Goal: Communication & Community: Answer question/provide support

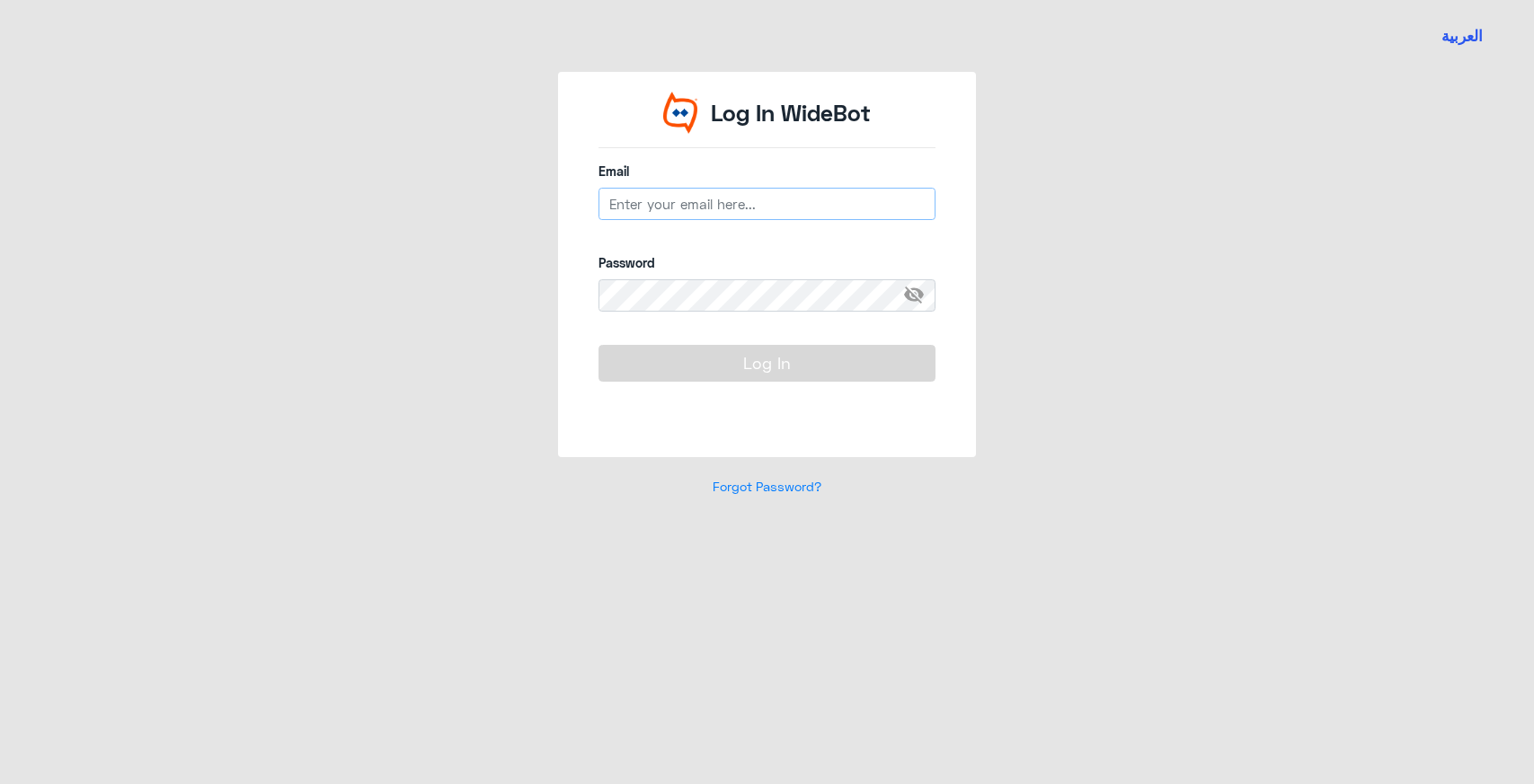
type input "[EMAIL_ADDRESS][DOMAIN_NAME]"
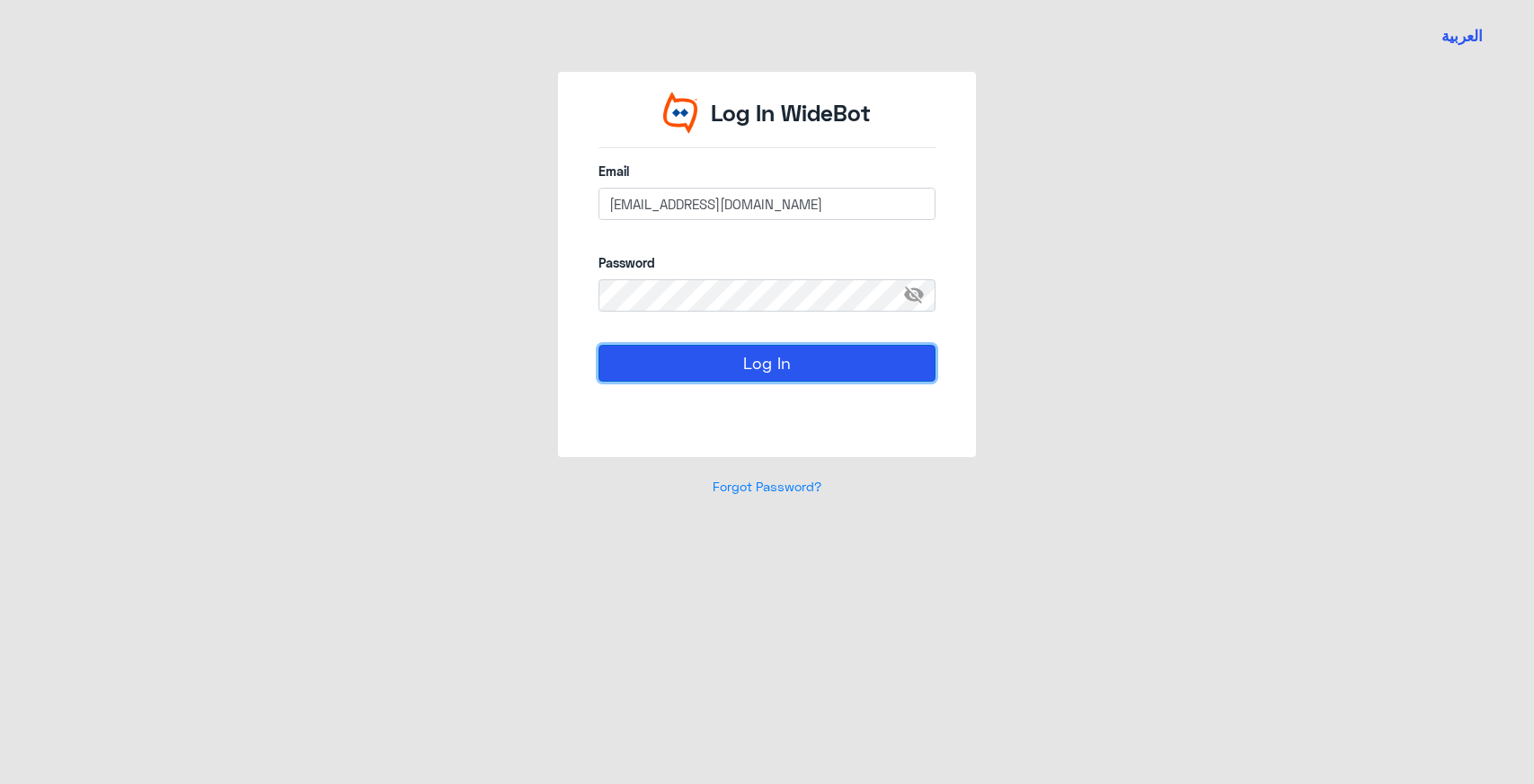
click at [791, 369] on button "Log In" at bounding box center [767, 362] width 337 height 36
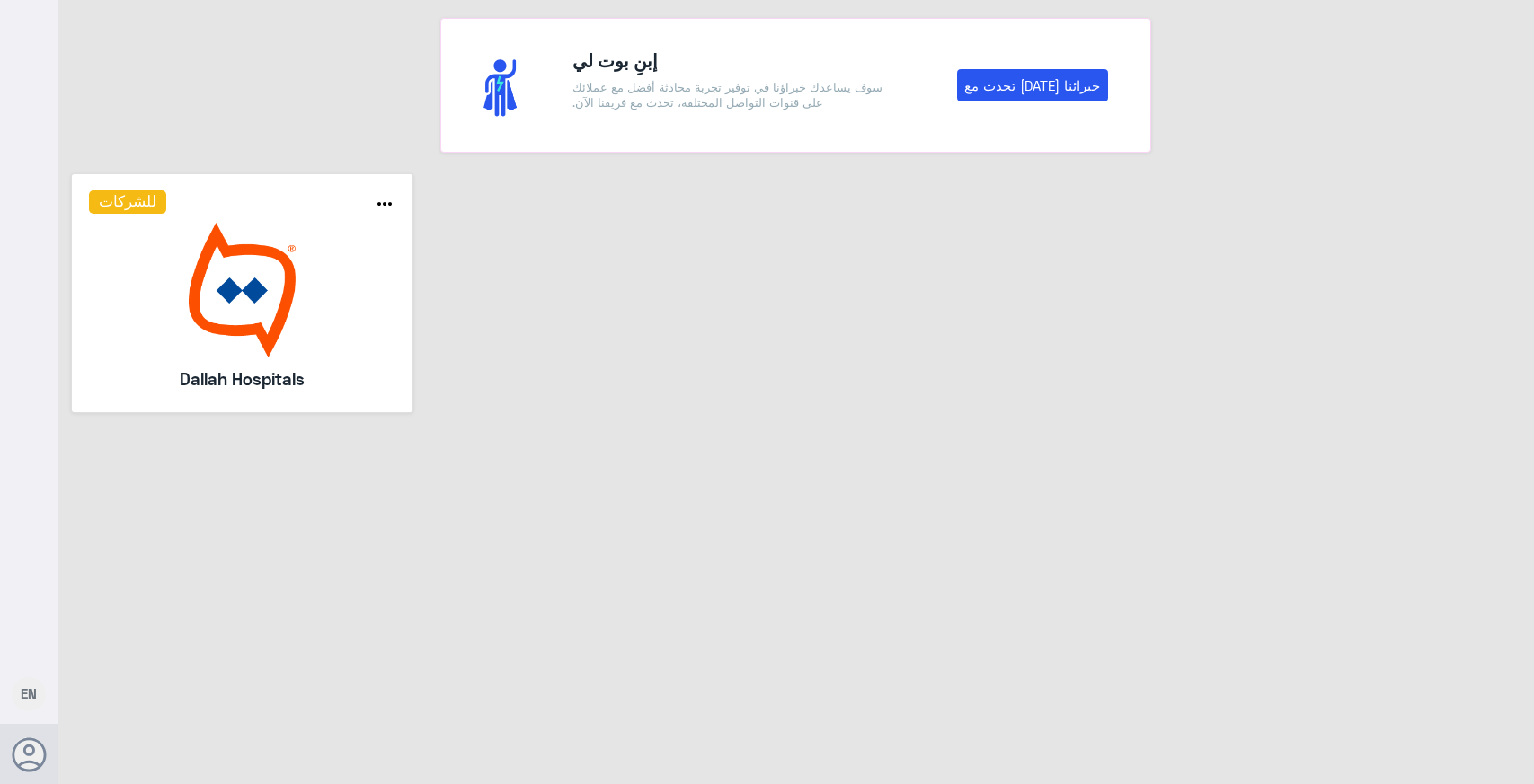
drag, startPoint x: 346, startPoint y: 361, endPoint x: 364, endPoint y: 380, distance: 26.2
click at [346, 362] on div "للشركات more_horiz Dallah Hospitals" at bounding box center [242, 292] width 306 height 205
click at [186, 297] on img at bounding box center [242, 290] width 306 height 135
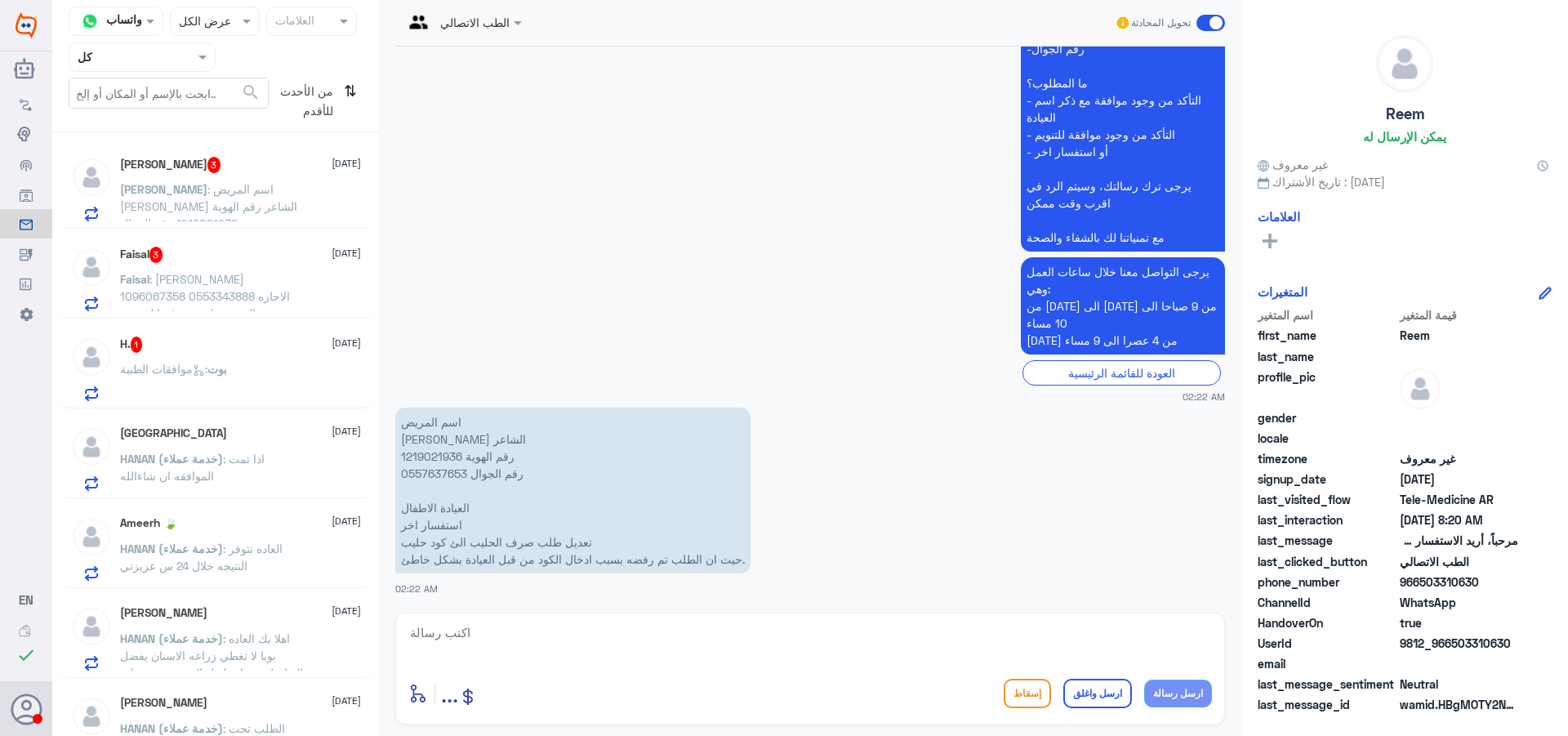
click at [236, 183] on span ": اسم المريض [PERSON_NAME] الشاعر رقم الهوية 1219021936 رقم الجوال 0557637653 ا…" at bounding box center [211, 249] width 182 height 134
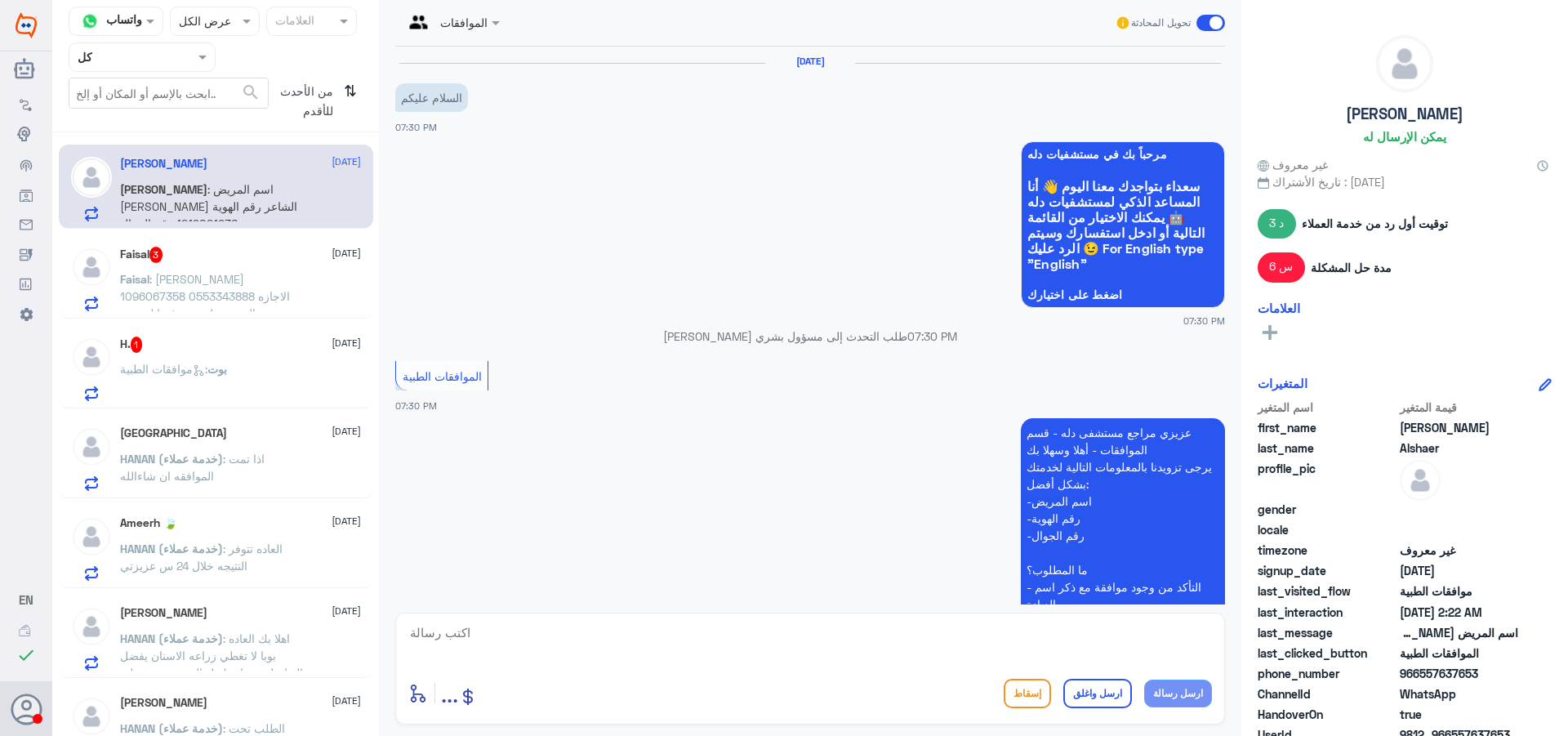
scroll to position [1524, 0]
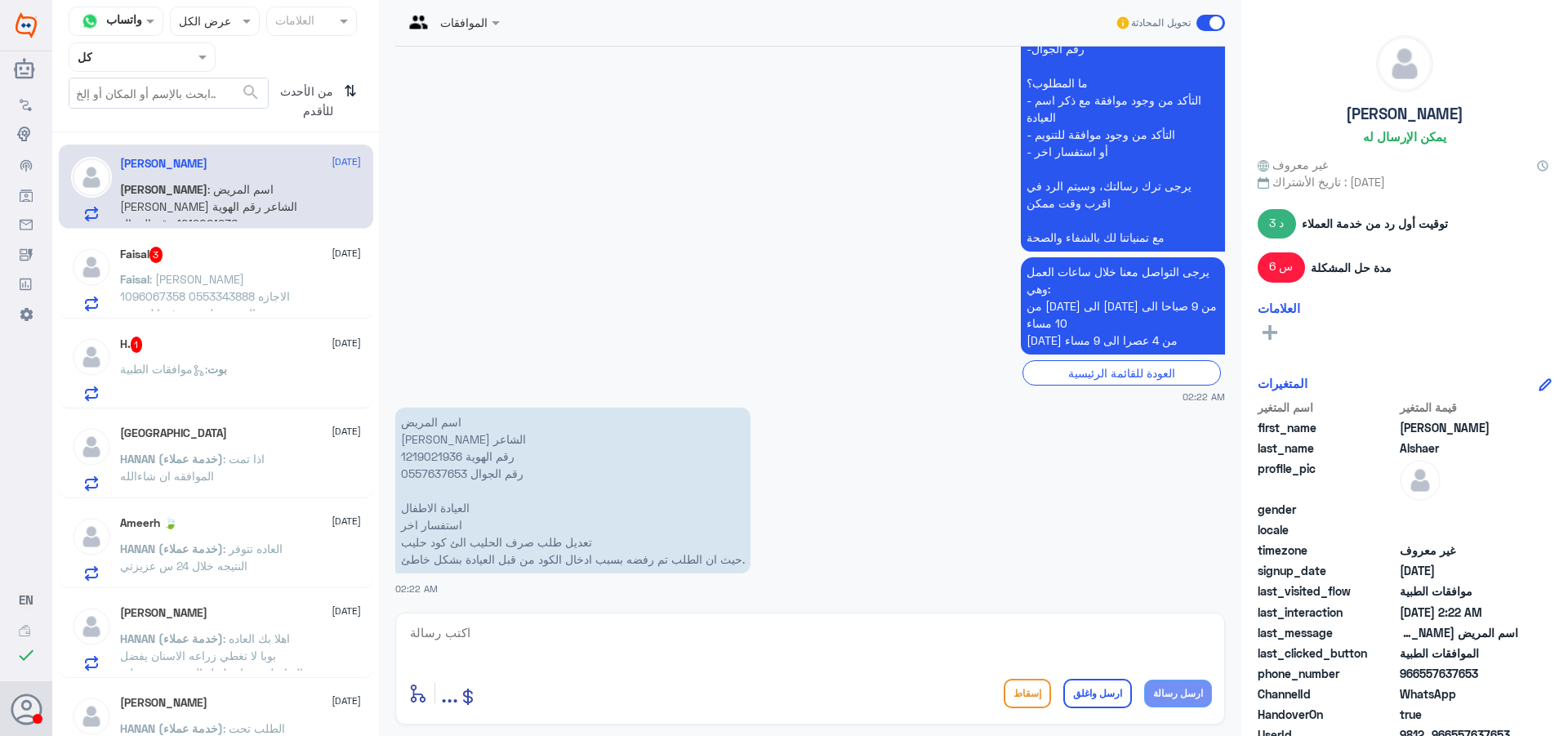
click at [433, 458] on p "اسم المريض [PERSON_NAME] الشاعر رقم الهوية 1219021936 رقم الجوال 0557637653 الع…" at bounding box center [572, 490] width 355 height 166
copy p "1219021936"
click at [205, 307] on p "Faisal : [PERSON_NAME] 1096067358 0553343888 الاجازه المرضيه لم يتم رفعها لصحتي" at bounding box center [212, 291] width 184 height 41
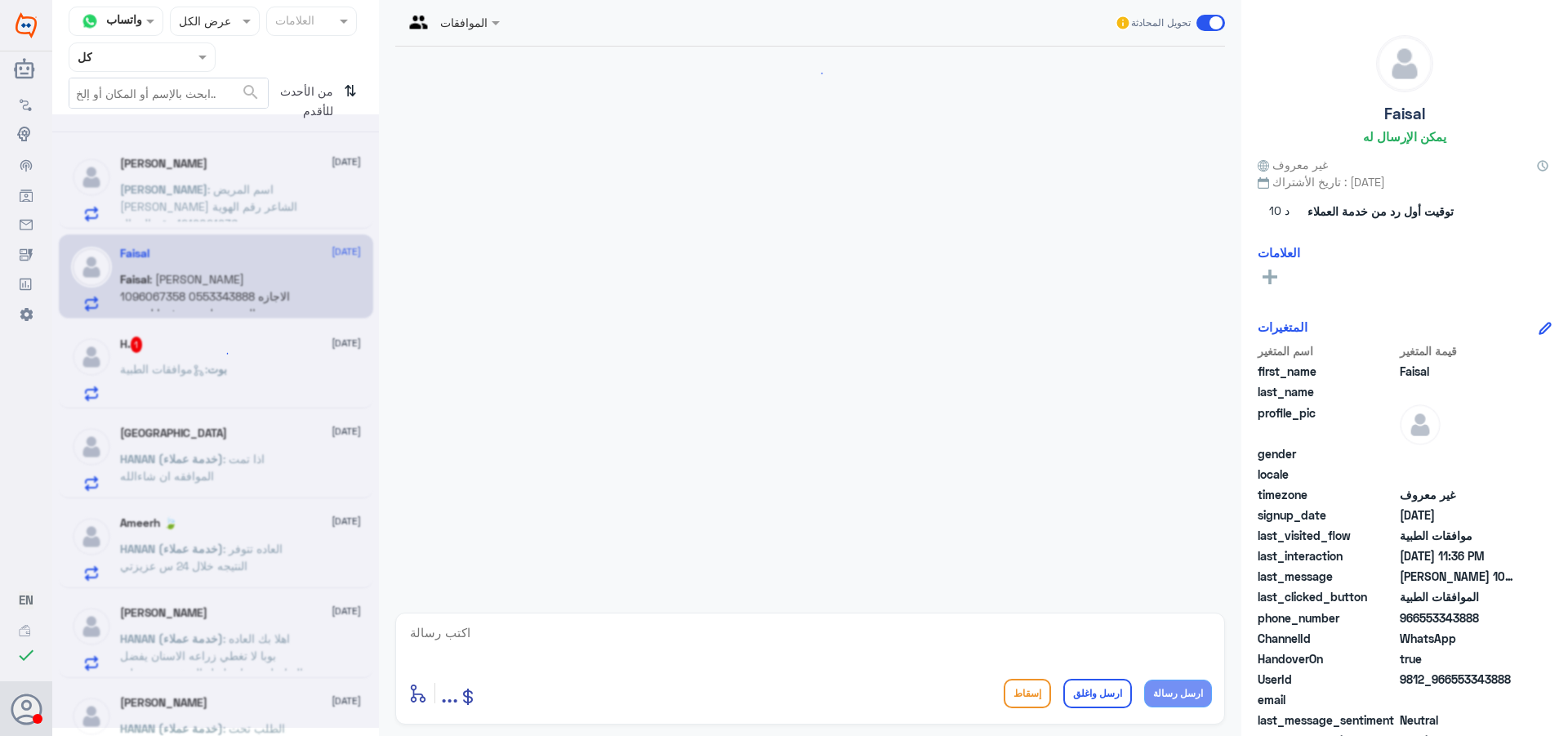
scroll to position [401, 0]
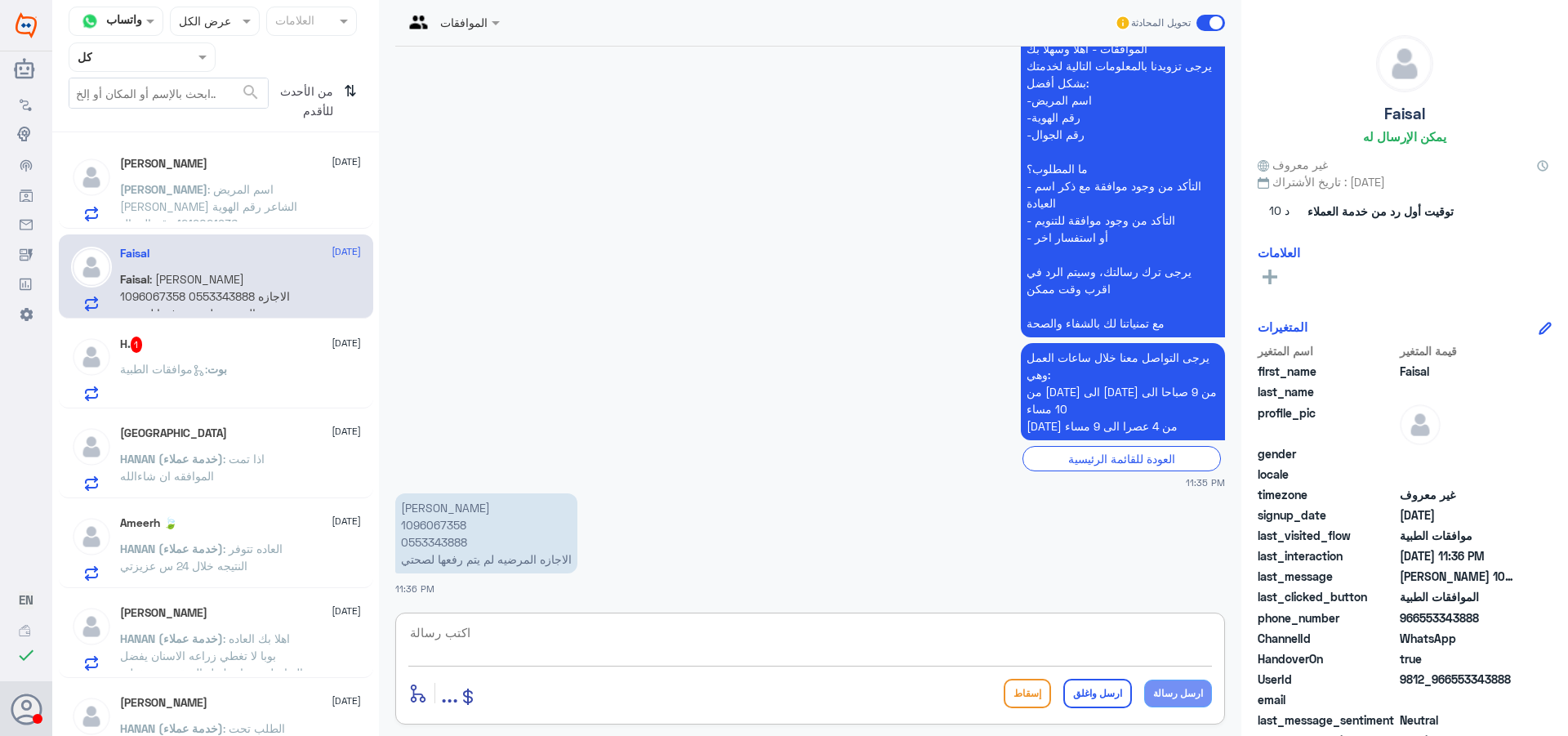
click at [655, 634] on textarea at bounding box center [810, 641] width 804 height 40
paste textarea "0112994881 - التقارير الطبية"
drag, startPoint x: 1064, startPoint y: 633, endPoint x: 1132, endPoint y: 633, distance: 68.0
click at [1132, 633] on textarea "0112994881 - التقارير الطبية يرجى التواصل مع قسم" at bounding box center [810, 641] width 804 height 40
click at [991, 634] on textarea "0112994881 - يرجى التواصل مع قسم" at bounding box center [810, 641] width 804 height 40
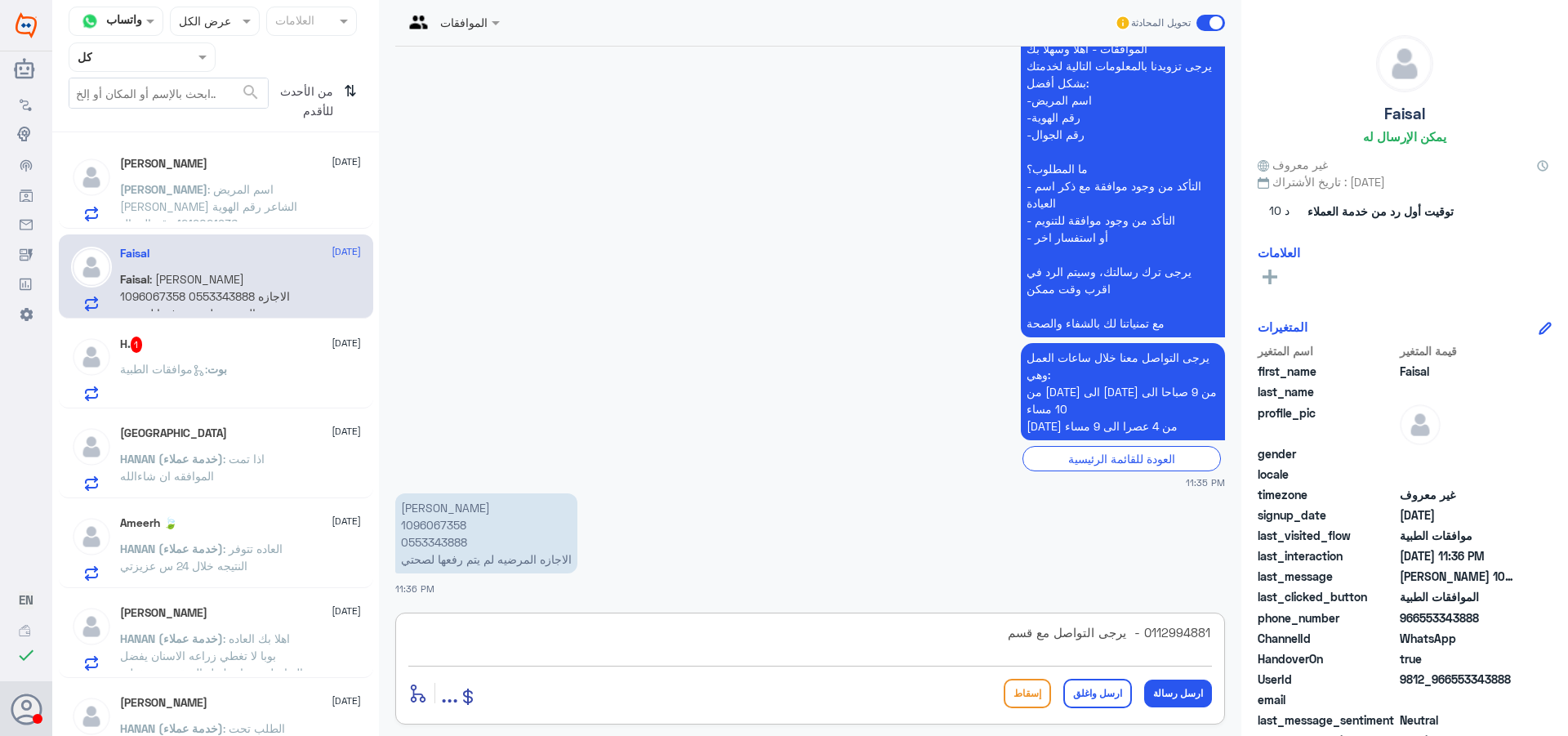
paste textarea "التقارير الطبية"
drag, startPoint x: 940, startPoint y: 633, endPoint x: 864, endPoint y: 625, distance: 76.4
click at [854, 632] on textarea "0112994881 - يرجى التواصل مع قسم التقارير الطبية لي افادتك" at bounding box center [810, 641] width 804 height 40
type textarea "0112994881 - يرجى التواصل مع قسم التقارير الطبية"
click at [1197, 694] on button "ارسل رسالة" at bounding box center [1178, 693] width 68 height 27
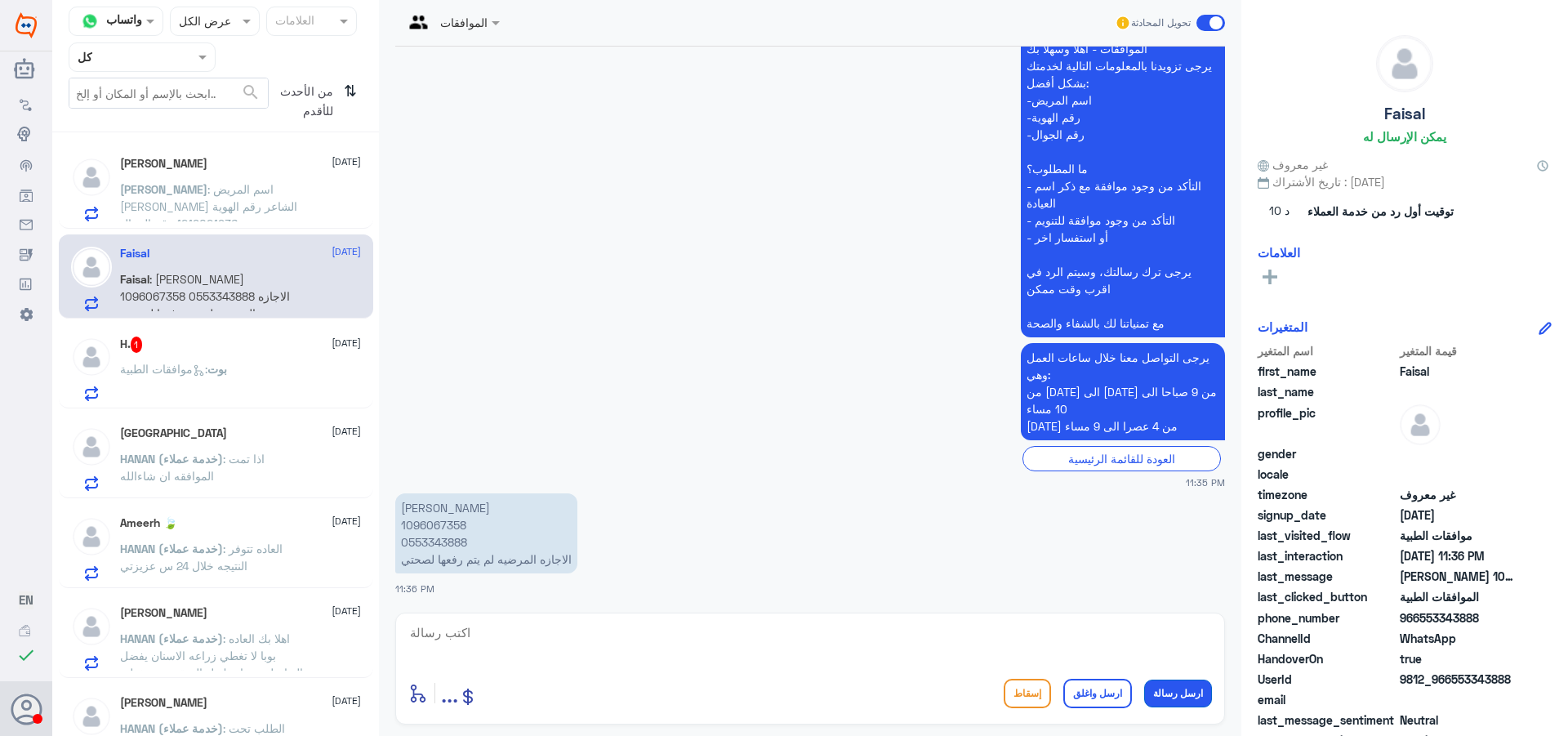
scroll to position [496, 0]
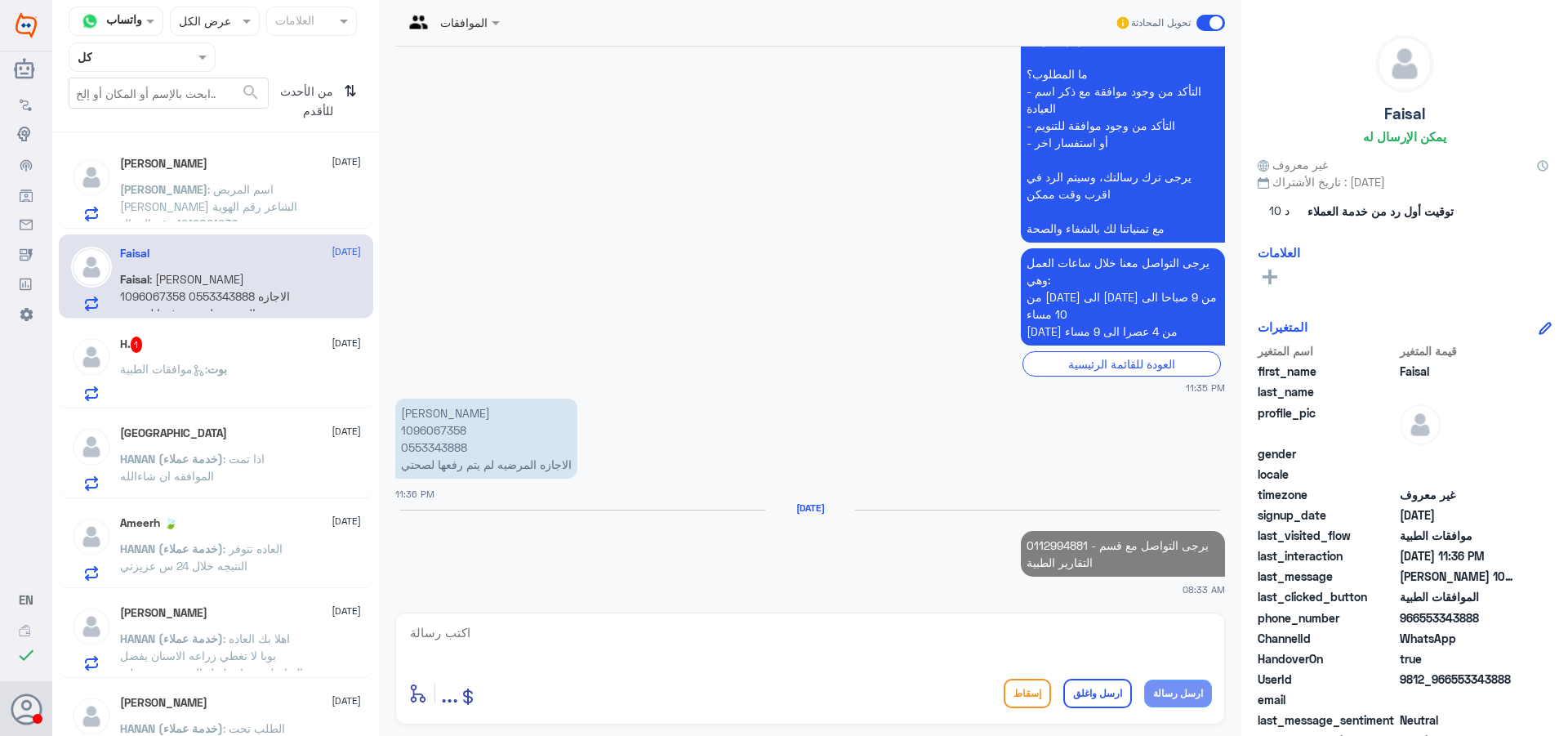
click at [999, 650] on textarea at bounding box center [810, 641] width 804 height 40
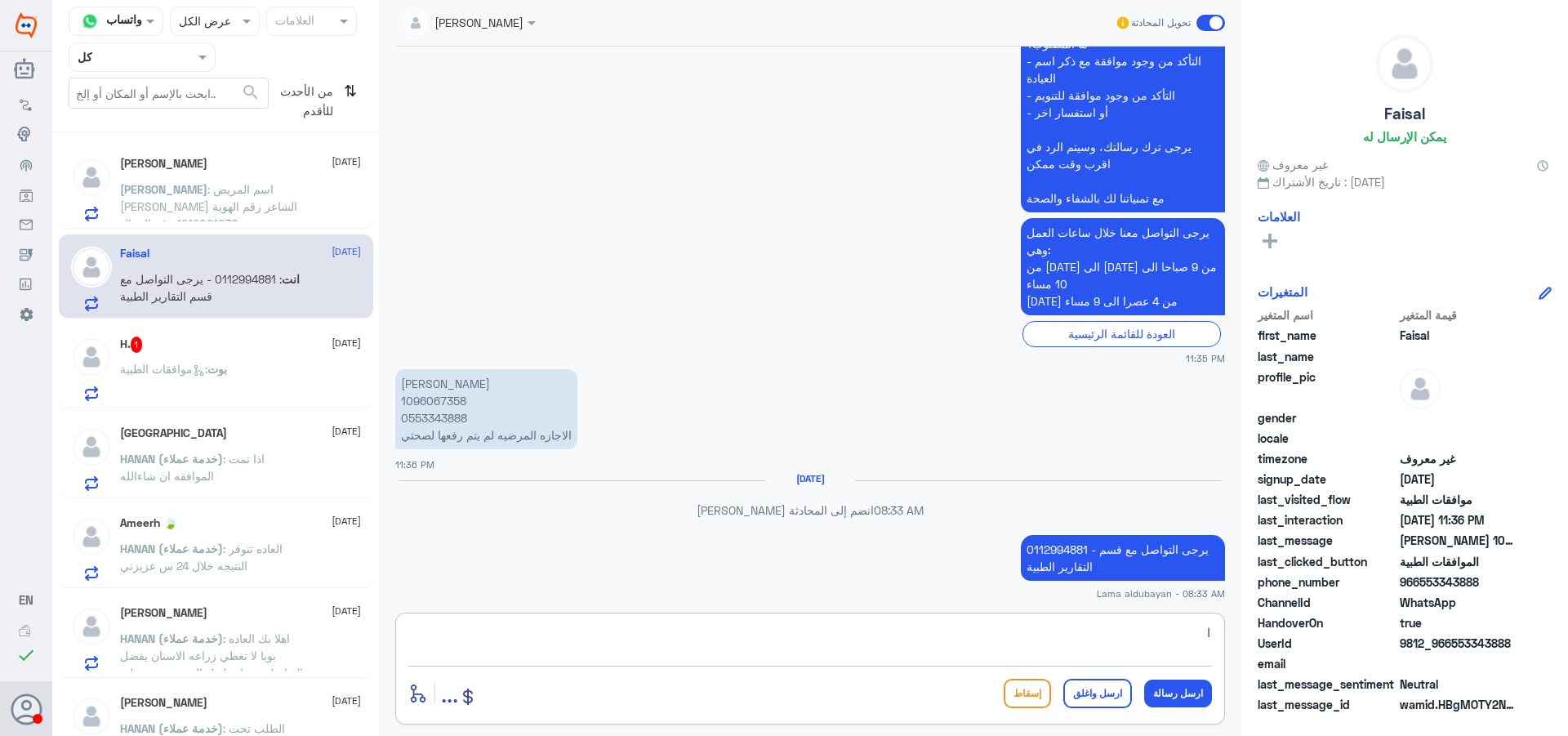
scroll to position [500, 0]
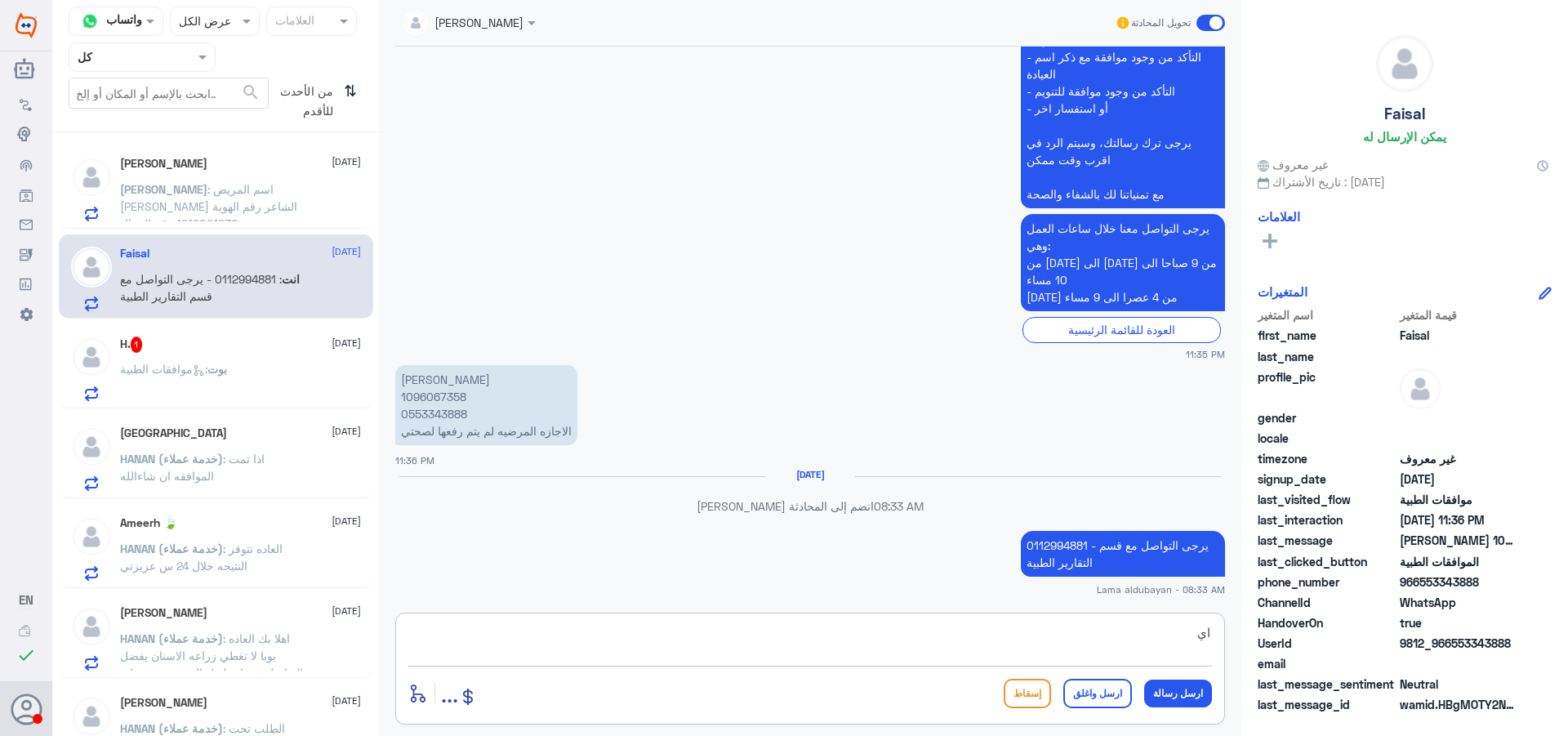
type textarea "ا"
type textarea "اي خدمه اخرى"
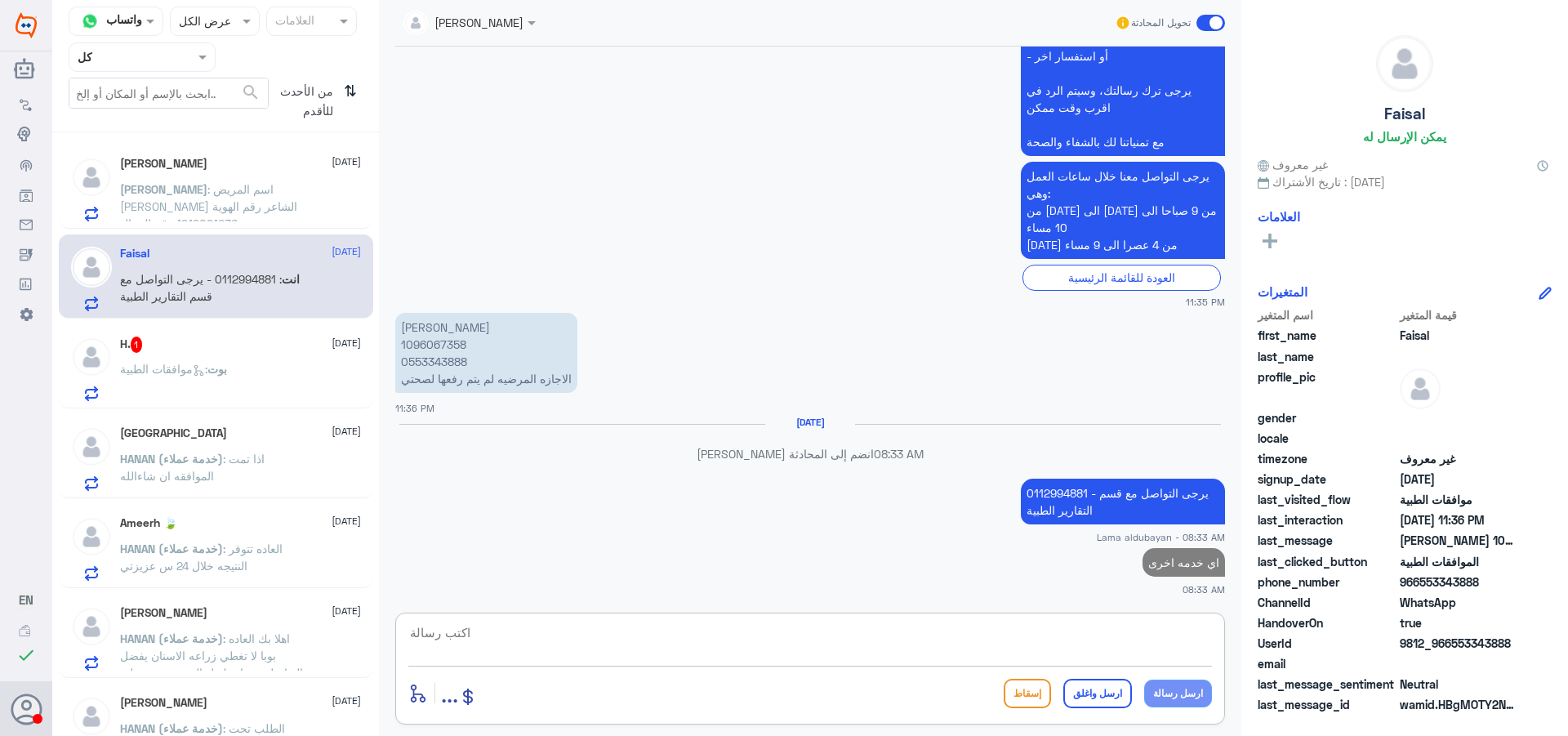
click at [204, 388] on p "بوت : موافقات الطبية" at bounding box center [173, 381] width 107 height 41
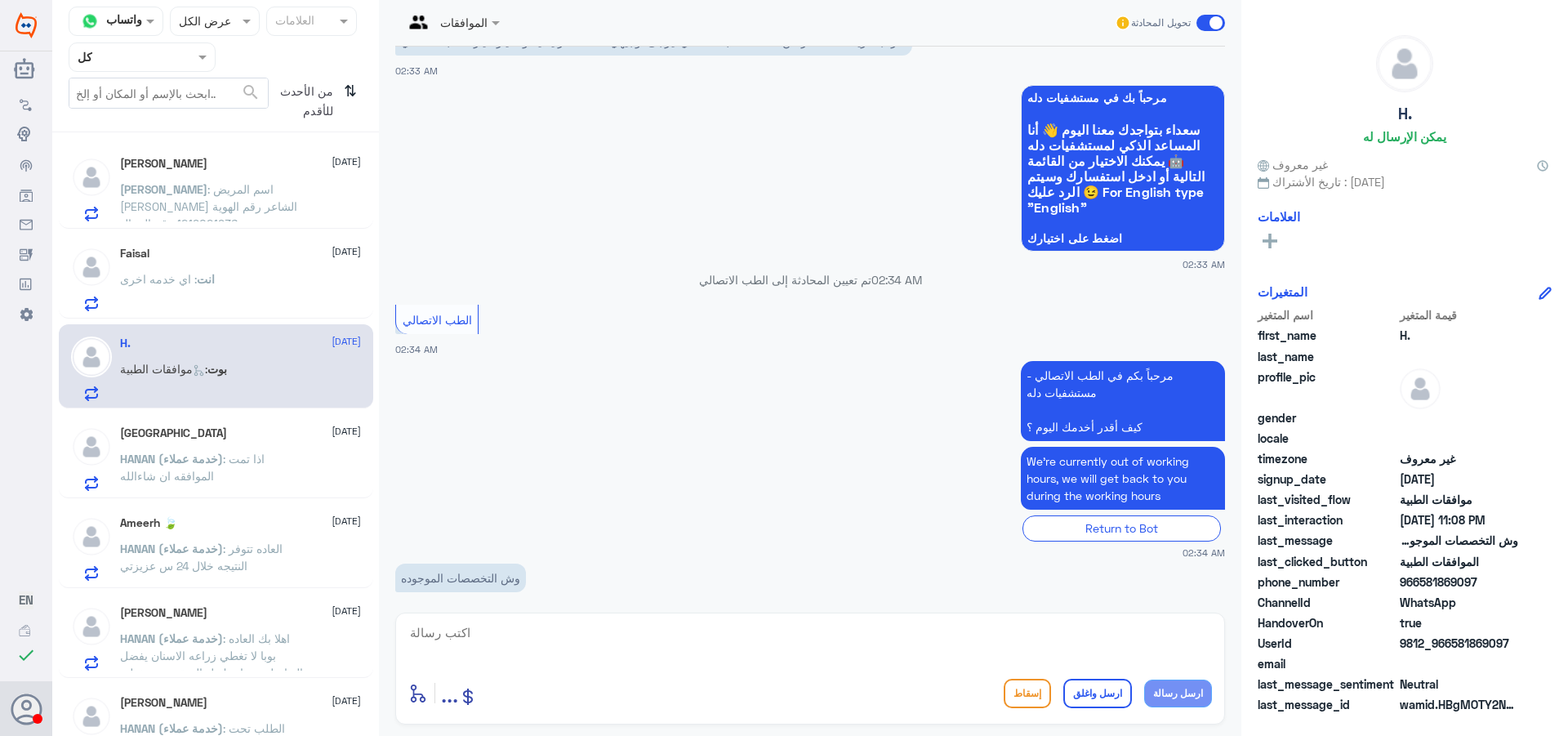
scroll to position [1137, 0]
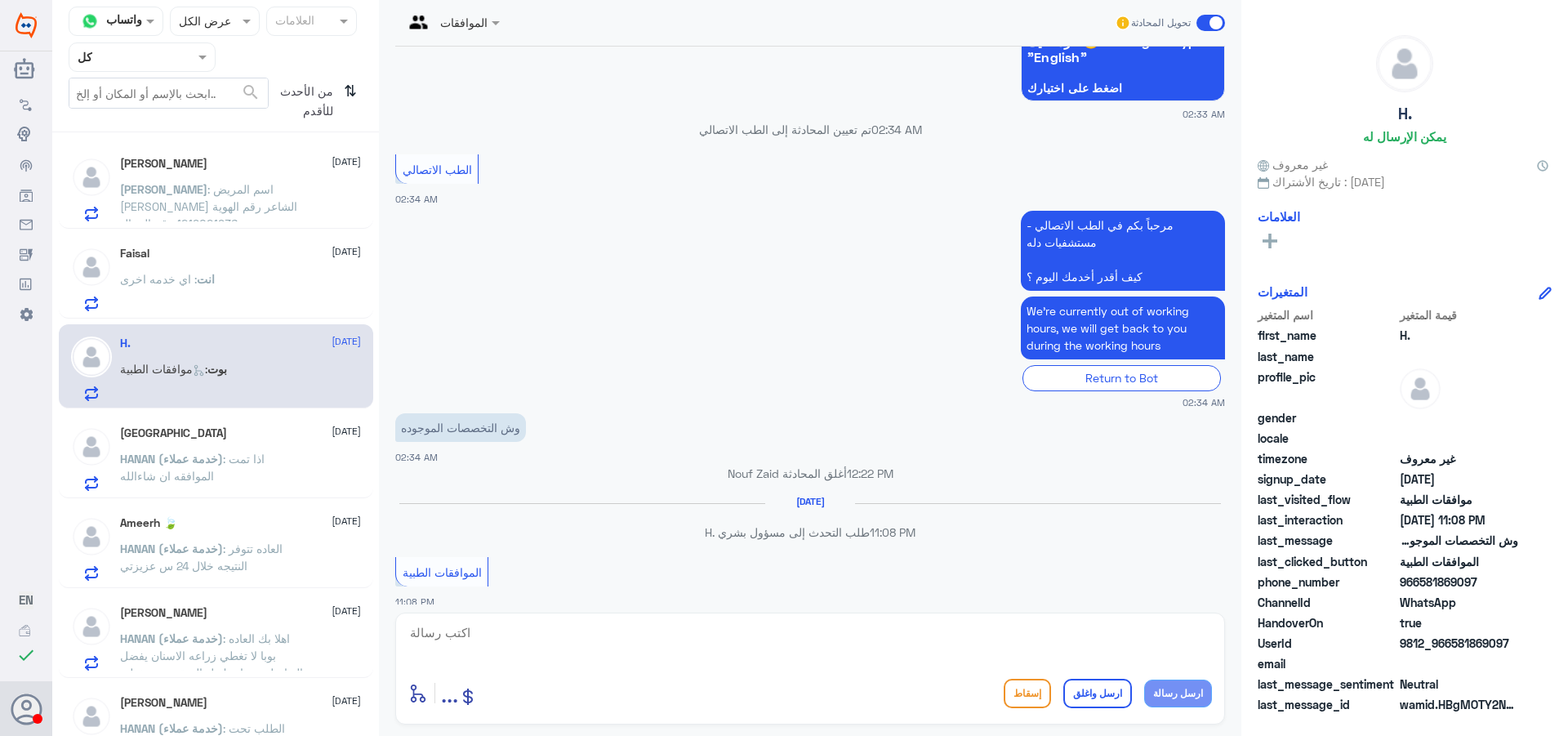
click at [288, 453] on p "HANAN (خدمة عملاء) : اذا تمت الموافقه ان شاء[DEMOGRAPHIC_DATA]" at bounding box center [212, 470] width 184 height 41
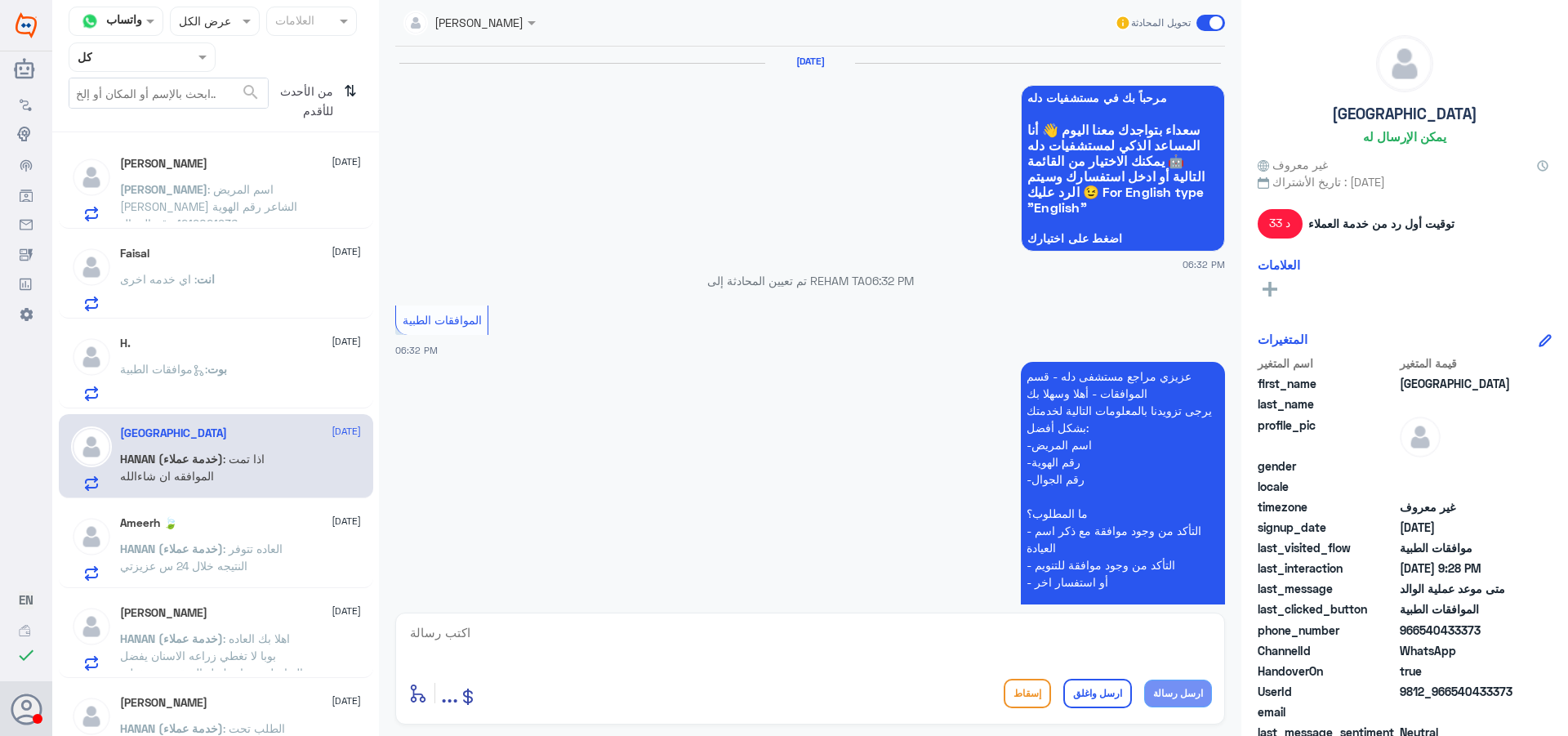
scroll to position [1081, 0]
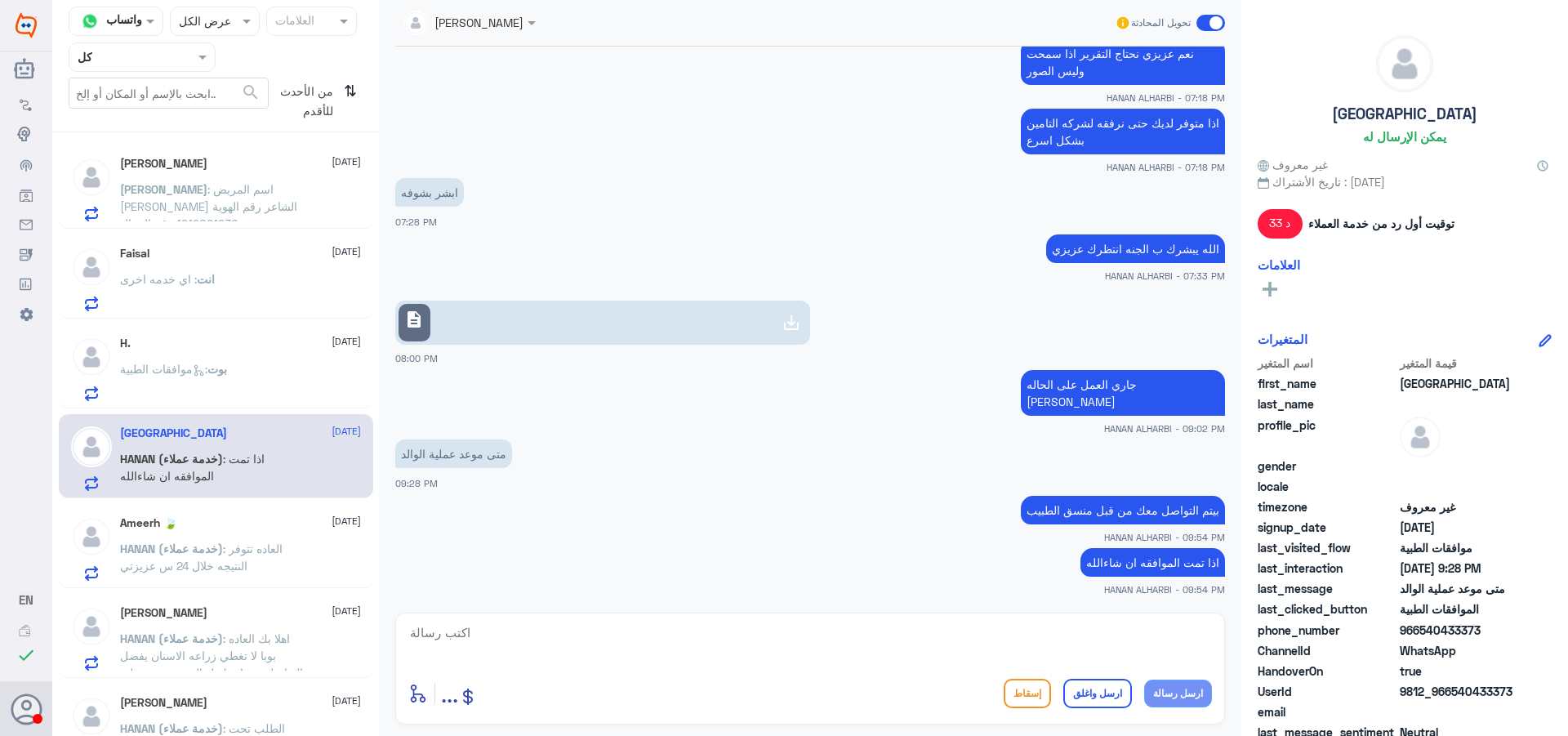
click at [133, 527] on h5 "Ameerh 🍃" at bounding box center [148, 523] width 57 height 14
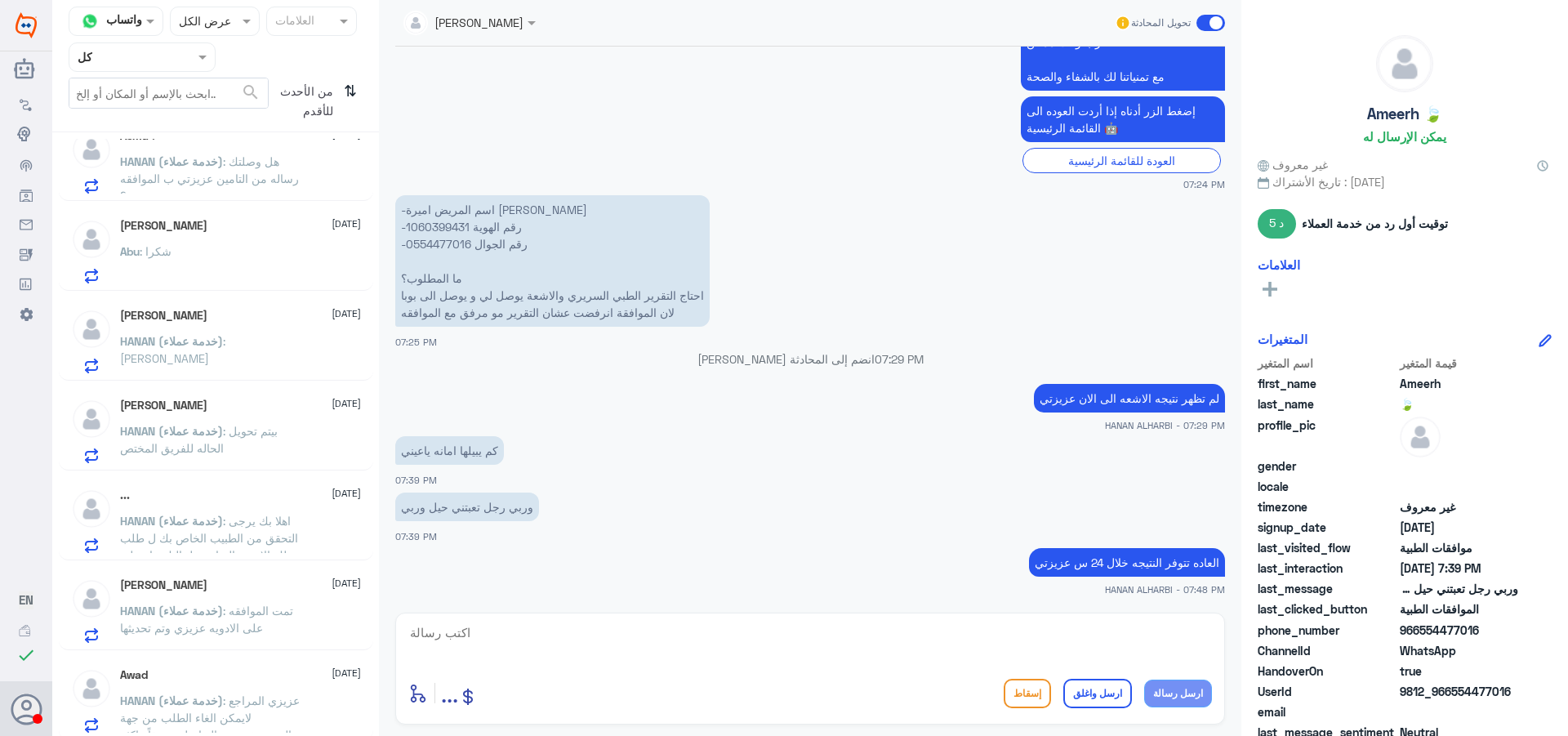
scroll to position [931, 0]
click at [230, 662] on div "Awad [DATE] HANAN (خدمة عملاء) : عزيزي المراجع لايمكن الغاء الطلب من جهة المستش…" at bounding box center [216, 693] width 314 height 84
click at [172, 694] on span "HANAN (خدمة عملاء)" at bounding box center [171, 695] width 102 height 14
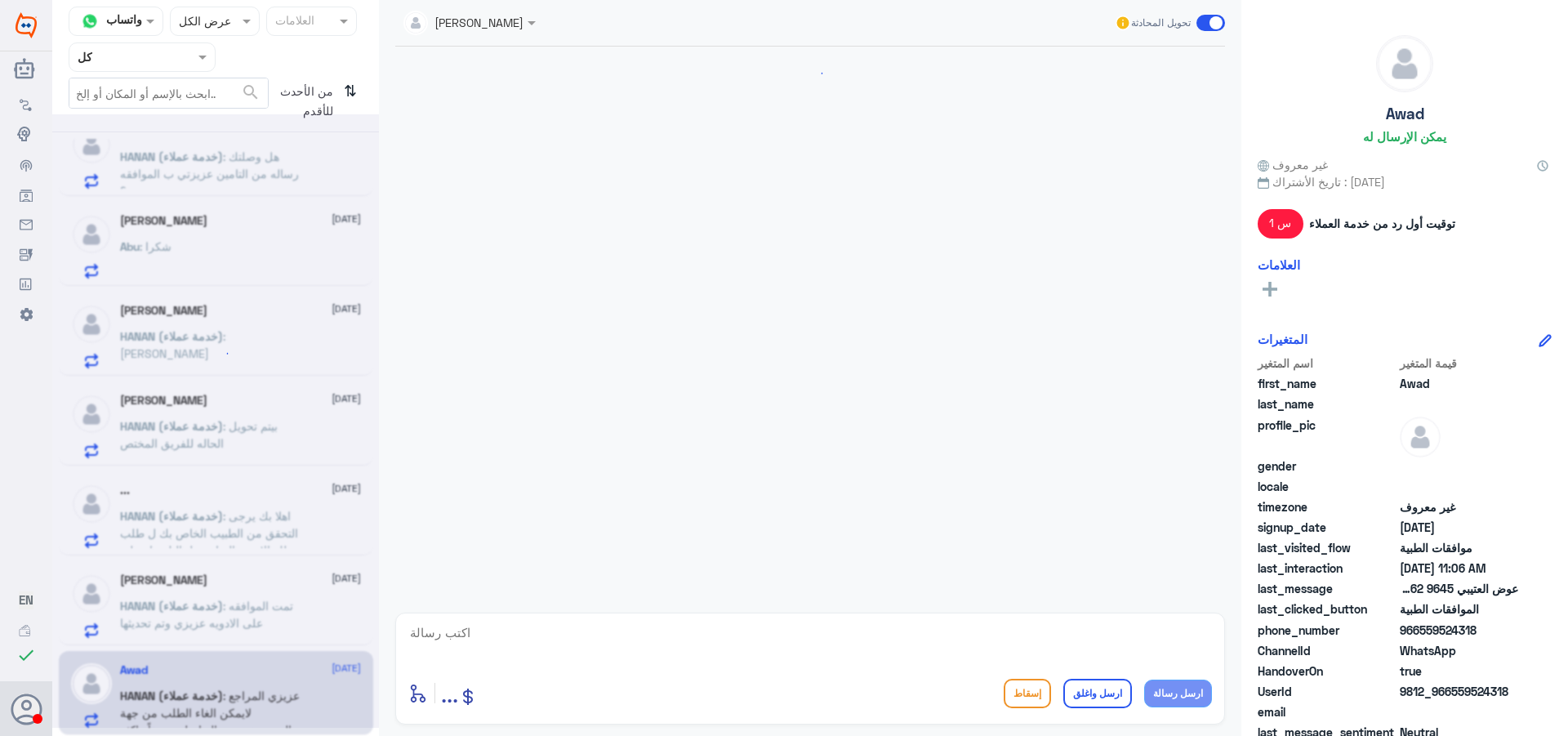
scroll to position [1598, 0]
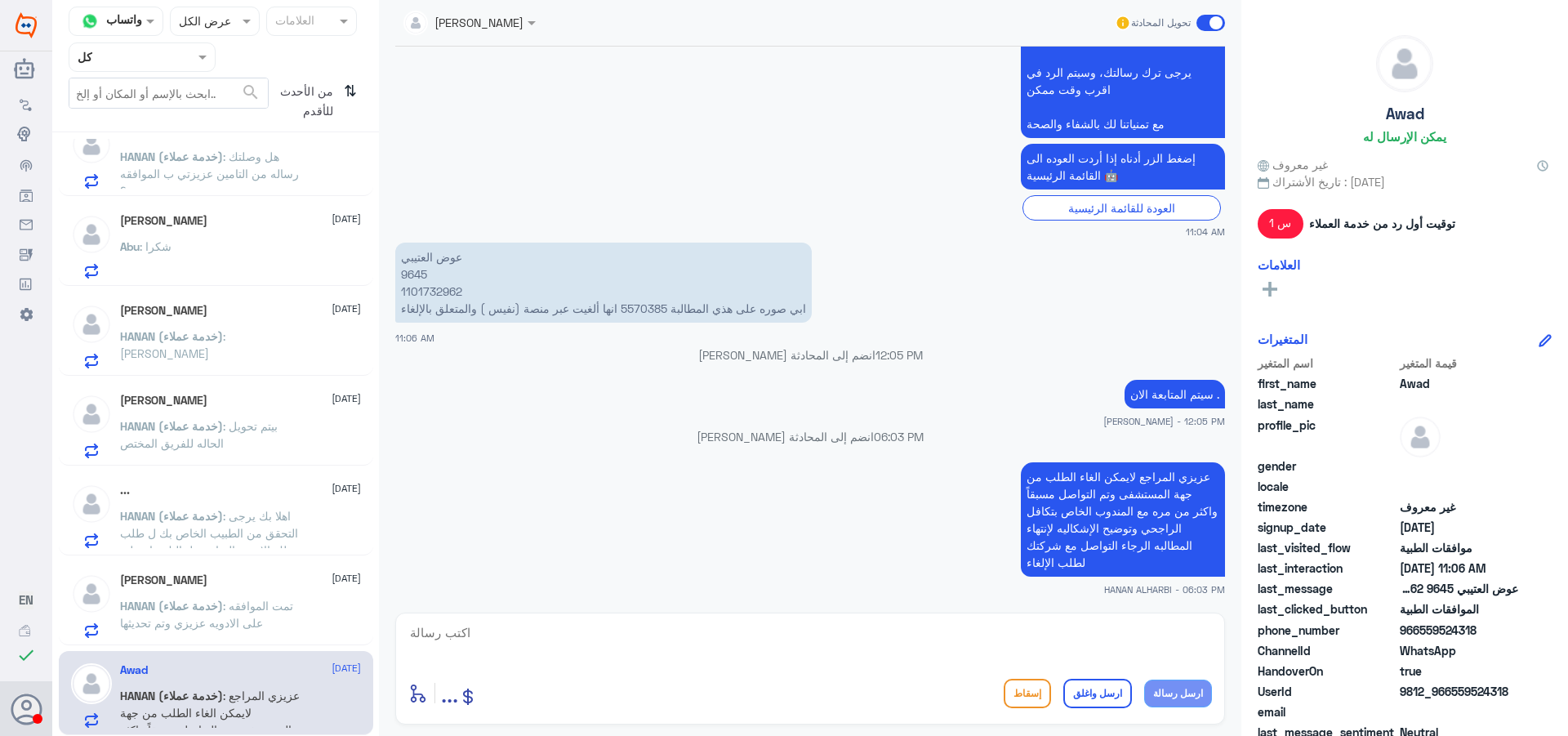
click at [244, 583] on div "[PERSON_NAME] [DATE]" at bounding box center [240, 580] width 241 height 14
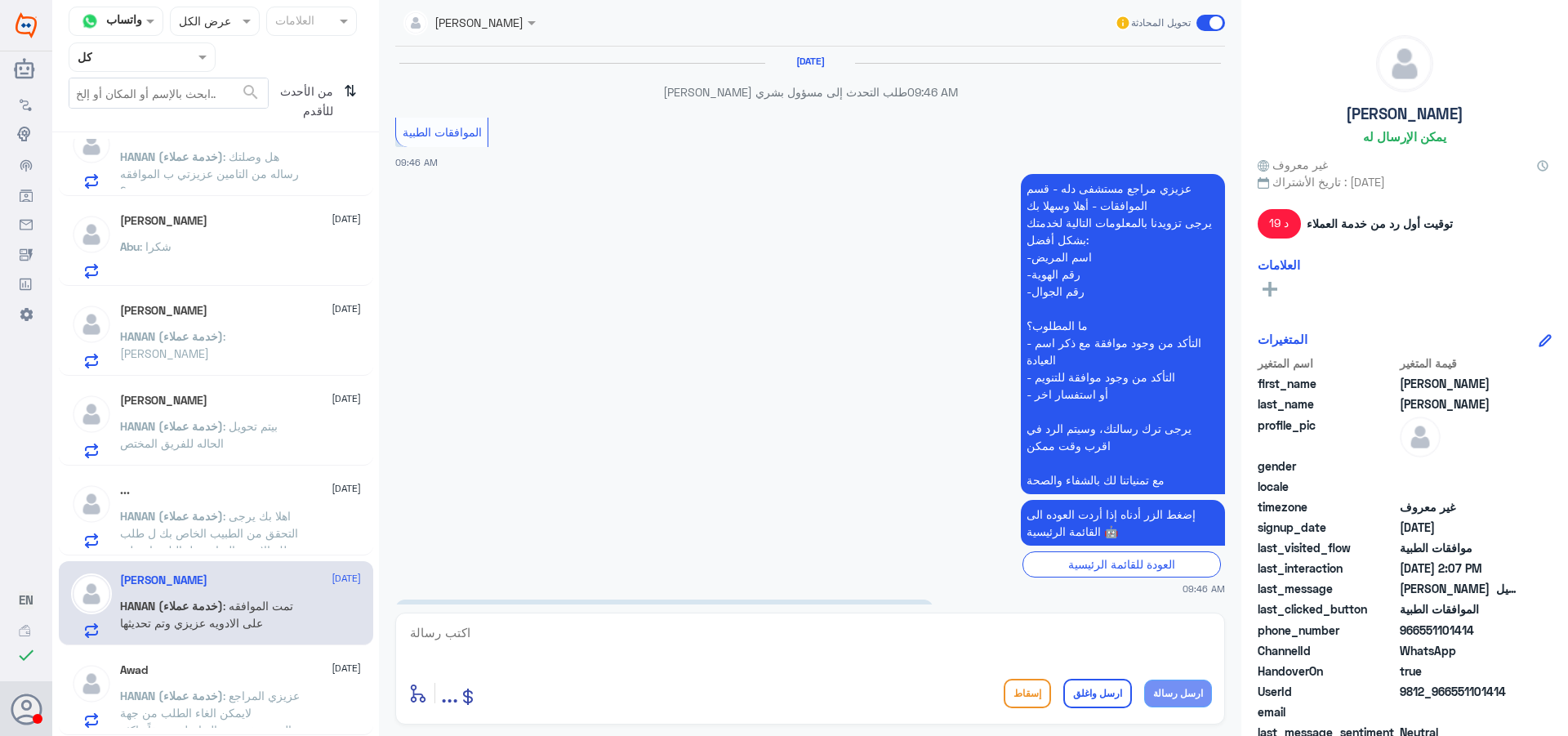
scroll to position [1516, 0]
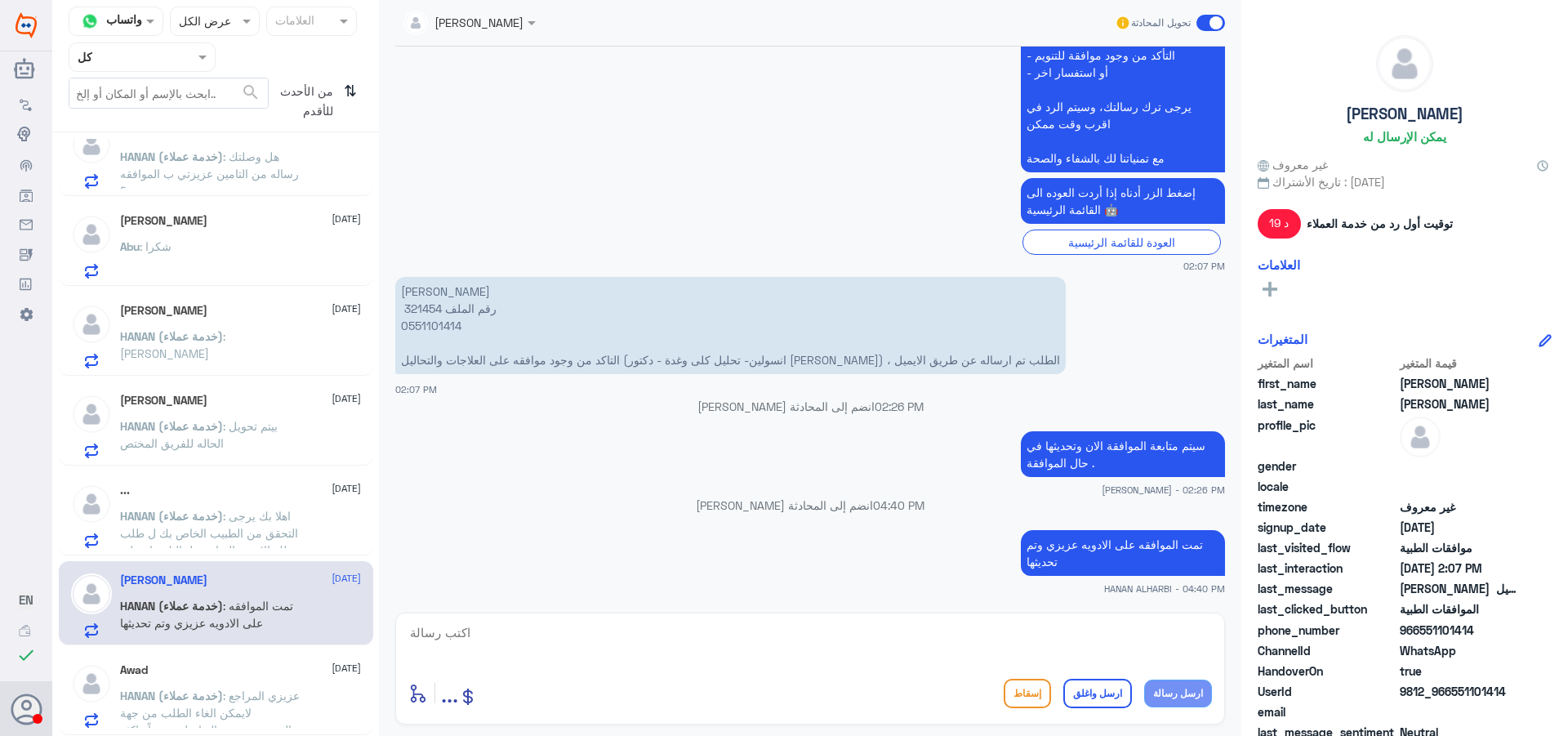
click at [664, 653] on textarea at bounding box center [810, 641] width 804 height 40
type textarea "اتمنى لك دوام الصحه والعافيه"
click at [1096, 703] on button "ارسل واغلق" at bounding box center [1098, 693] width 69 height 29
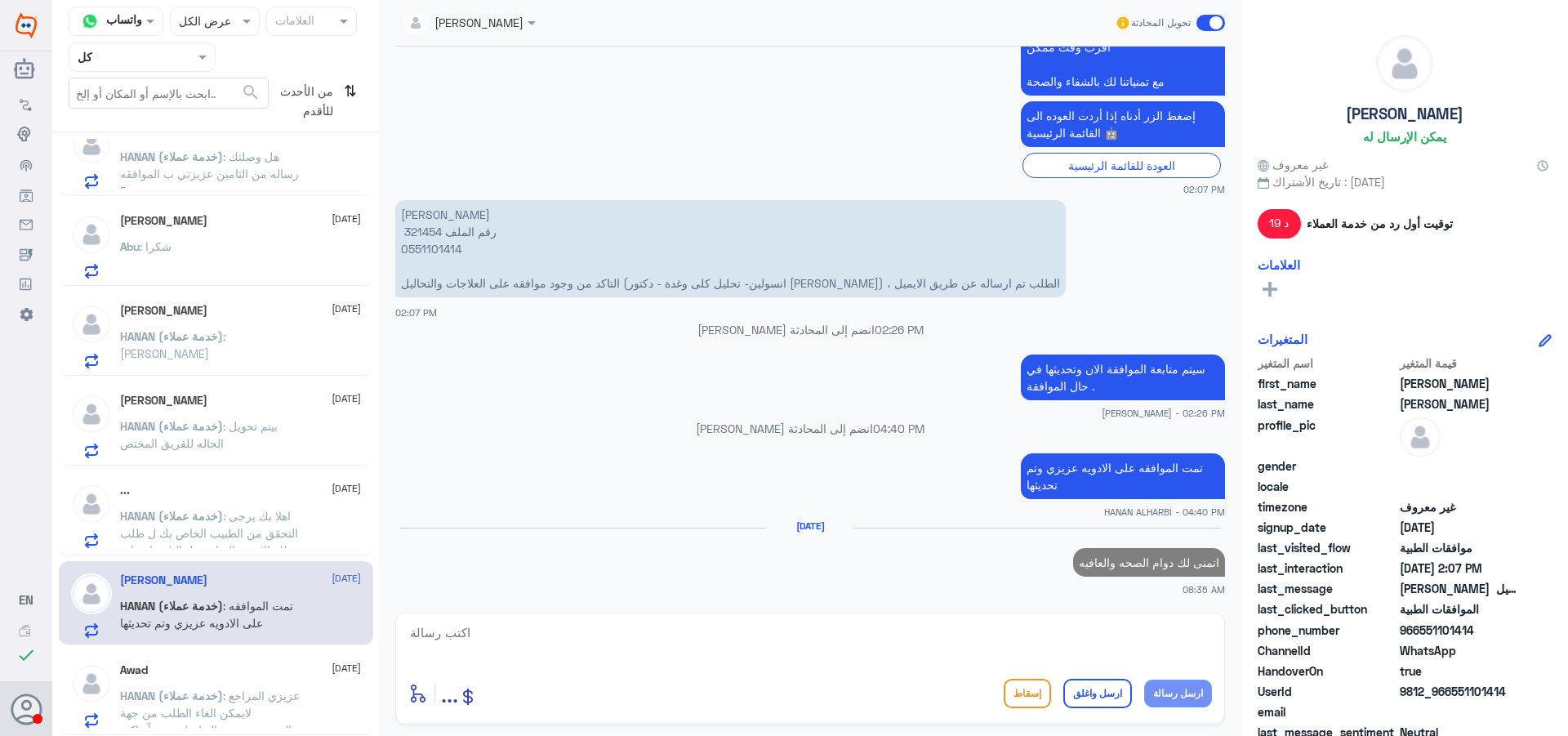
click at [168, 527] on span ": اهلا بك يرجى التحقق من الطبيب الخاص بك ل طلب لك الاشعه المناسبه لحالتك بناء ع…" at bounding box center [209, 542] width 178 height 65
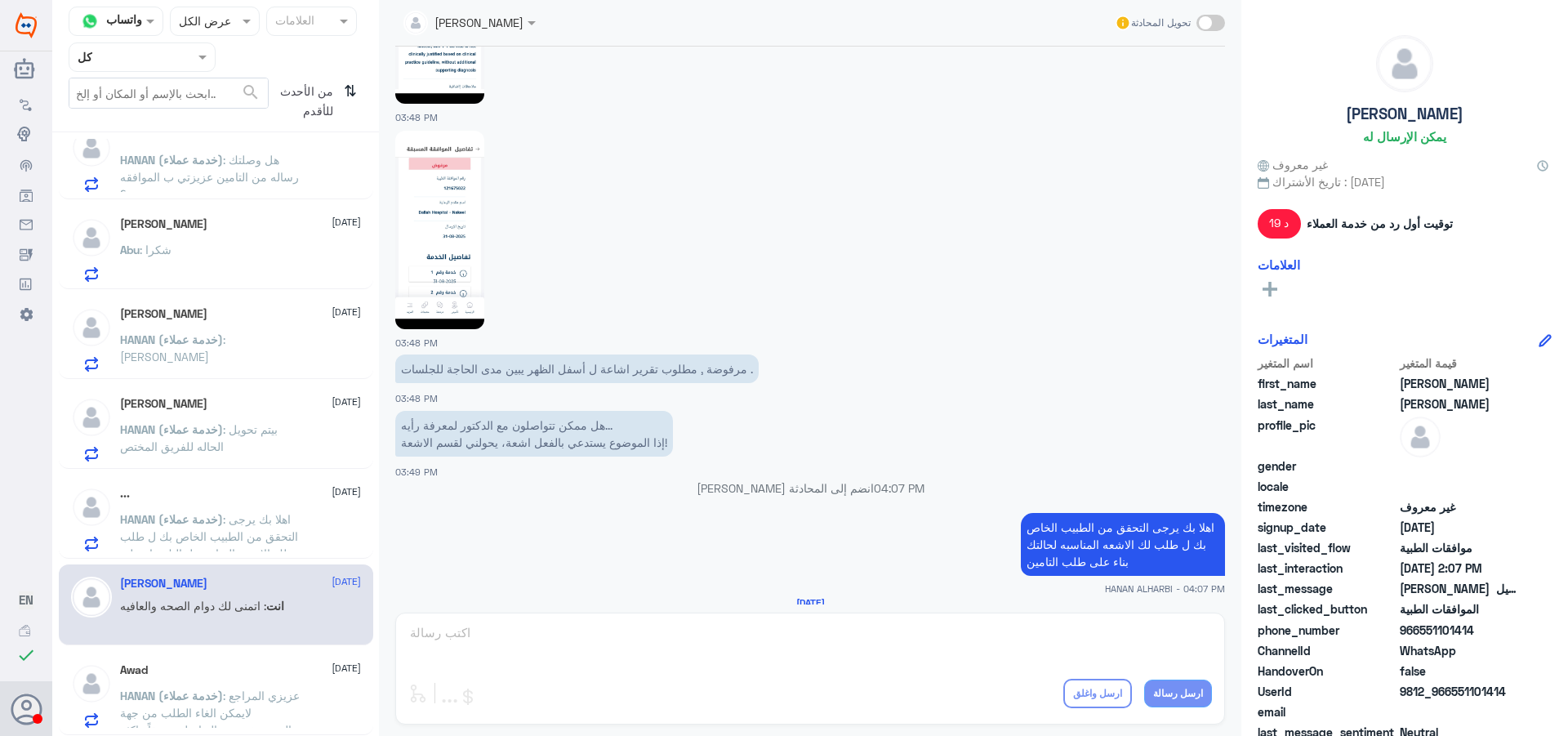
scroll to position [1686, 0]
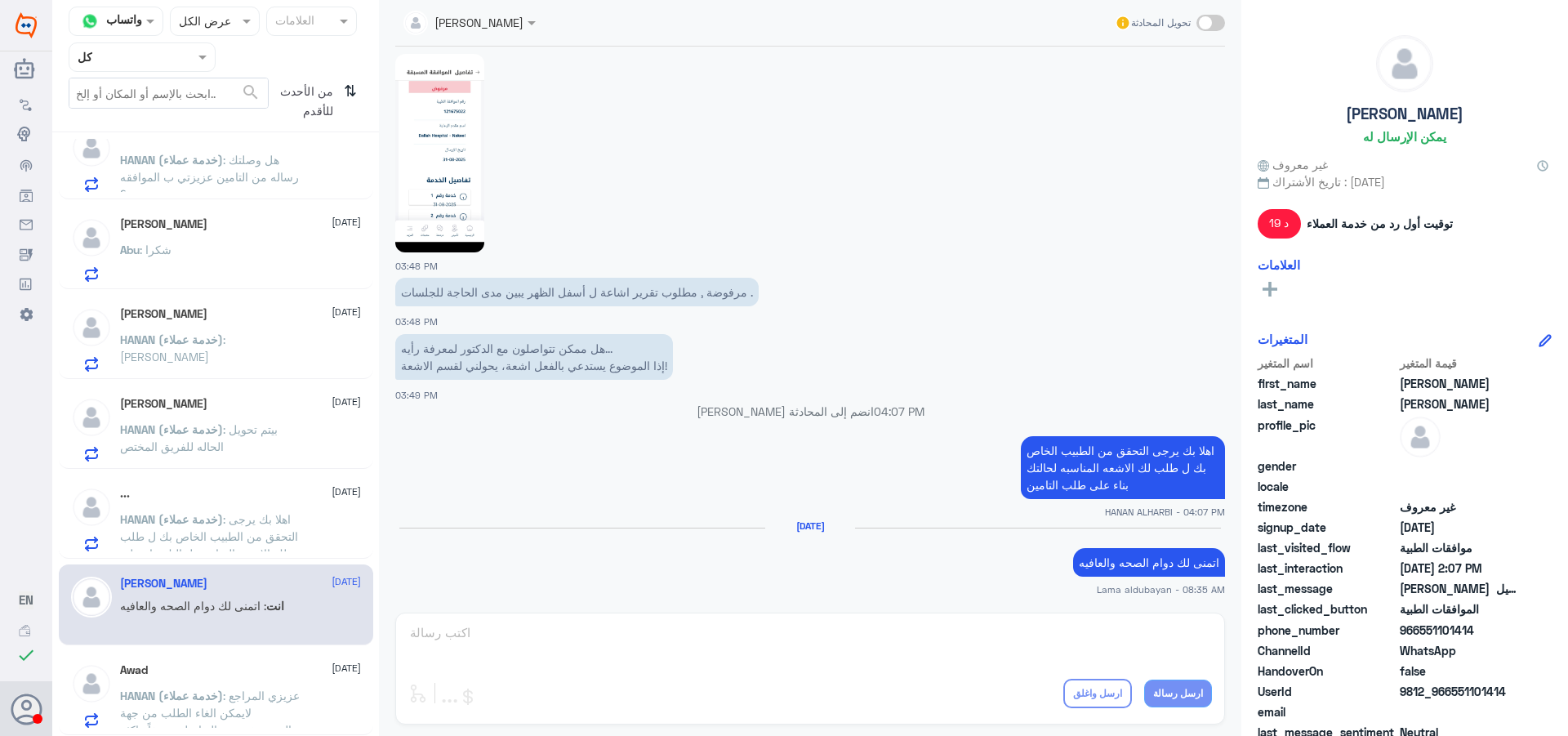
click at [193, 482] on div "... [DATE] HANAN (خدمة عملاء) : اهلا بك يرجى التحقق من الطبيب الخاص بك ل طلب لك…" at bounding box center [216, 516] width 314 height 84
click at [186, 504] on div "... [DATE] HANAN (خدمة عملاء) : اهلا بك يرجى التحقق من الطبيب الخاص بك ل طلب لك…" at bounding box center [240, 519] width 241 height 64
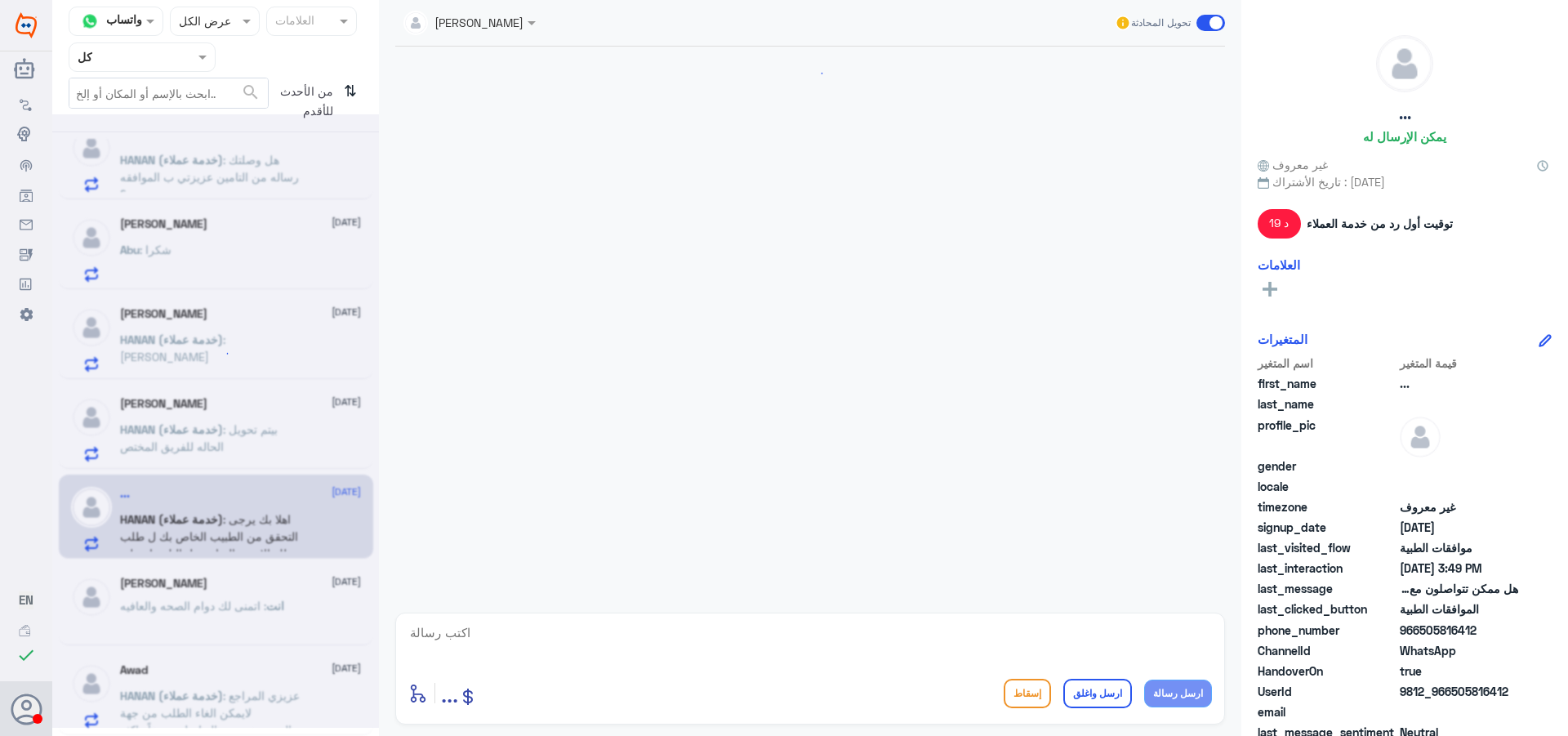
scroll to position [1609, 0]
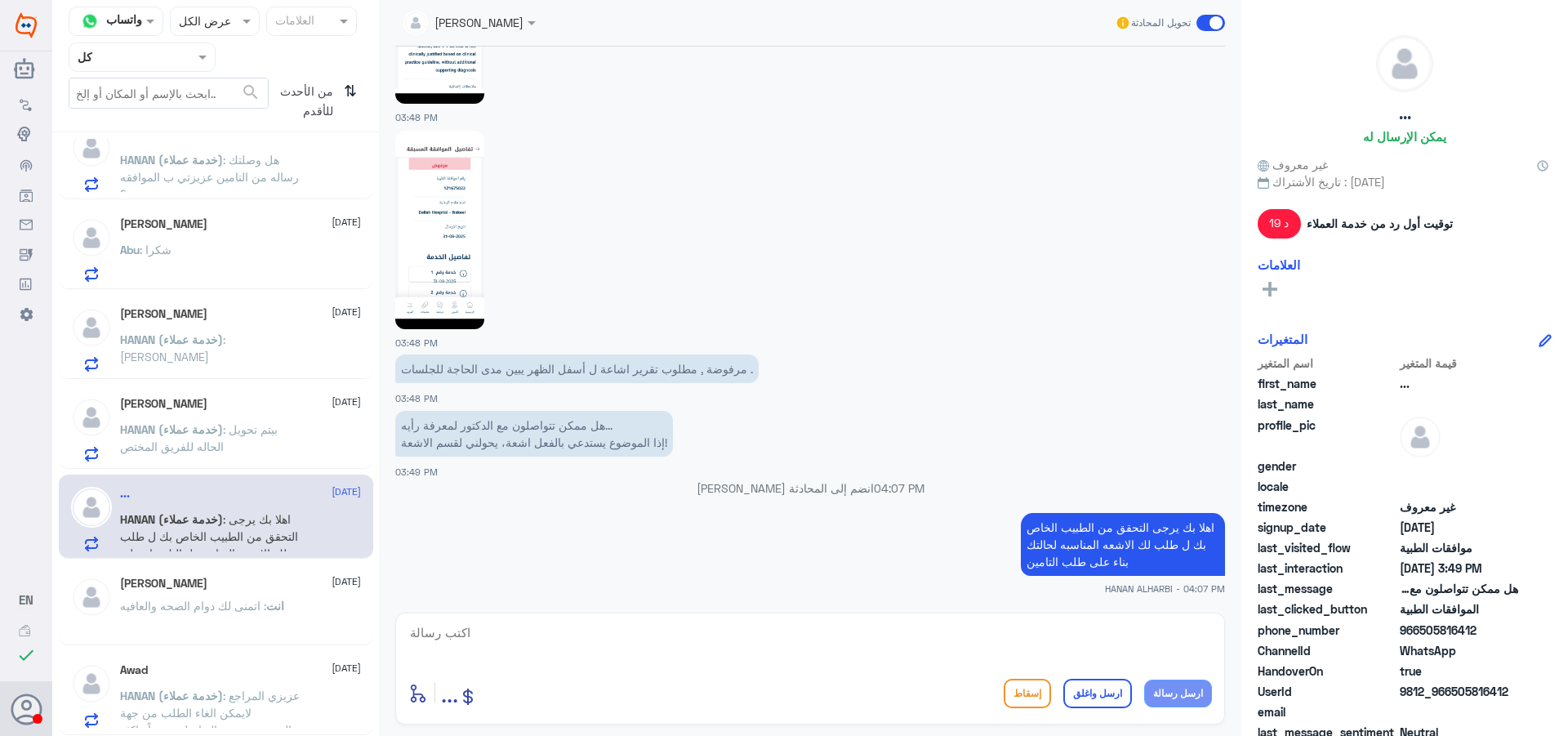
click at [193, 448] on span ": بيتم تحويل الحاله للفريق المختص" at bounding box center [199, 437] width 157 height 31
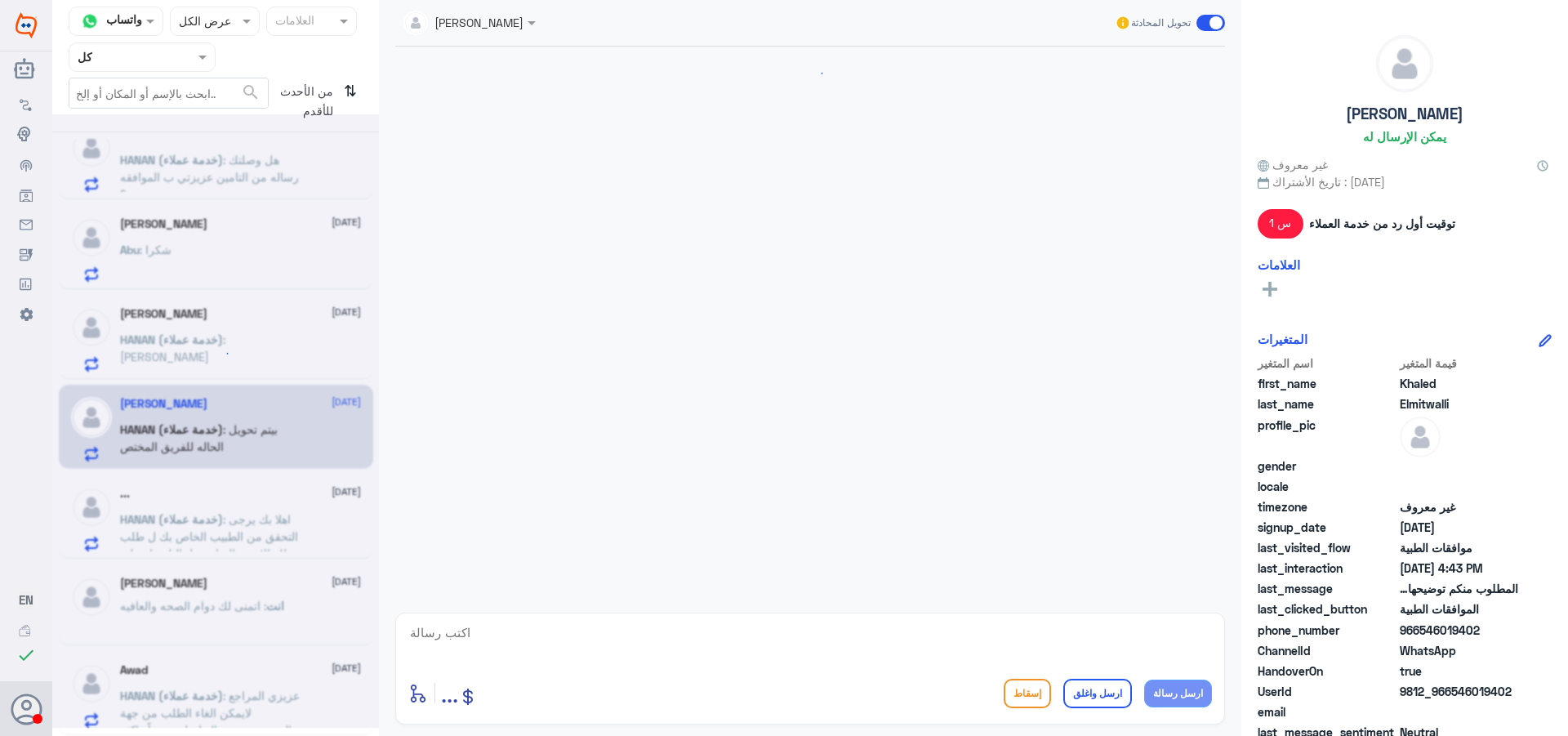
scroll to position [1180, 0]
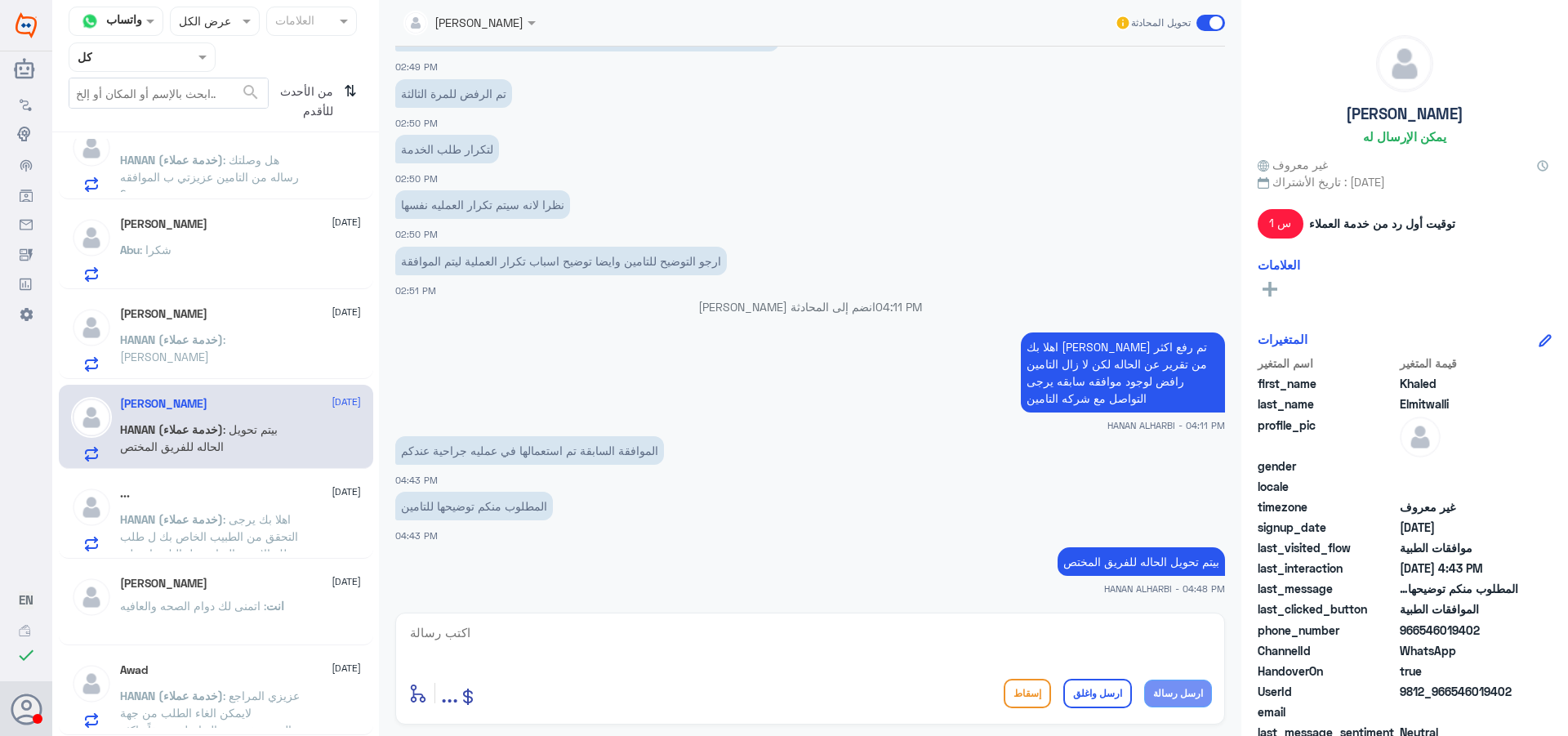
click at [201, 365] on p "HANAN (خدمة عملاء) : [PERSON_NAME]" at bounding box center [212, 351] width 184 height 41
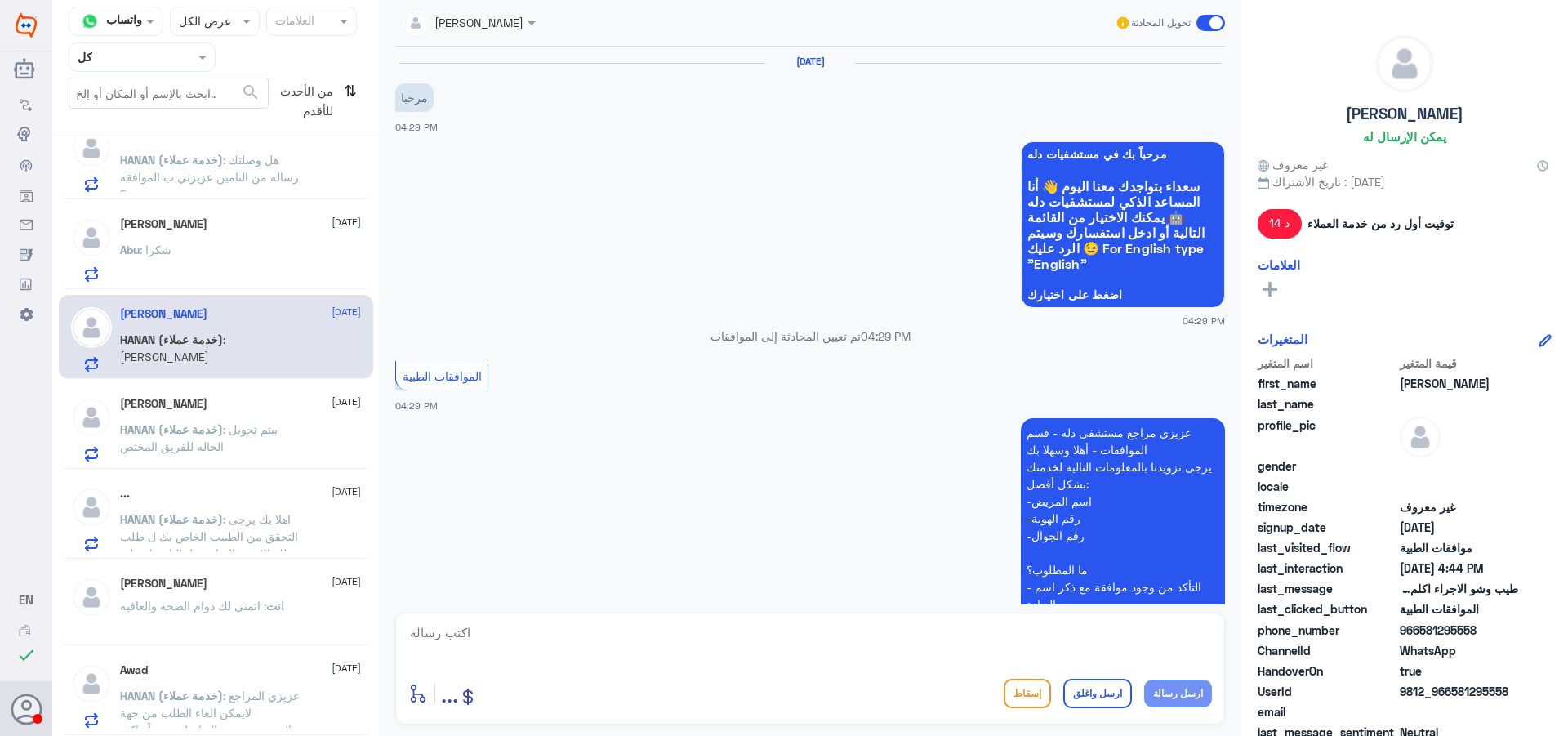
scroll to position [557, 0]
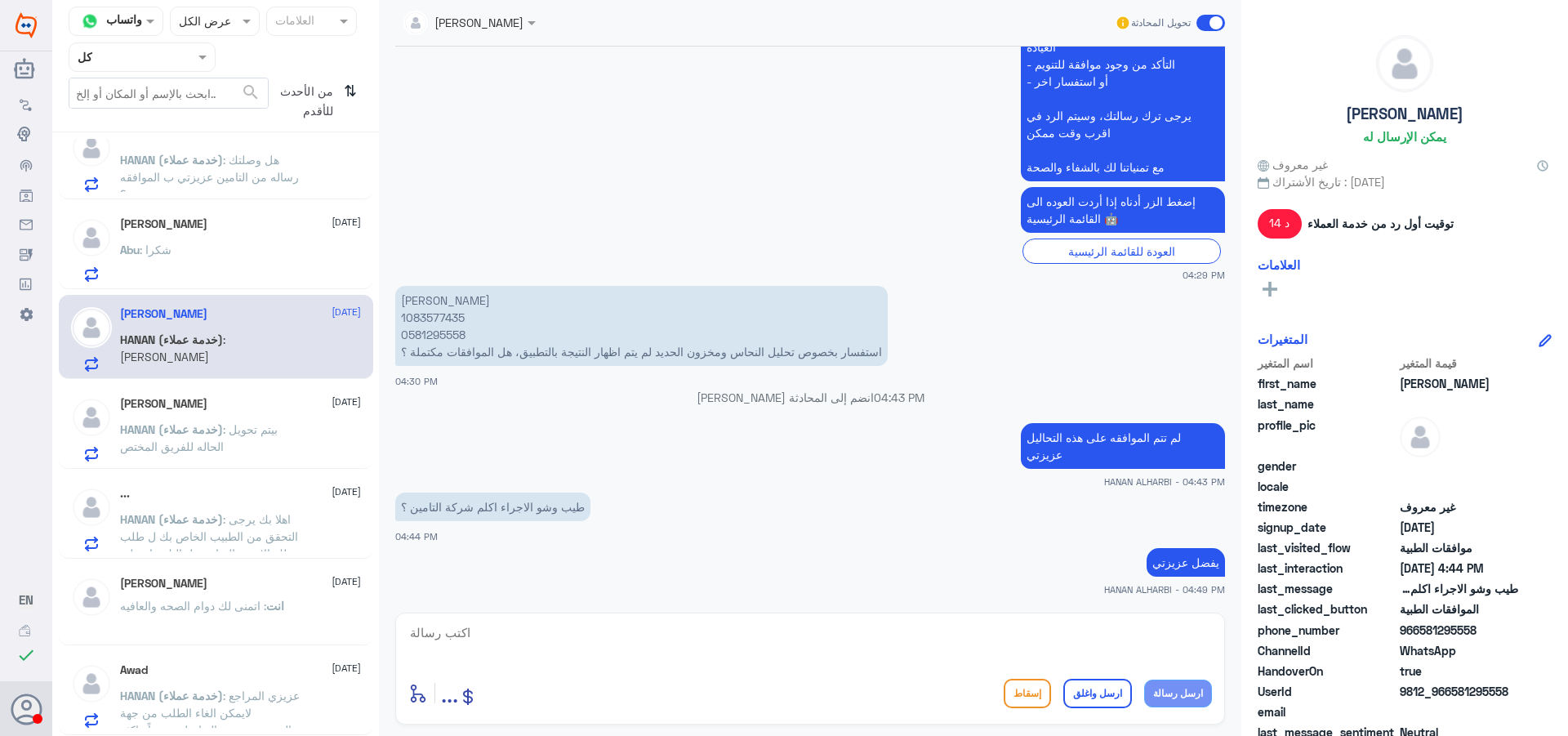
click at [237, 272] on div "Abu : شكرا" at bounding box center [240, 263] width 241 height 37
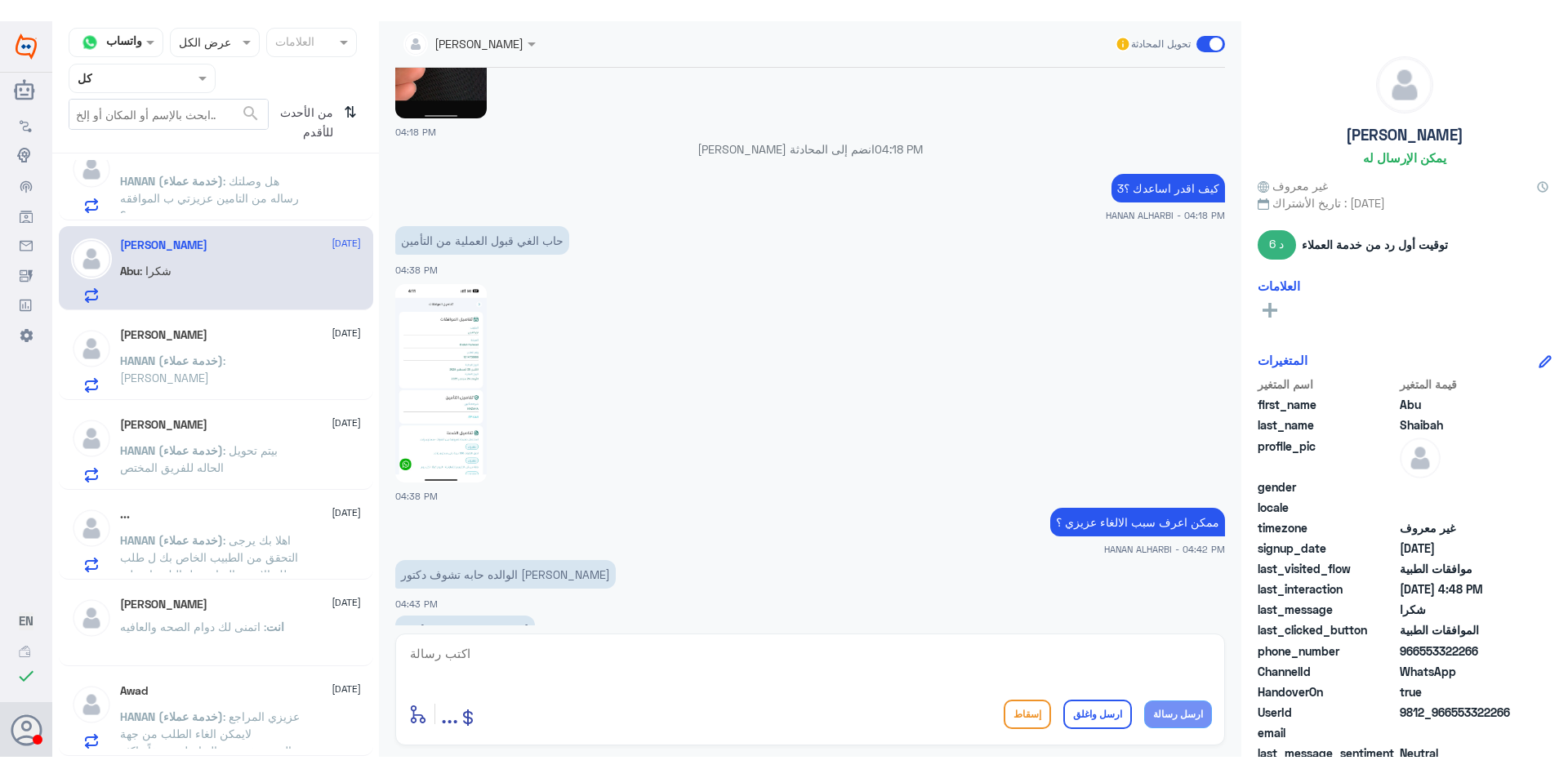
scroll to position [1721, 0]
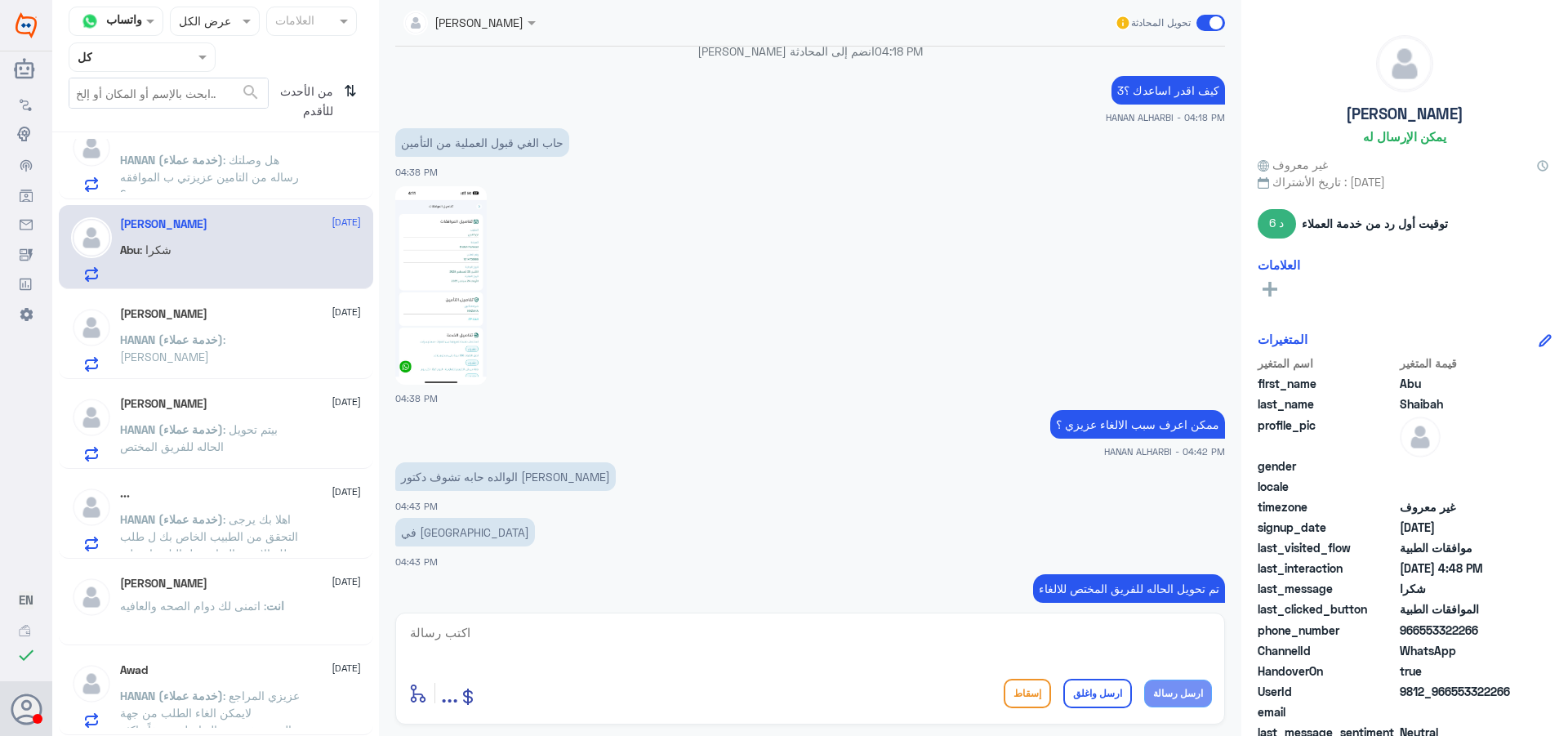
click at [787, 632] on textarea at bounding box center [810, 641] width 804 height 40
drag, startPoint x: 1007, startPoint y: 651, endPoint x: 1566, endPoint y: 633, distance: 559.3
click at [1393, 633] on div "قناة واتساب Status × عرض الكل العلامات Agent Filter كل search من الأحدث للأقدم …" at bounding box center [810, 370] width 1516 height 740
click at [457, 304] on img at bounding box center [441, 285] width 92 height 199
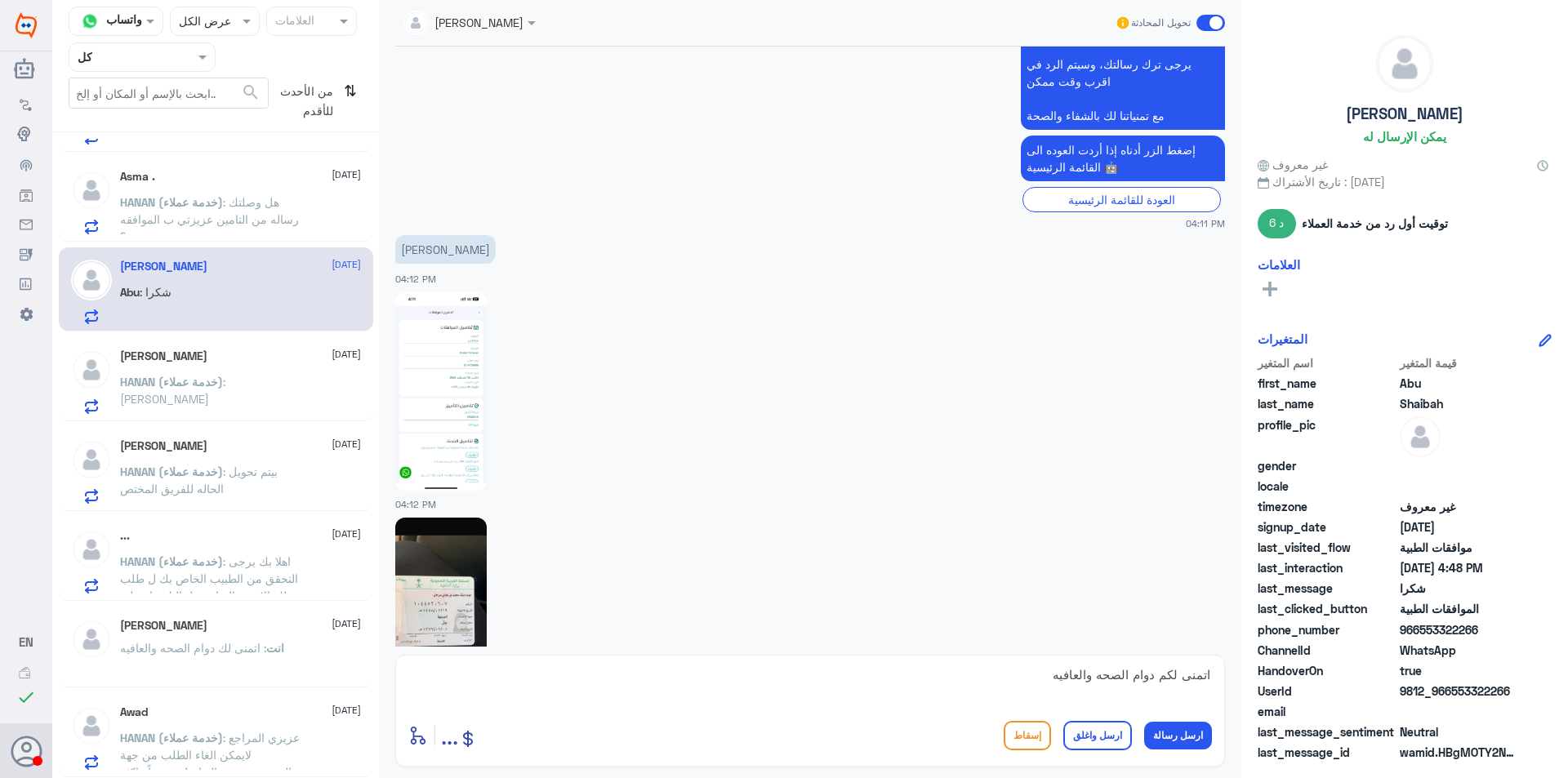
scroll to position [1107, 0]
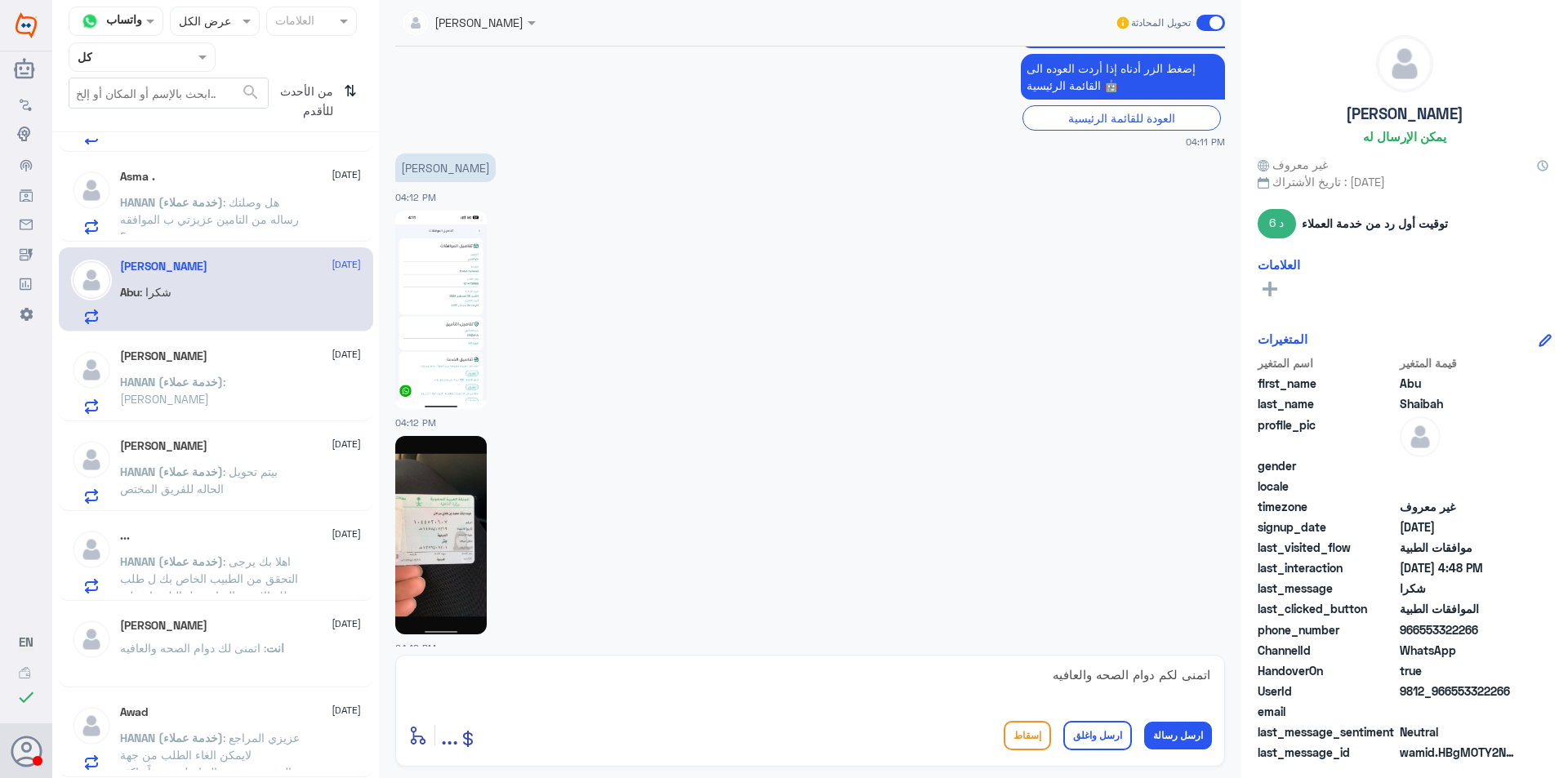
click at [470, 487] on img at bounding box center [441, 535] width 92 height 199
click at [1211, 675] on textarea "اتمنى لكم دوام الصحه والعافيه" at bounding box center [810, 684] width 804 height 40
drag, startPoint x: 1213, startPoint y: 671, endPoint x: 802, endPoint y: 641, distance: 412.1
click at [802, 641] on div "[PERSON_NAME] تحويل المحادثة [DATE] ادي طلب موافقة عملية وحاب الغيه 04:11 PM مر…" at bounding box center [810, 391] width 862 height 783
copy div "[PERSON_NAME] انضم إلى المحادثة 04:18 PM كيف اقدر اساعدك ؟3 HANAN ALHARBI - 04:…"
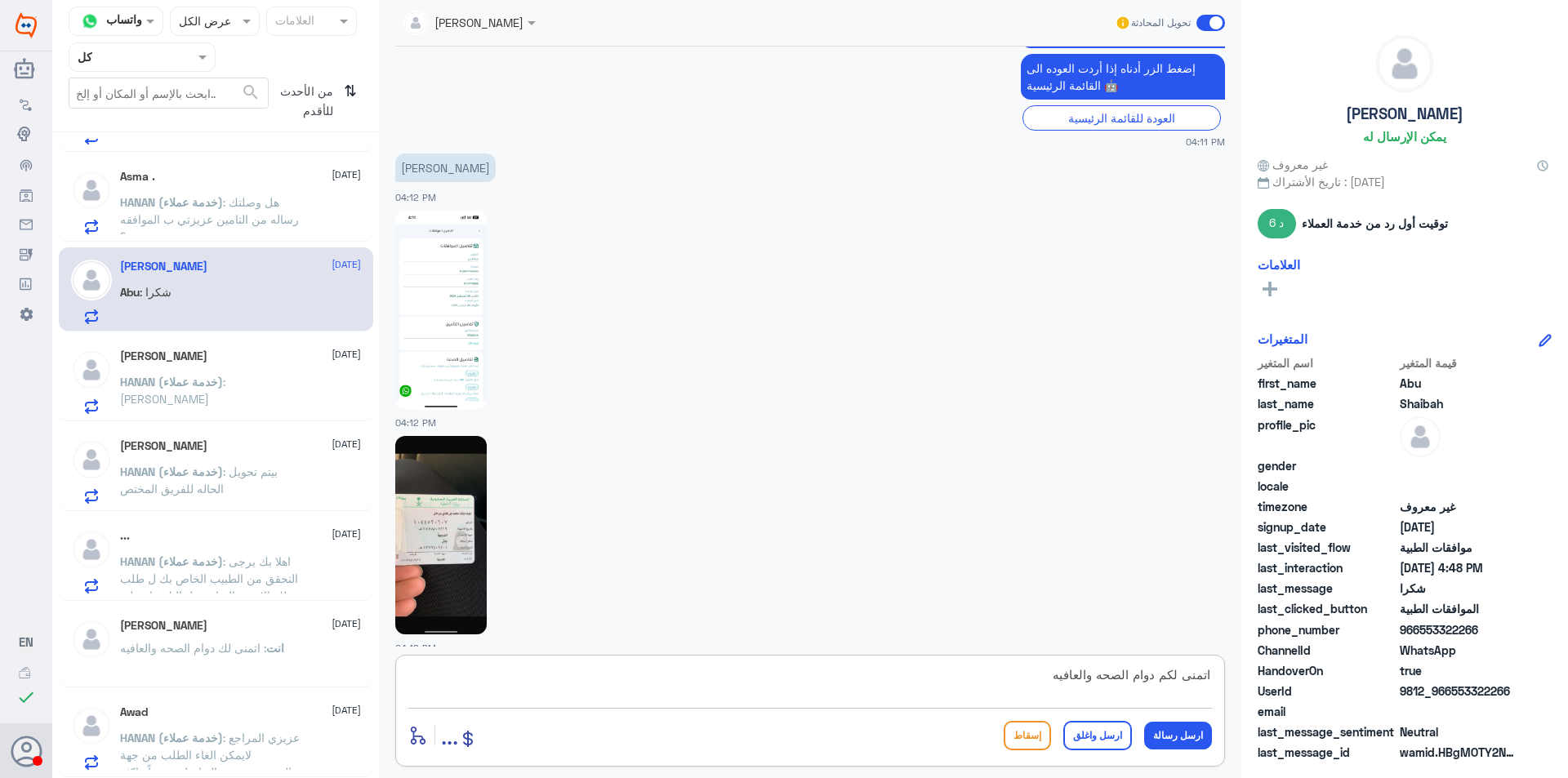
click at [887, 687] on textarea "اتمنى لكم دوام الصحه والعافيه" at bounding box center [810, 684] width 804 height 40
type textarea "ا"
type textarea "تم الغاء العمليه بناء على طلبكم"
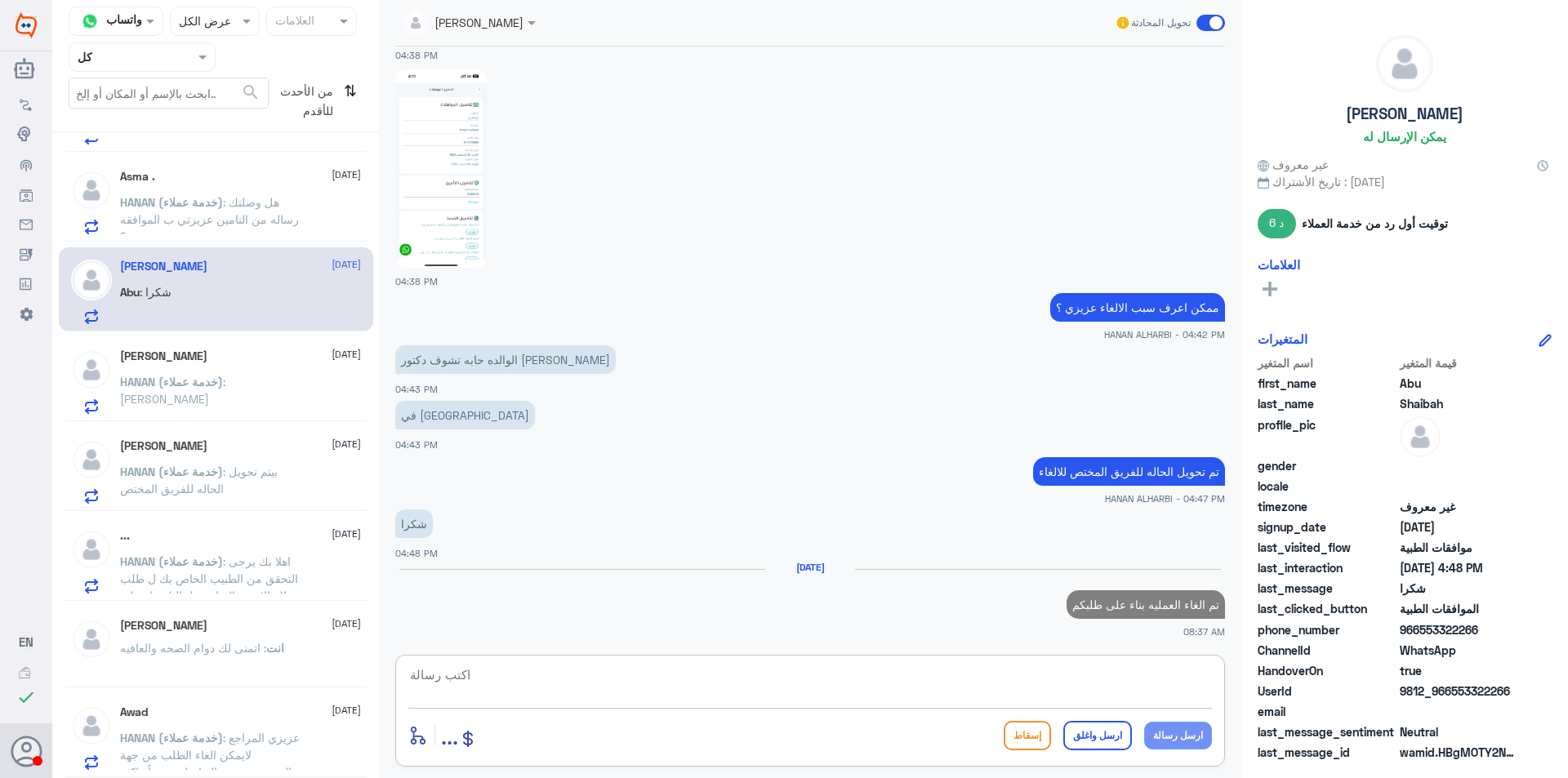
click at [1044, 667] on textarea at bounding box center [810, 684] width 804 height 40
paste textarea "[PERSON_NAME] انضم إلى المحادثة 04:18 PM كيف اقدر اساعدك ؟3 HANAN ALHARBI - 04:…"
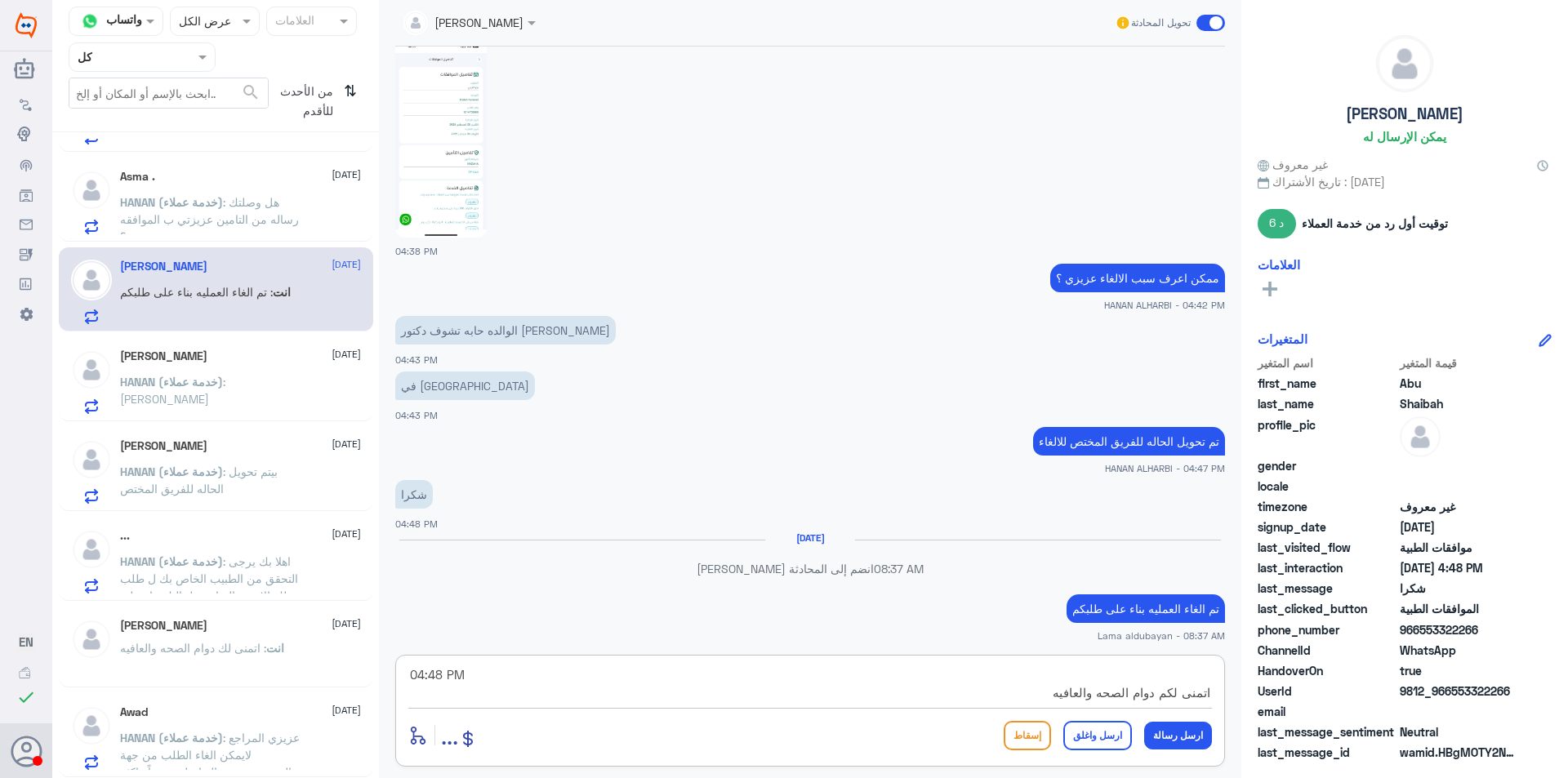
scroll to position [1842, 0]
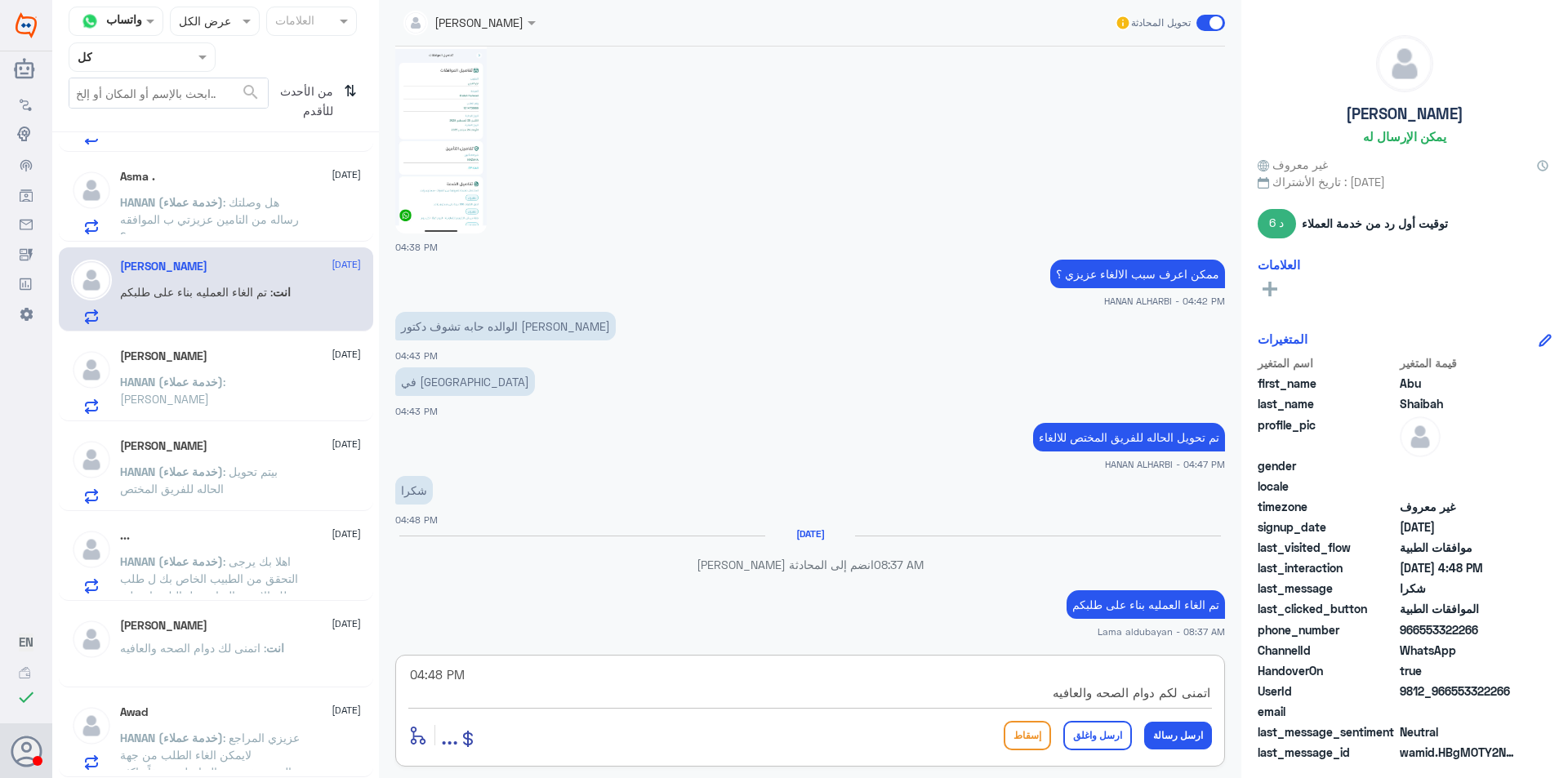
type textarea "[PERSON_NAME] انضم إلى المحادثة 04:18 PM كيف اقدر اساعدك ؟3 HANAN ALHARBI - 04:…"
click at [1099, 712] on button "ارسل واغلق" at bounding box center [1098, 735] width 69 height 29
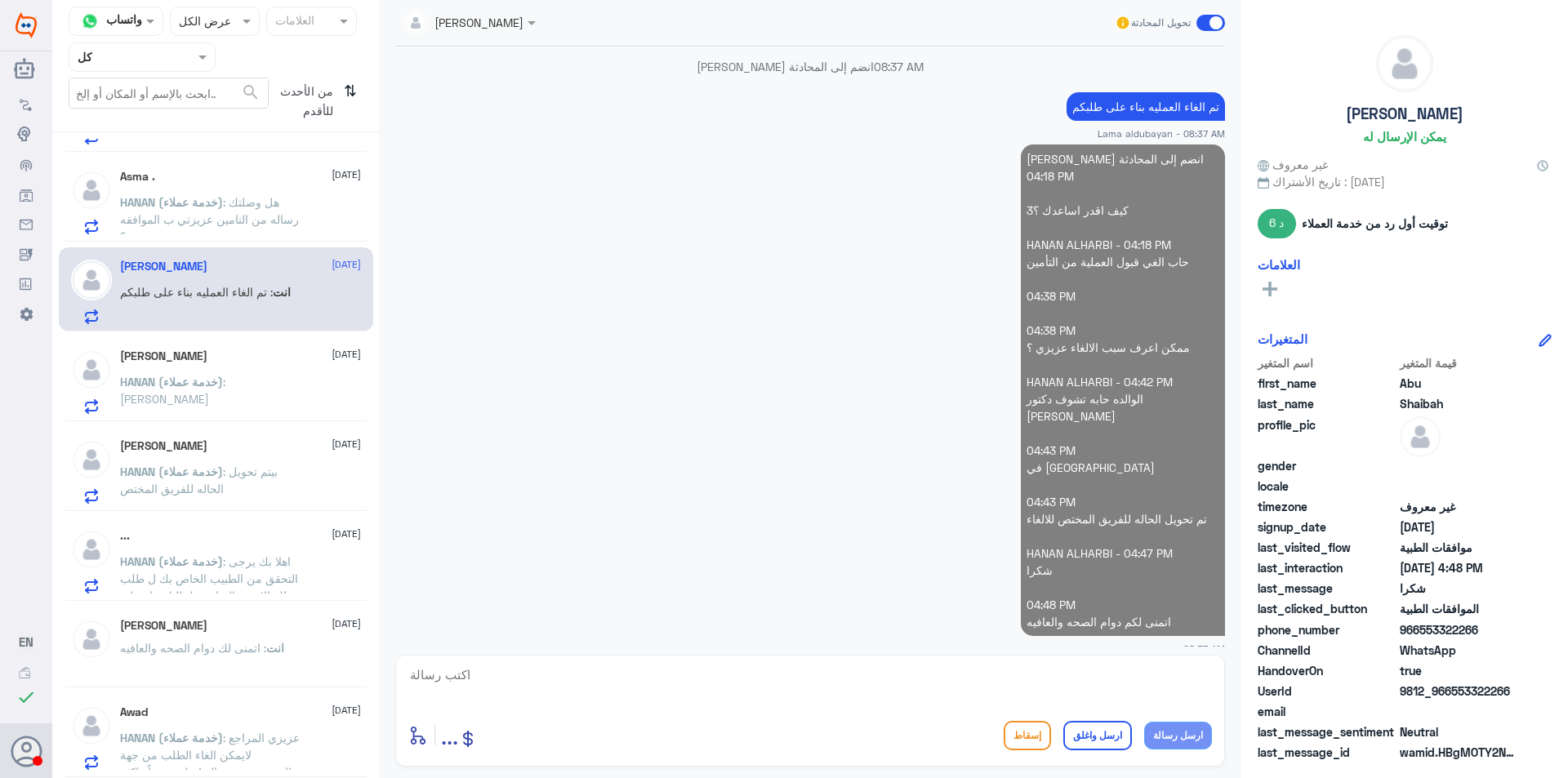
scroll to position [881, 0]
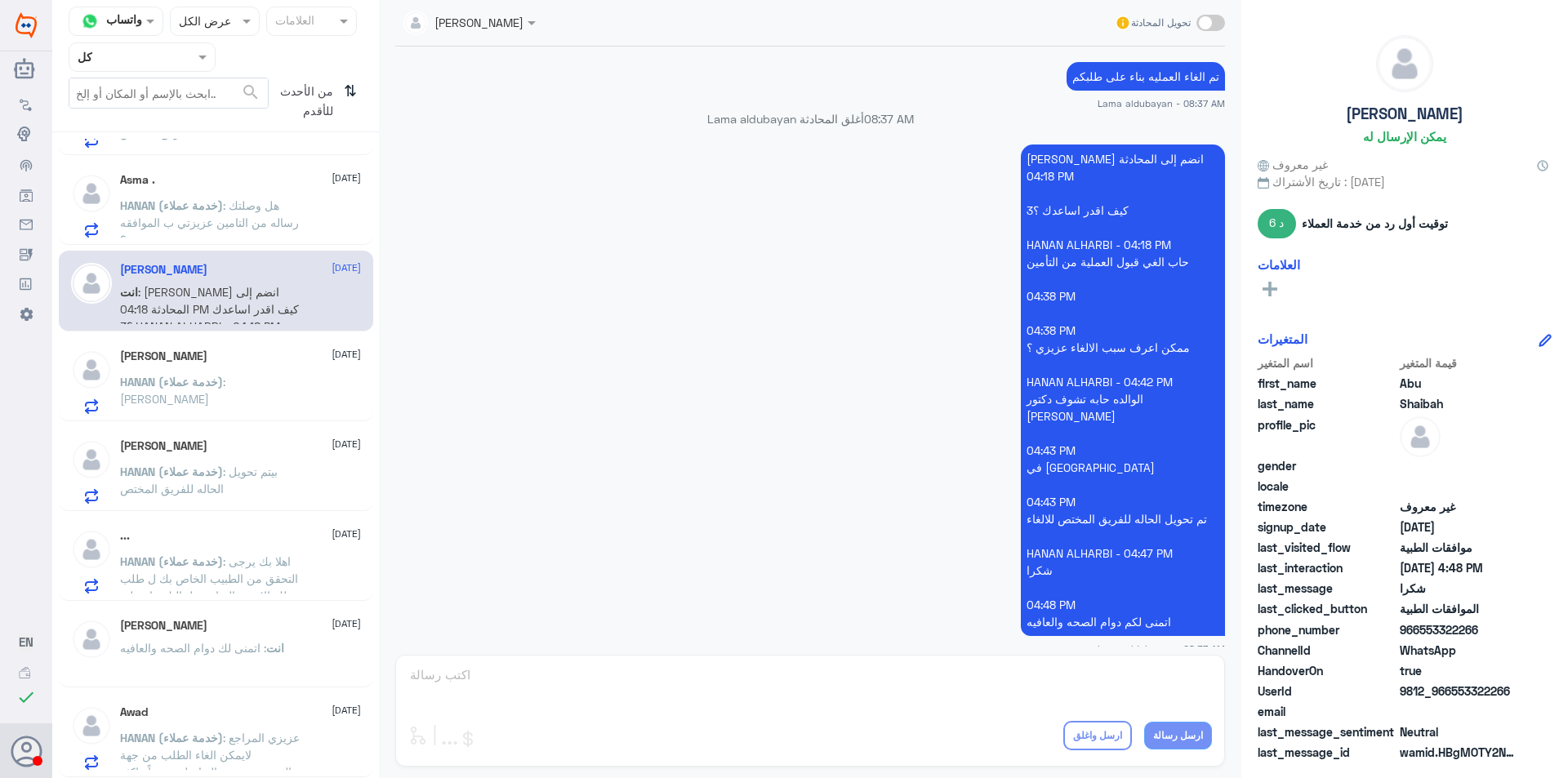
click at [1026, 687] on div "[PERSON_NAME] تحويل المحادثة [DATE] ادي طلب موافقة عملية وحاب الغيه 04:11 PM مر…" at bounding box center [810, 391] width 862 height 783
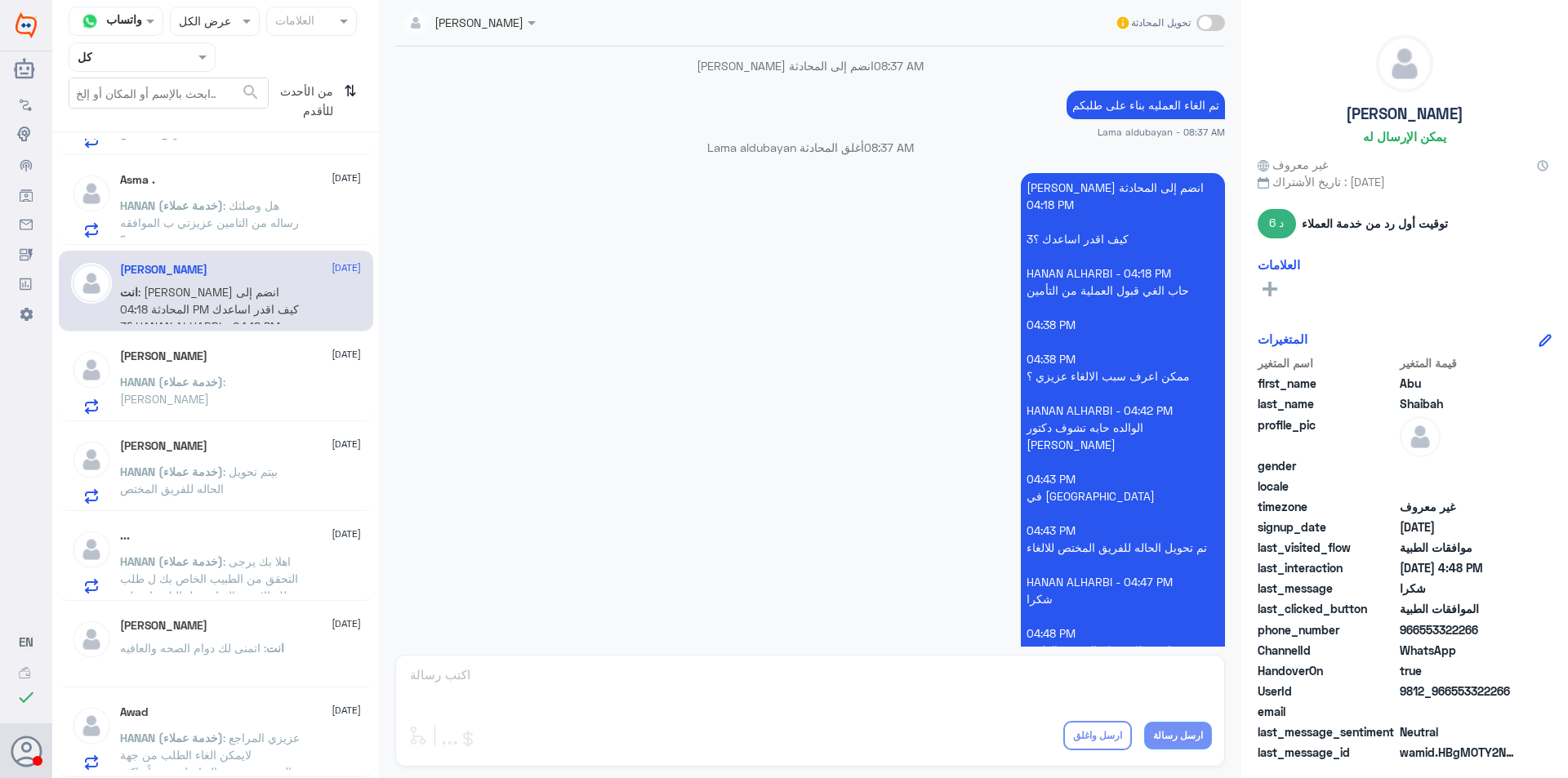
scroll to position [2339, 0]
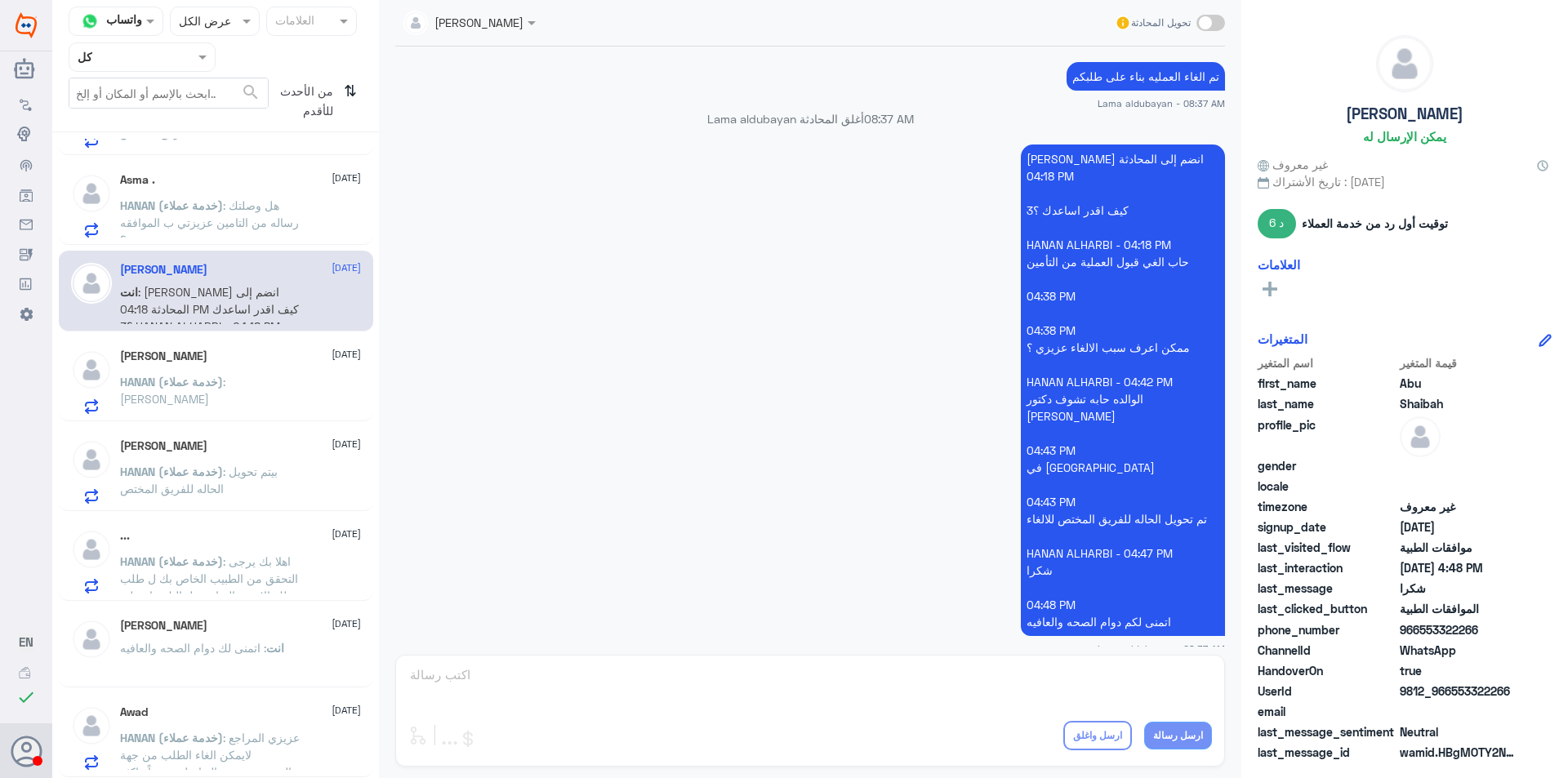
click at [151, 223] on span ": هل وصلتك رساله من التامين عزيزتي ب الموافقه ..؟" at bounding box center [209, 223] width 178 height 49
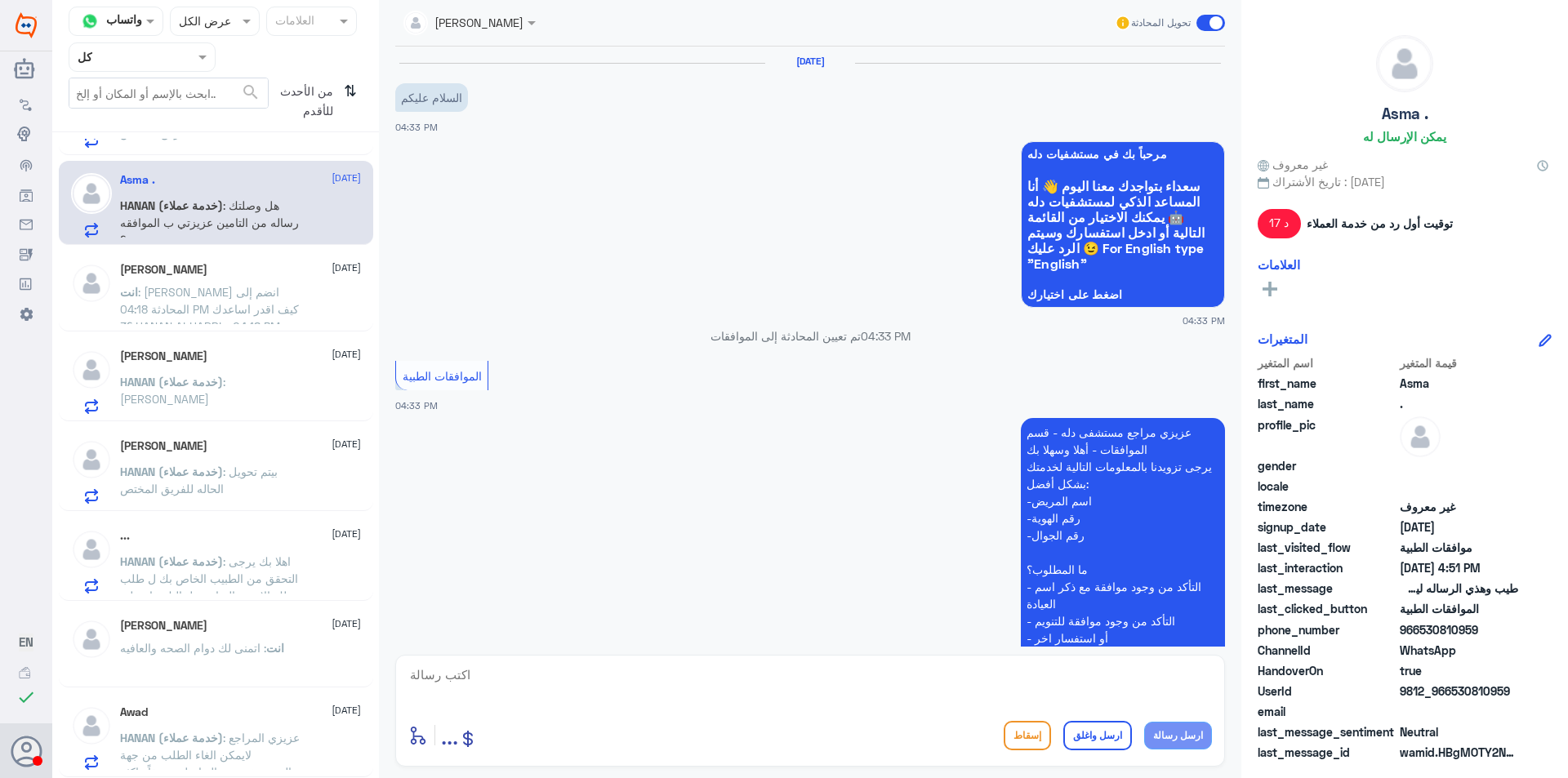
click at [153, 279] on div "[PERSON_NAME] [DATE] انت : [PERSON_NAME] انضم إلى المحادثة 04:18 PM كيف اقدر اس…" at bounding box center [240, 293] width 241 height 61
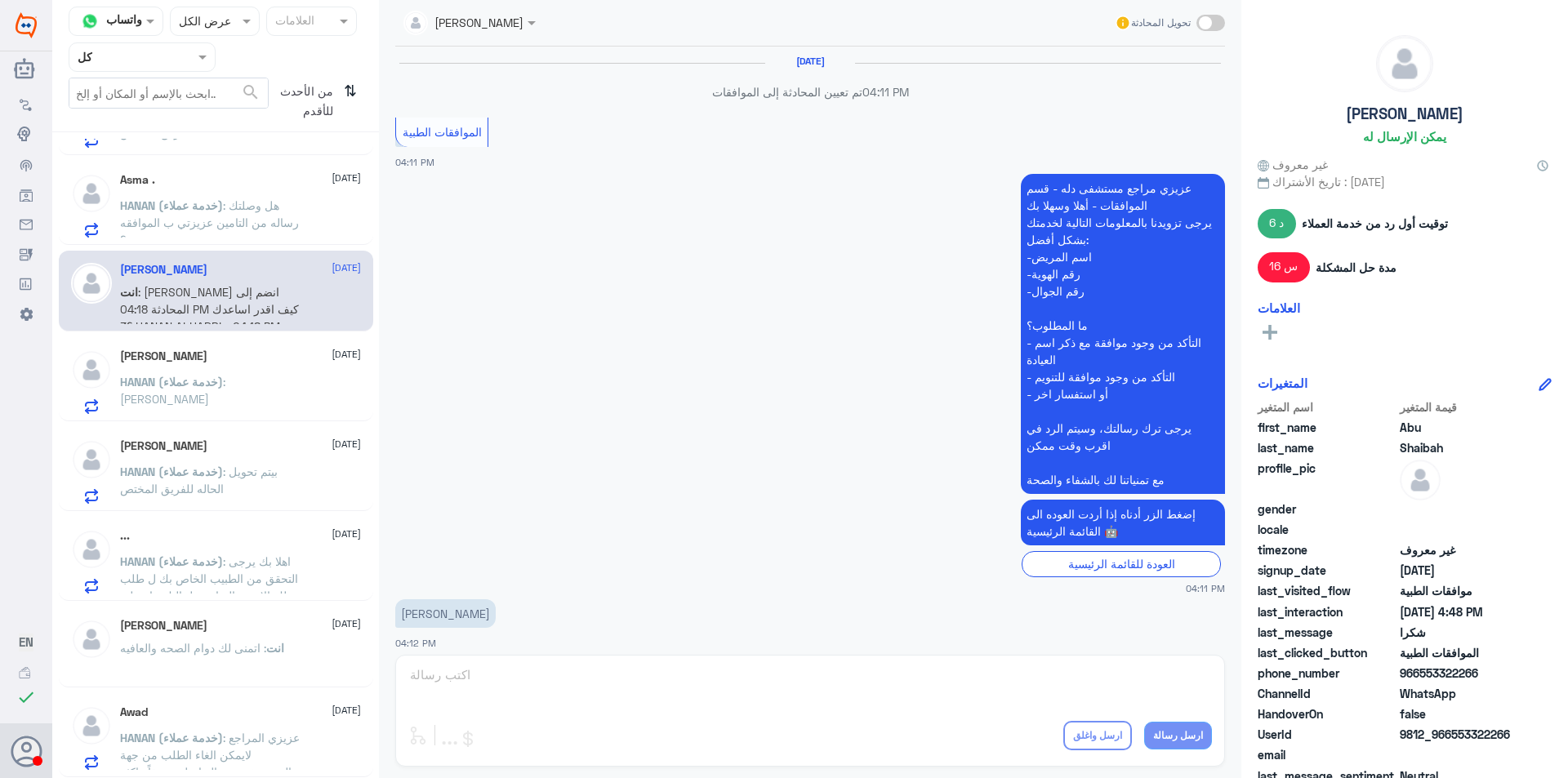
scroll to position [1738, 0]
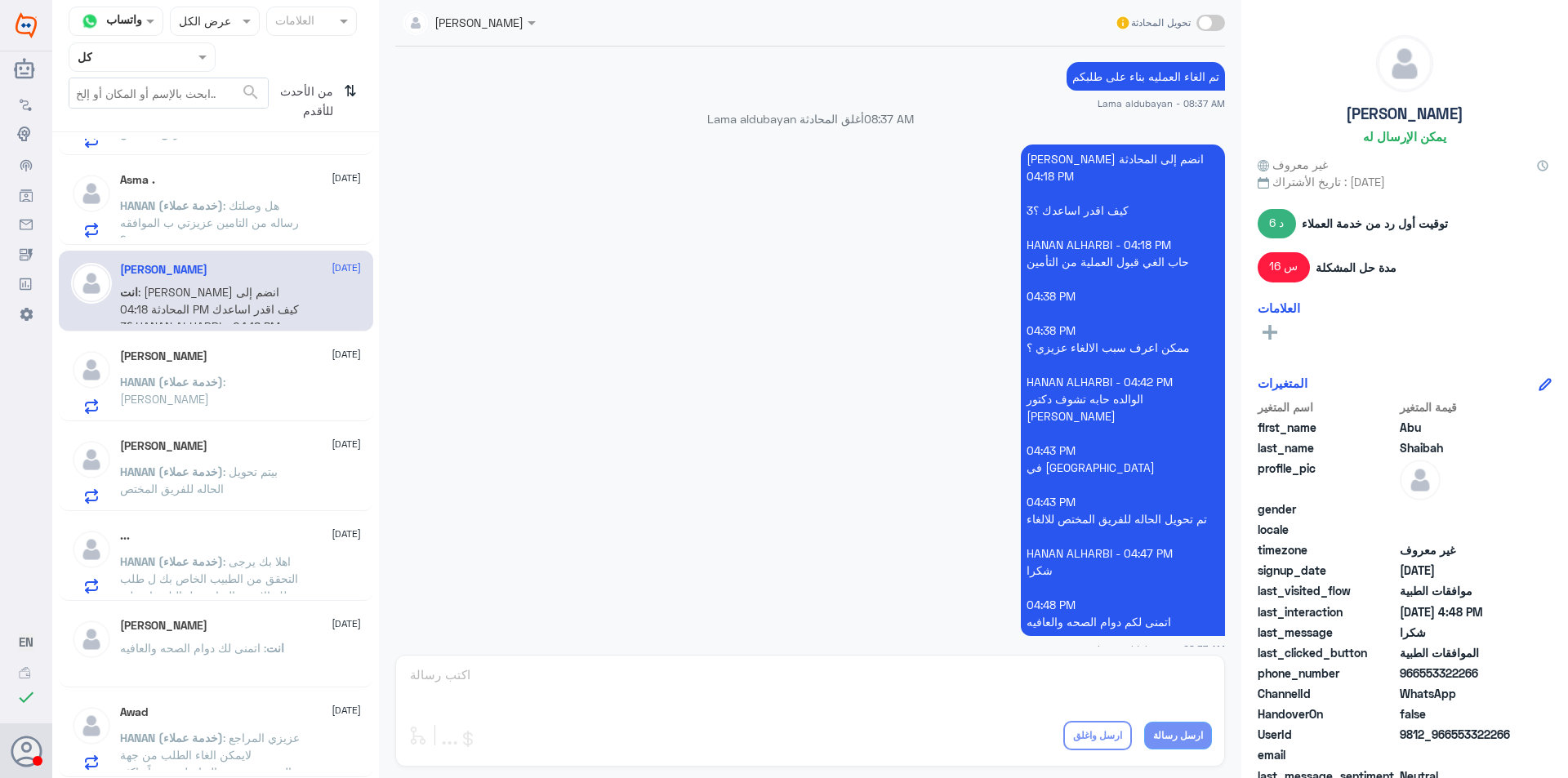
click at [195, 236] on p "HANAN (خدمة عملاء) : هل وصلتك رساله من التامين عزيزتي ب الموافقه ..؟" at bounding box center [212, 217] width 184 height 41
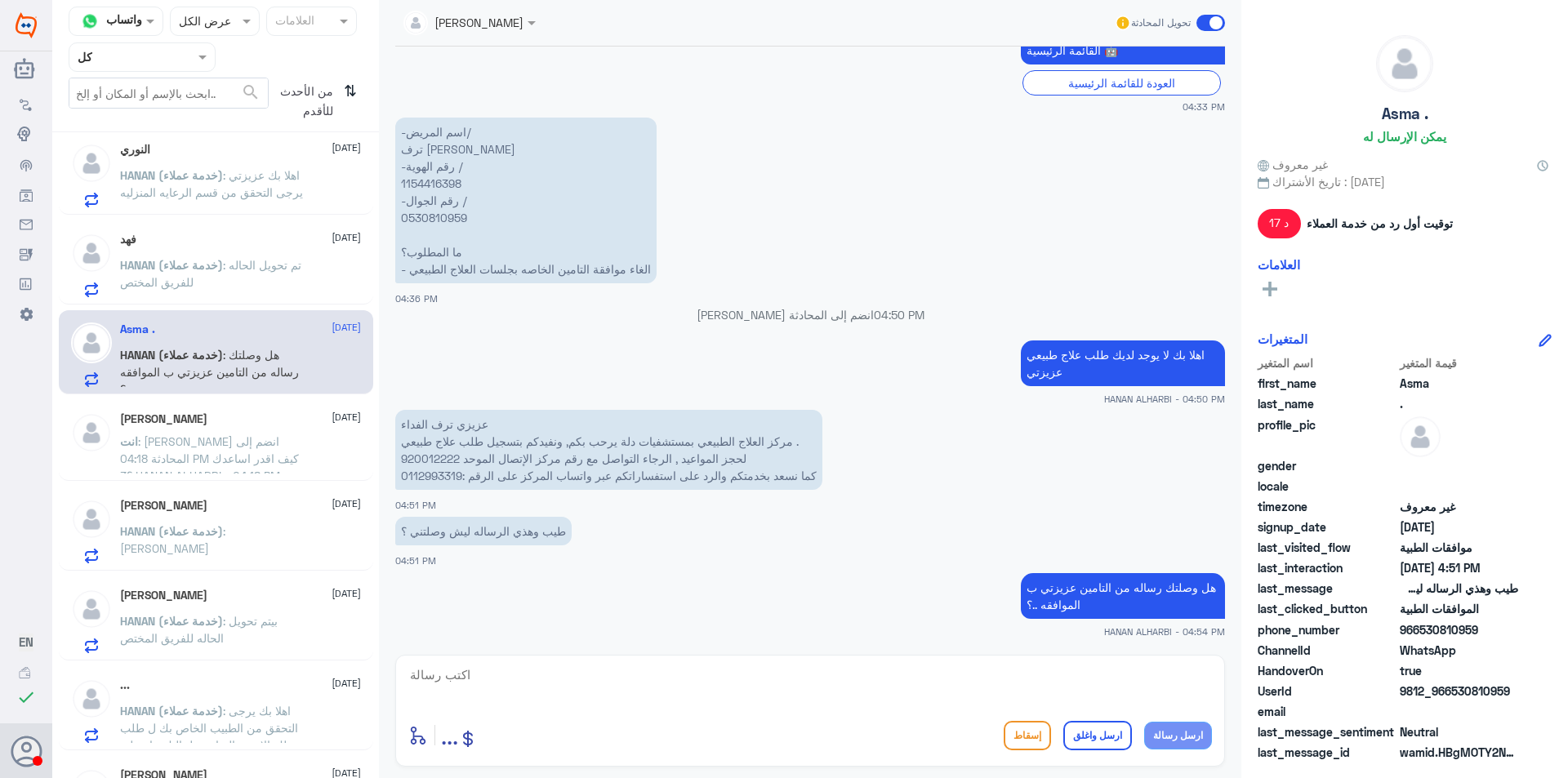
scroll to position [719, 0]
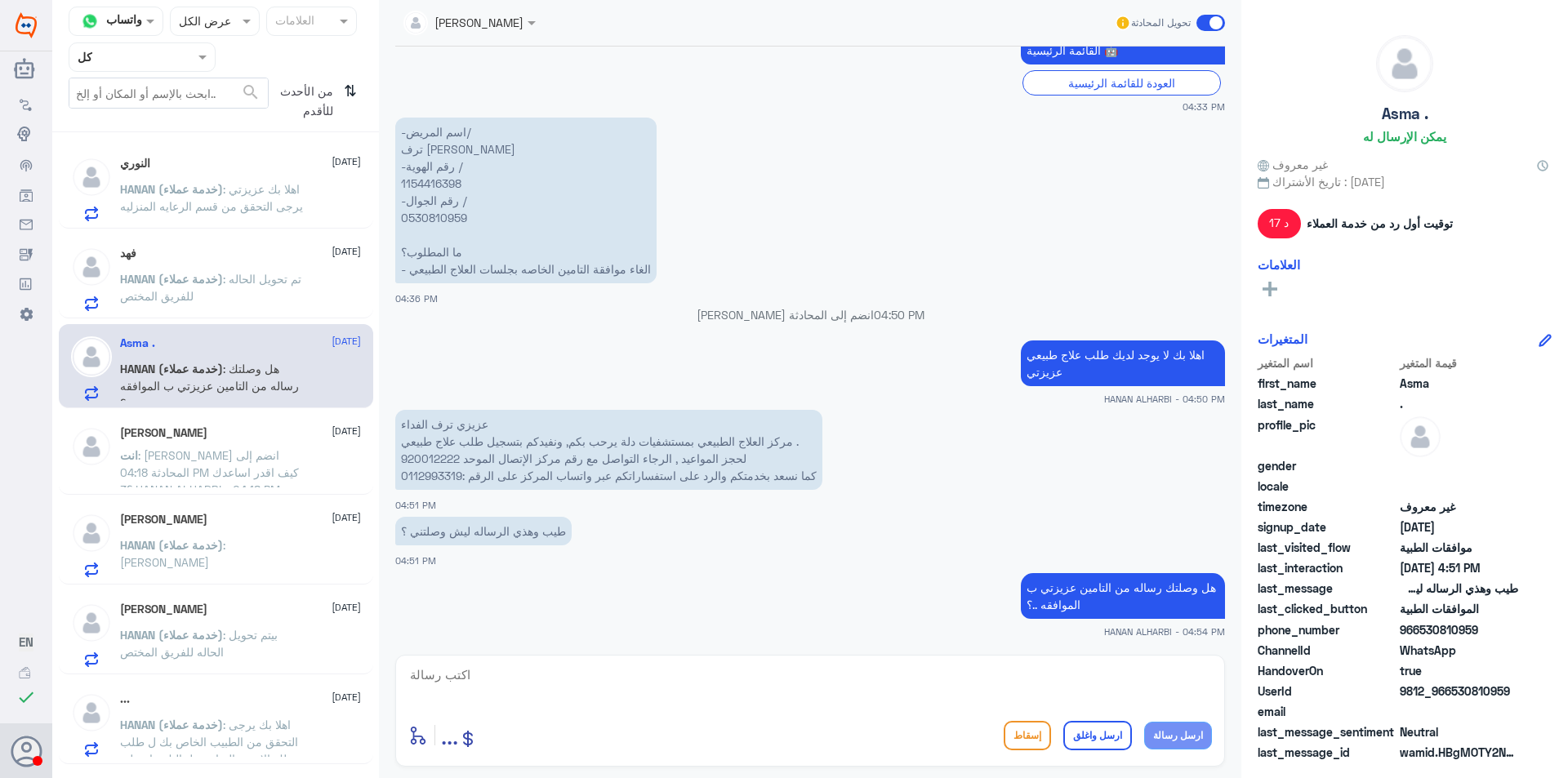
click at [210, 299] on span ": تم تحويل الحاله للفريق المختص" at bounding box center [210, 287] width 181 height 31
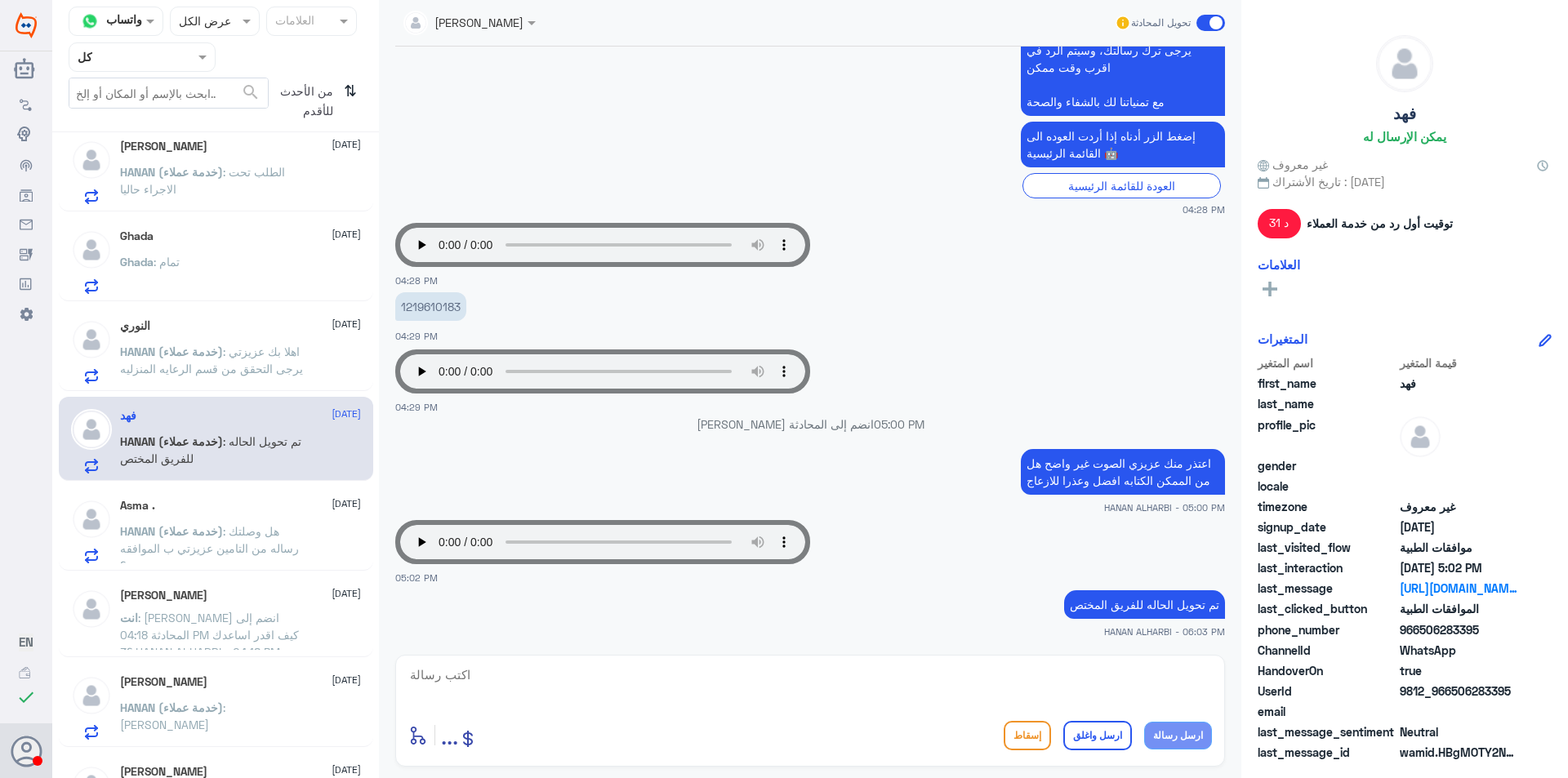
scroll to position [555, 0]
click at [208, 347] on span "HANAN (خدمة عملاء)" at bounding box center [171, 352] width 102 height 14
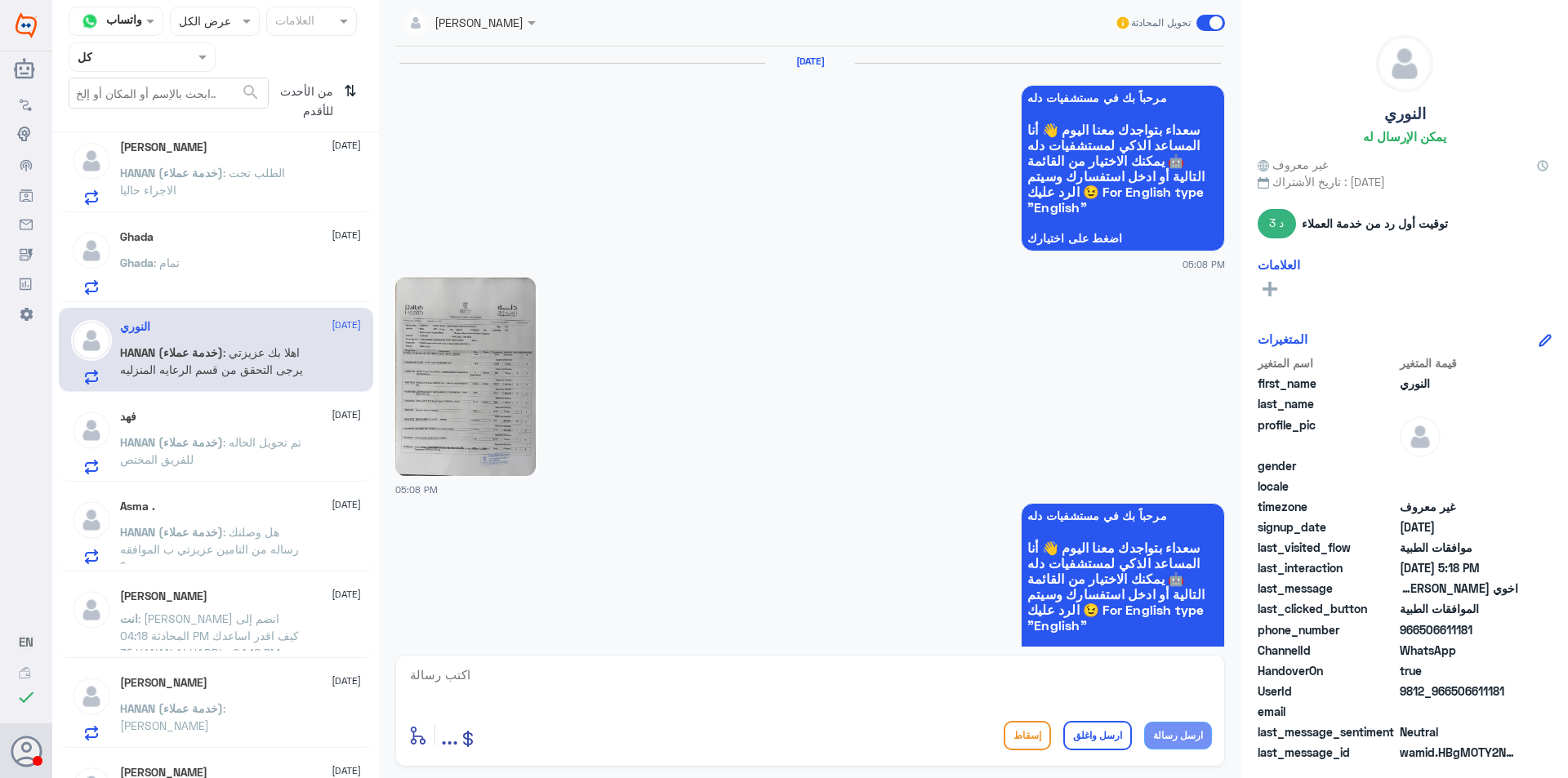
scroll to position [2327, 0]
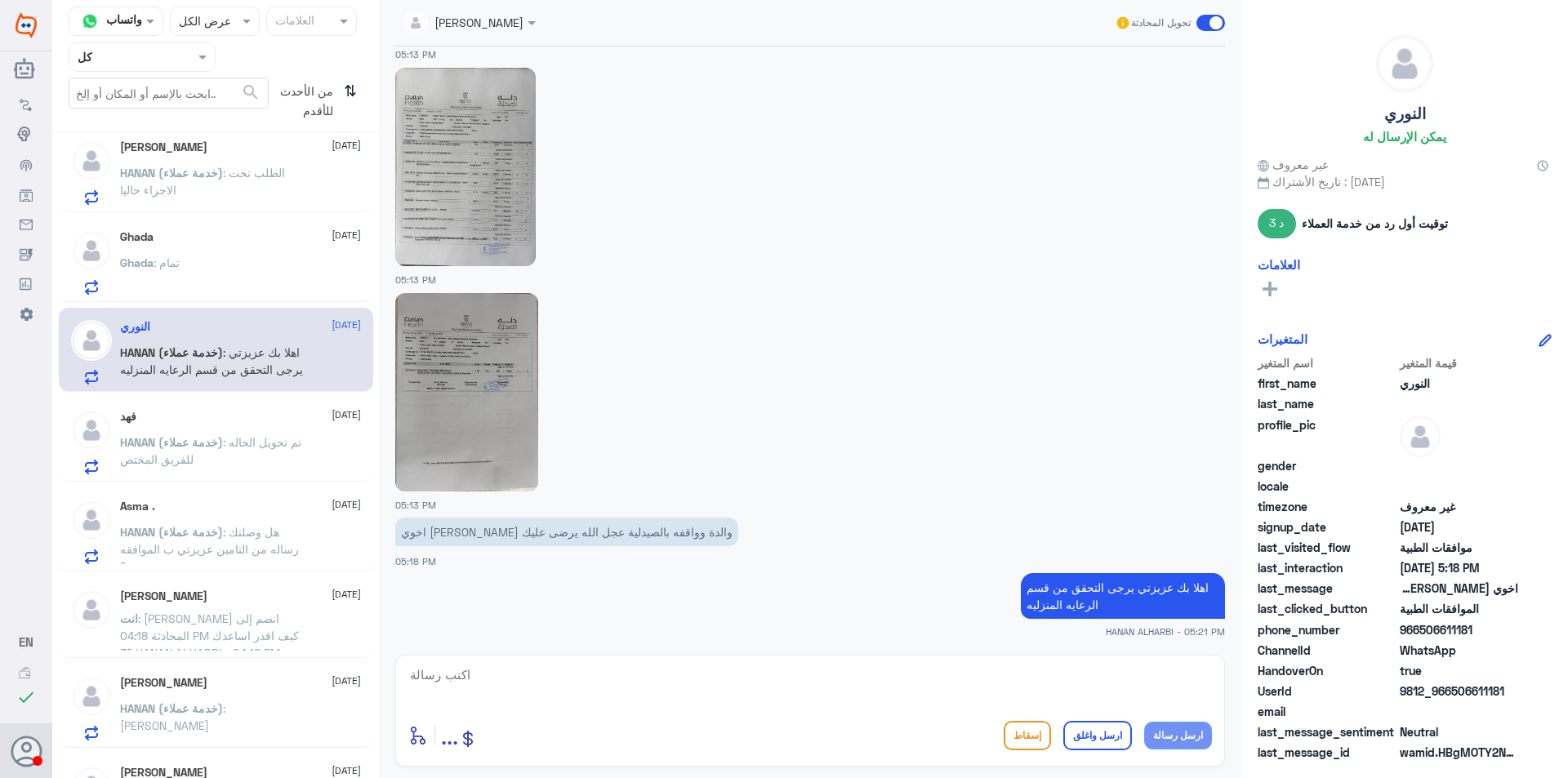
click at [223, 263] on div "Ghada : تمام" at bounding box center [240, 276] width 241 height 37
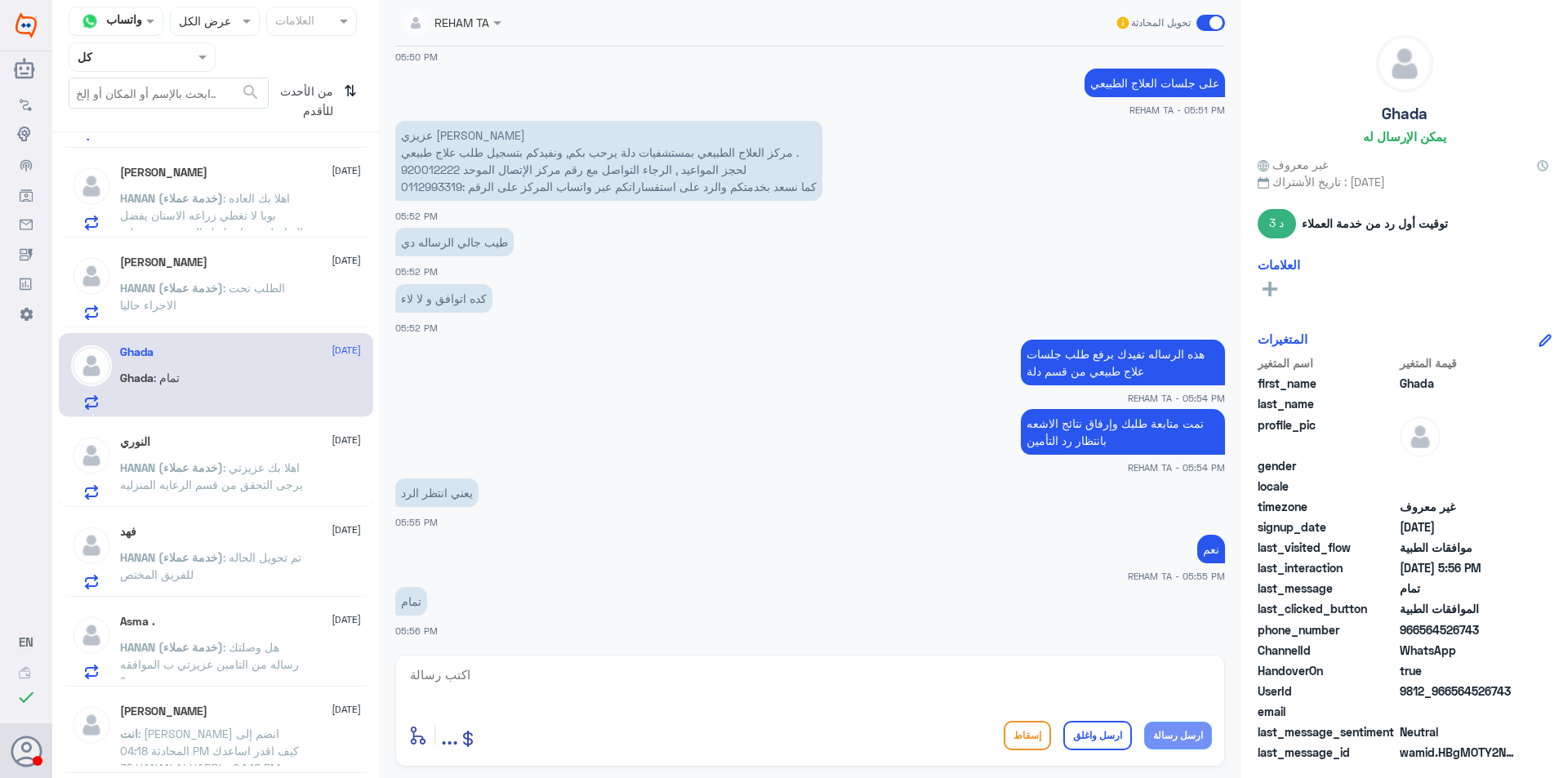
scroll to position [392, 0]
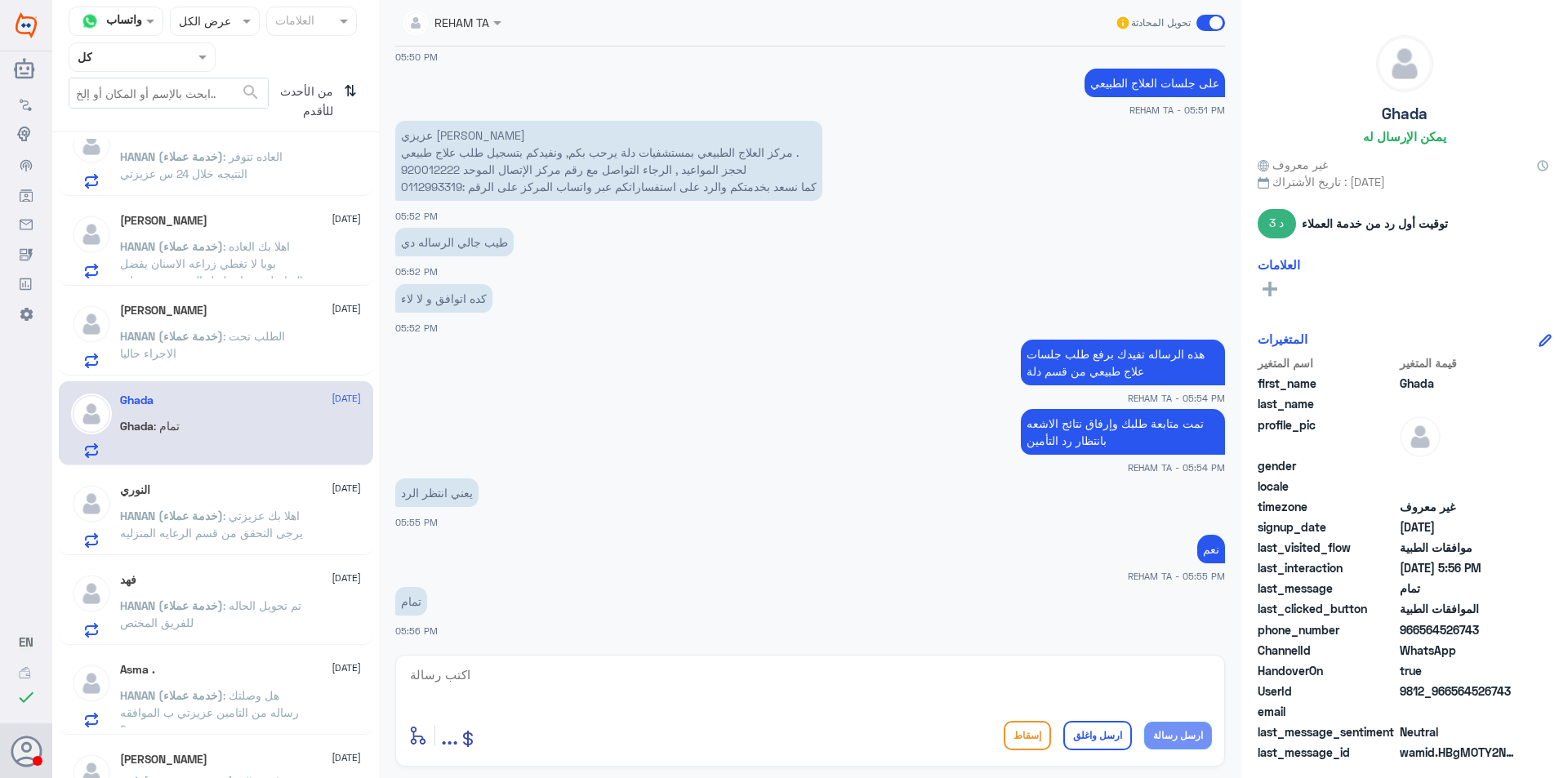
click at [244, 315] on div "[PERSON_NAME] [DATE]" at bounding box center [240, 311] width 241 height 14
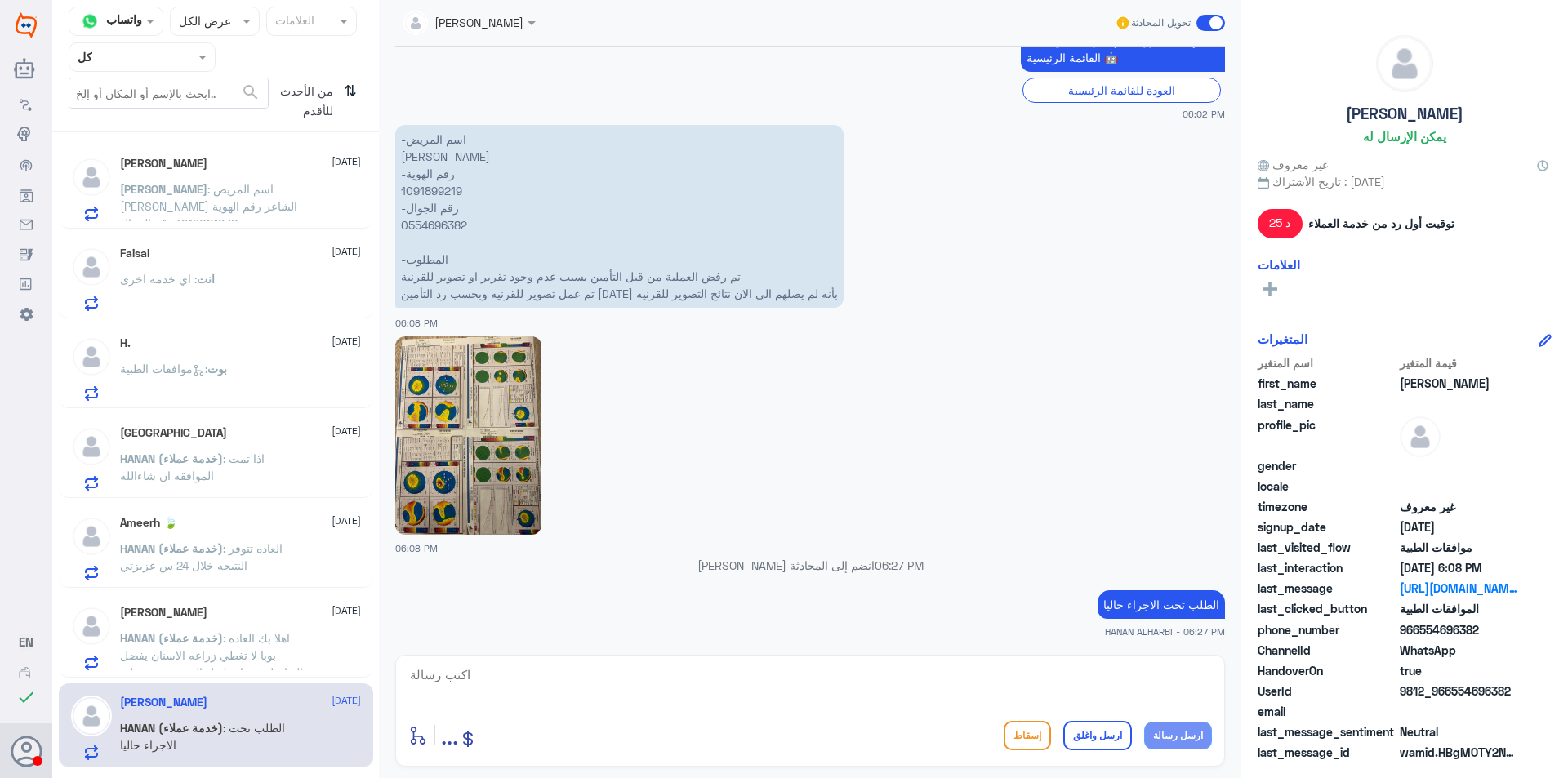
click at [254, 162] on div "[PERSON_NAME] [DATE]" at bounding box center [240, 163] width 241 height 14
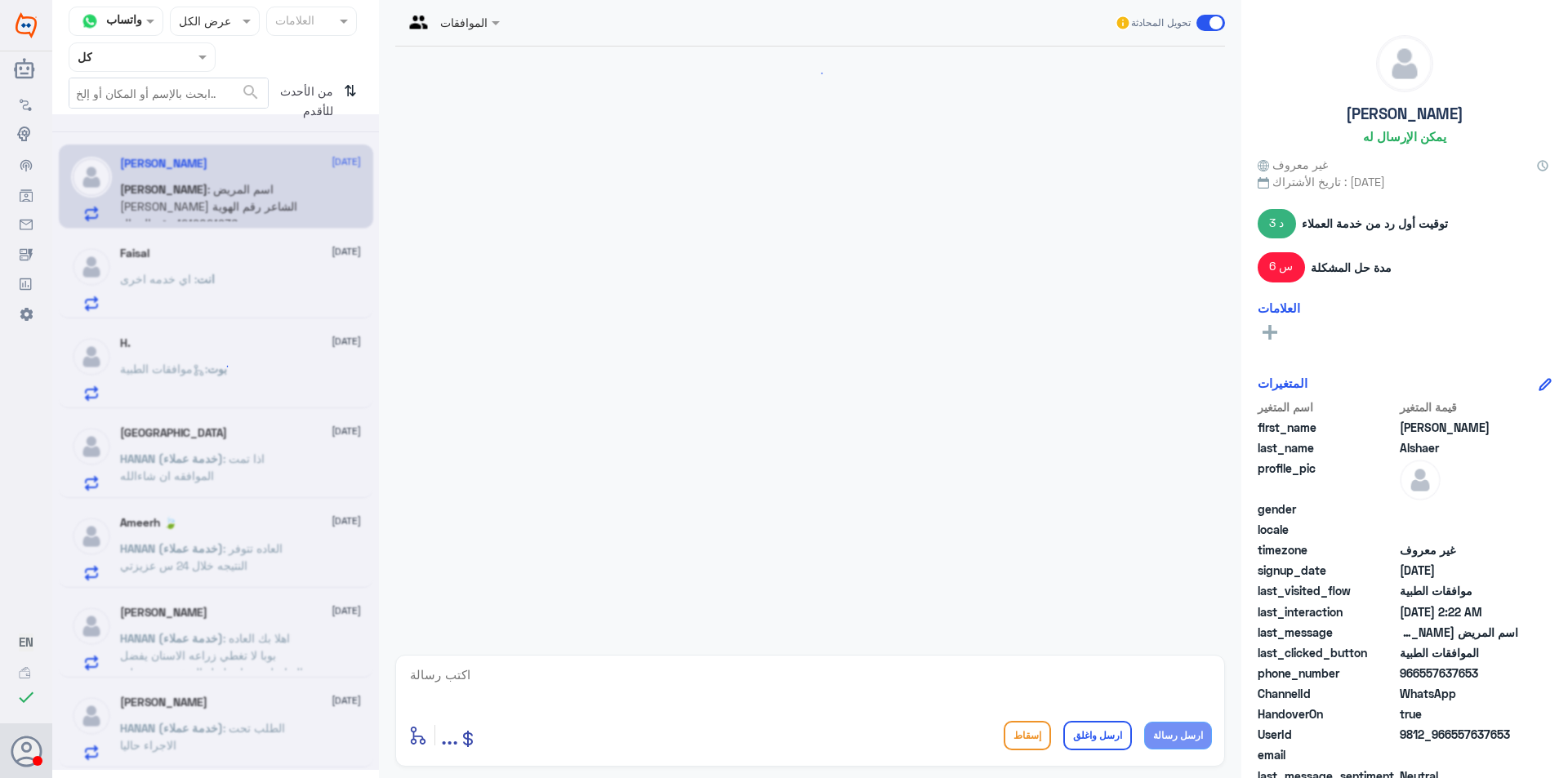
scroll to position [1481, 0]
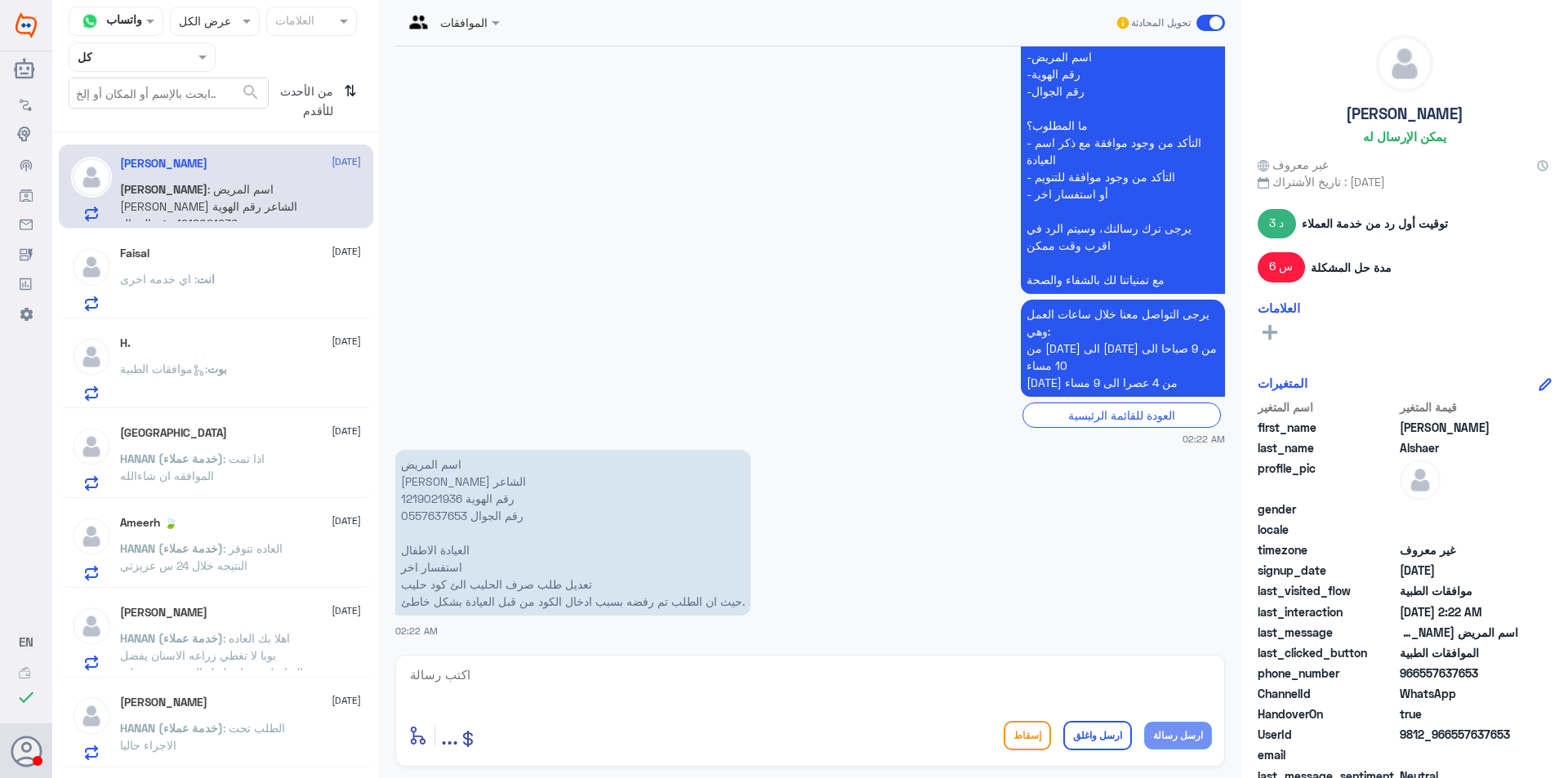
click at [437, 498] on p "اسم المريض [PERSON_NAME] الشاعر رقم الهوية 1219021936 رقم الجوال 0557637653 الع…" at bounding box center [572, 533] width 355 height 166
copy p "1219021936"
click at [496, 683] on textarea at bounding box center [810, 684] width 804 height 40
type textarea "ت"
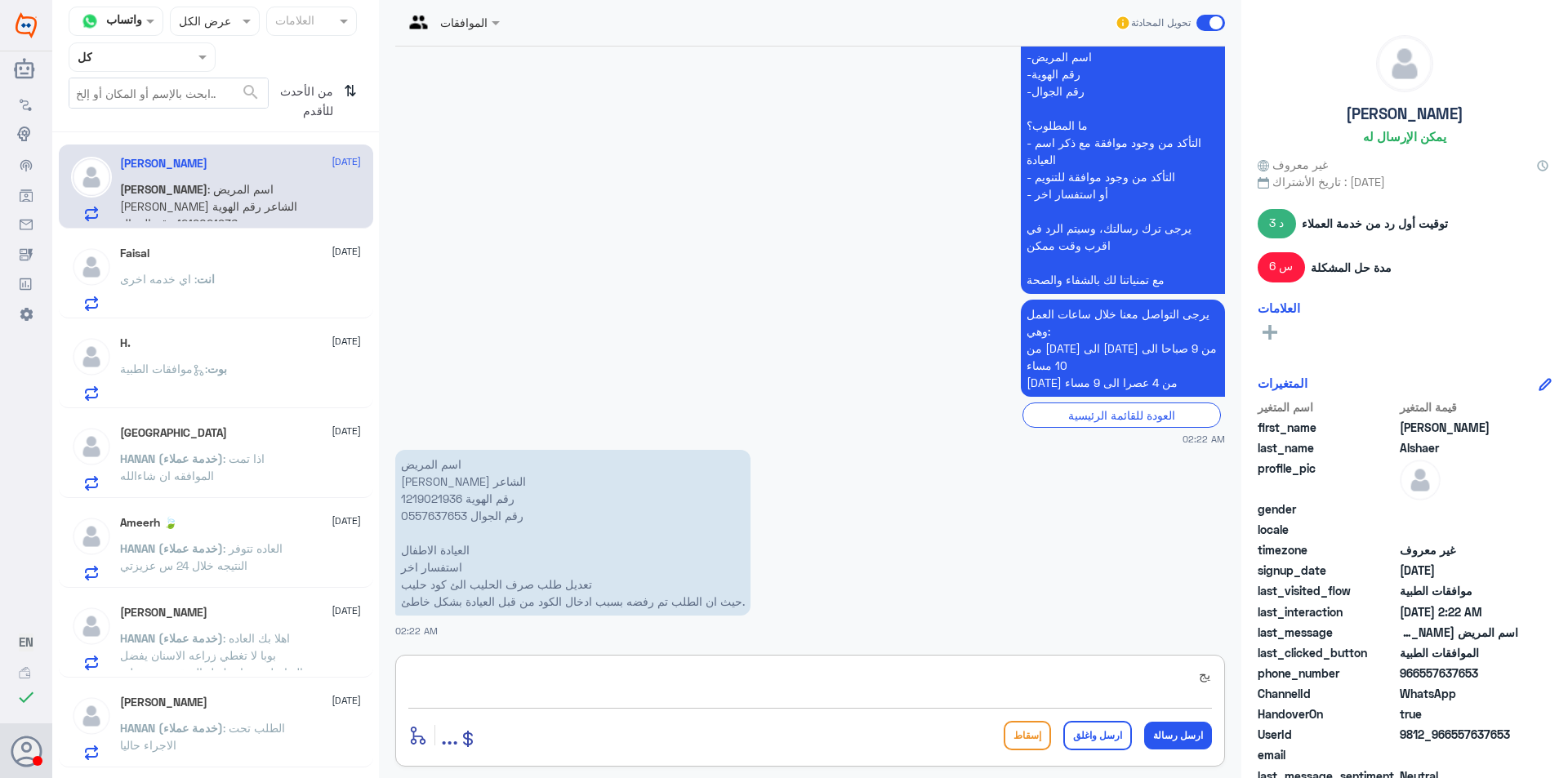
type textarea "ي"
click at [615, 670] on textarea at bounding box center [810, 684] width 804 height 40
type textarea "ل"
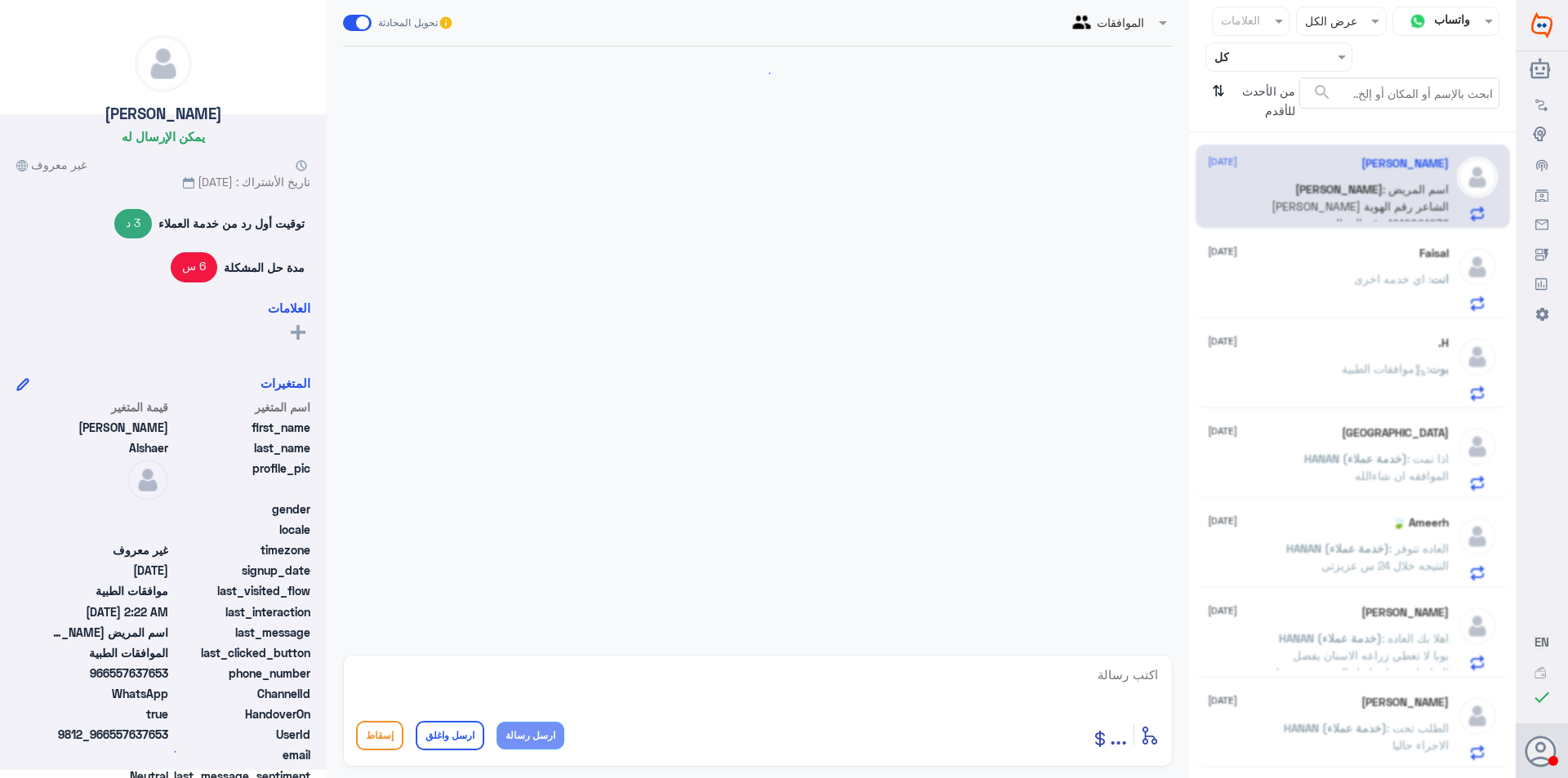
scroll to position [1481, 0]
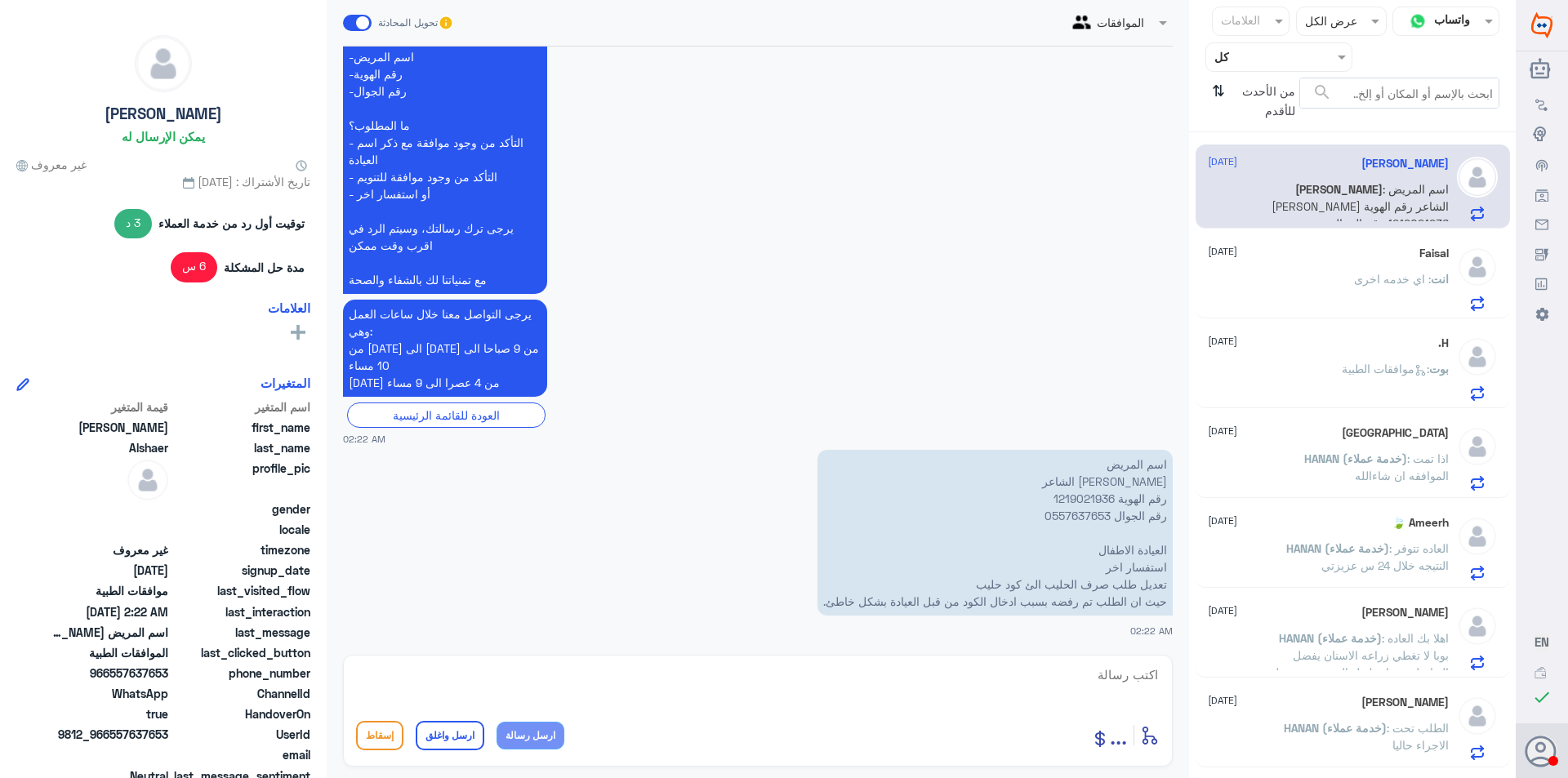
click at [1322, 285] on div "انت : اي خدمه اخرى" at bounding box center [1328, 293] width 241 height 37
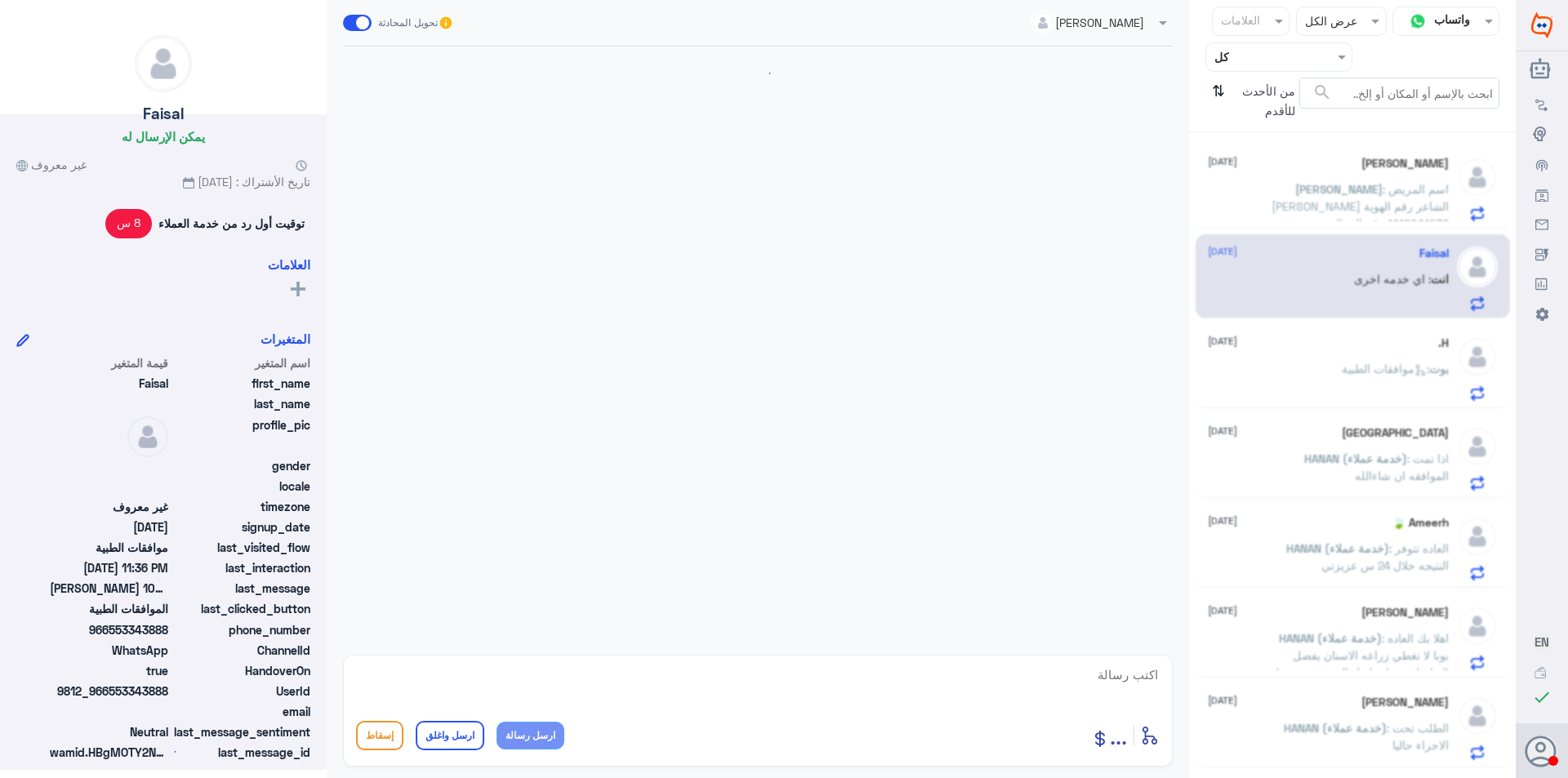
scroll to position [539, 0]
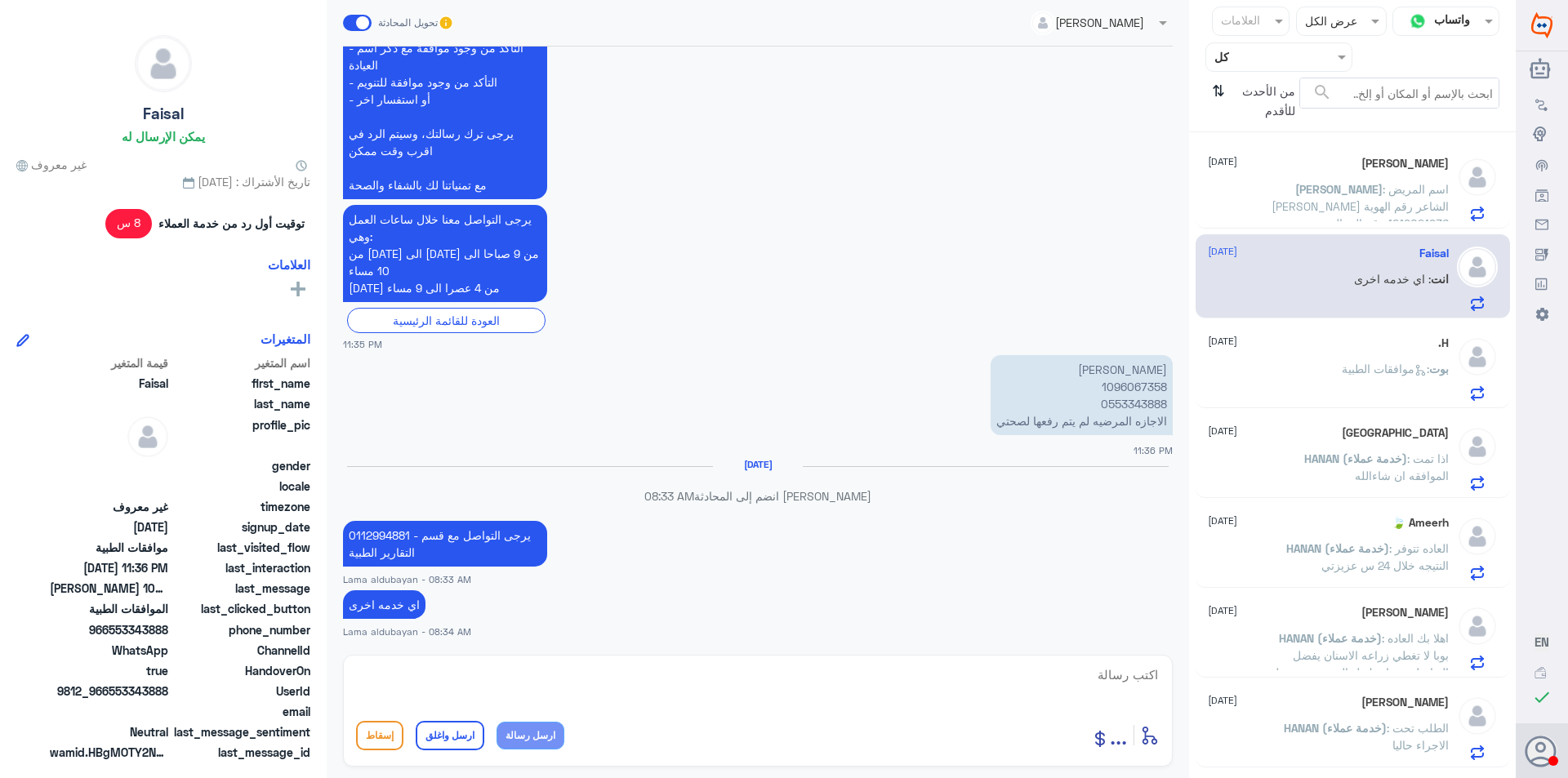
click at [1304, 381] on div "بوت : موافقات الطبية" at bounding box center [1328, 382] width 241 height 37
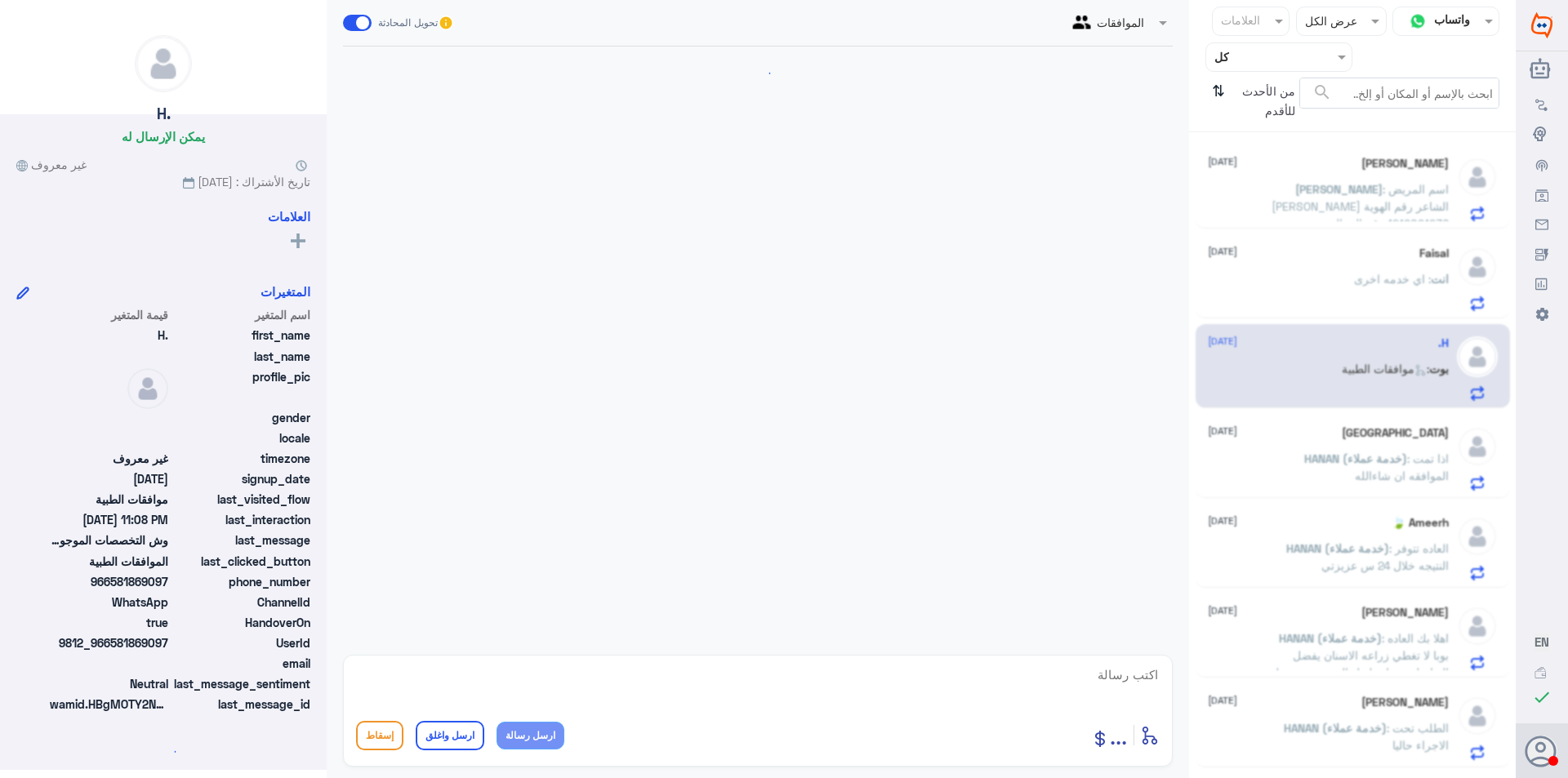
scroll to position [1583, 0]
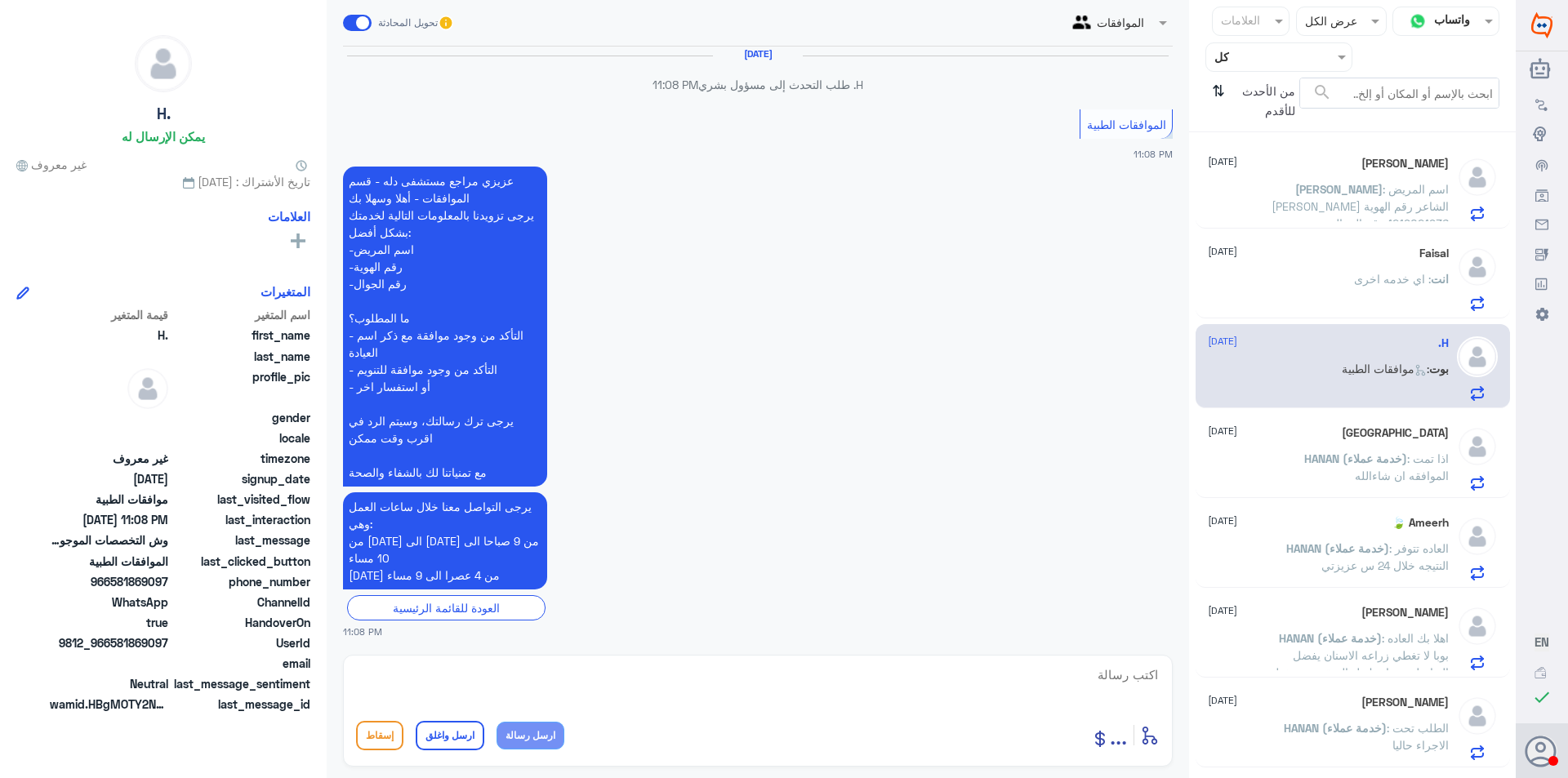
click at [1305, 465] on span "HANAN (خدمة عملاء)" at bounding box center [1355, 458] width 102 height 14
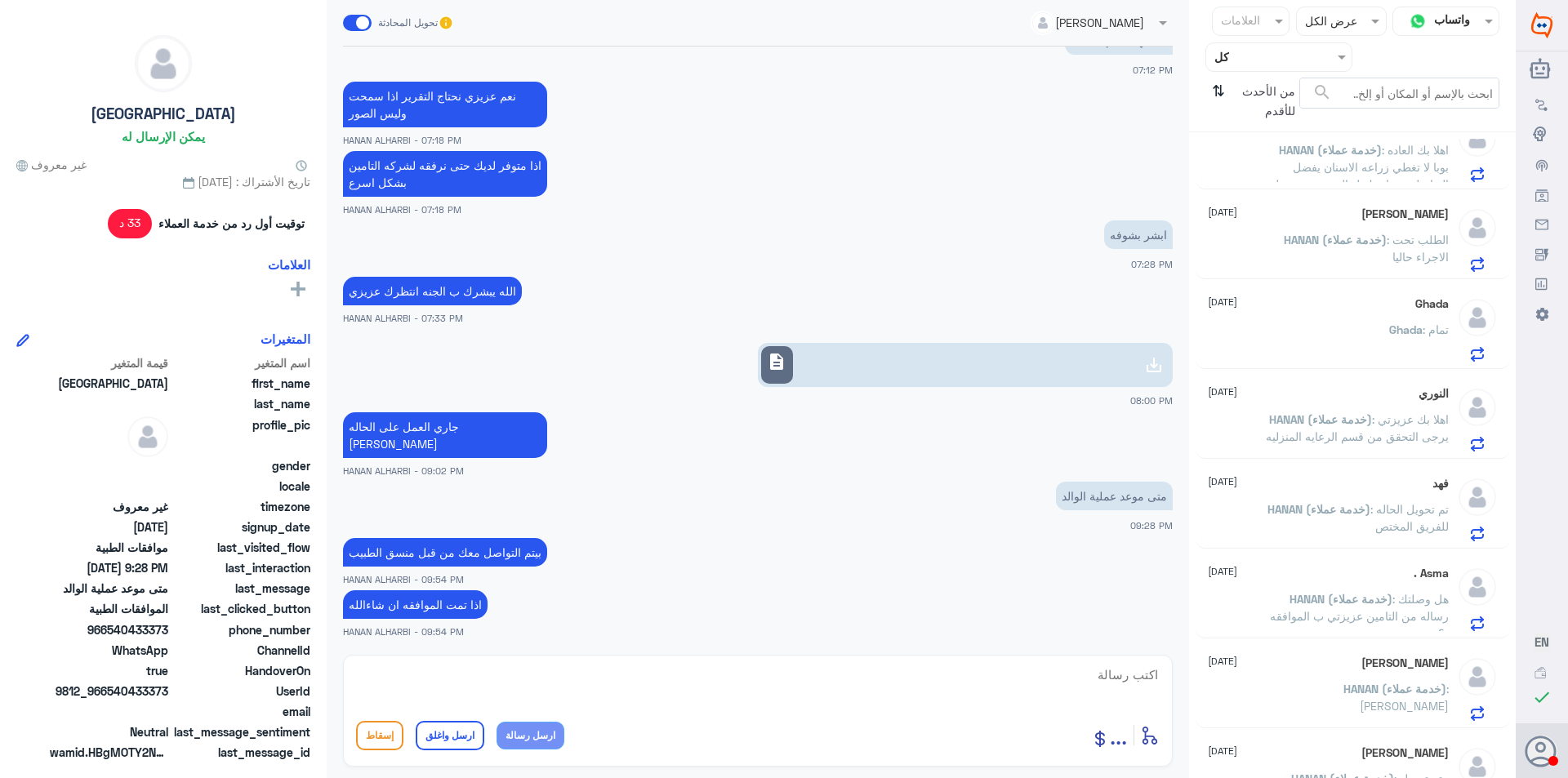
scroll to position [490, 0]
